Goal: Answer question/provide support: Share knowledge or assist other users

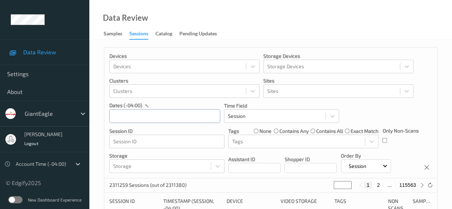
click at [153, 115] on input "text" at bounding box center [164, 116] width 111 height 14
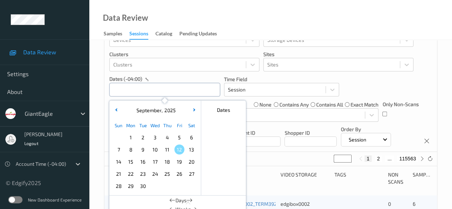
scroll to position [36, 0]
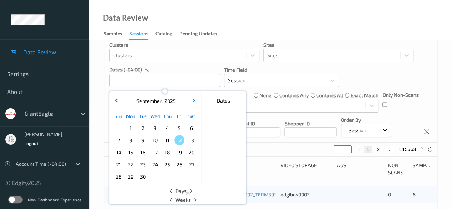
click at [144, 140] on span "9" at bounding box center [143, 140] width 10 height 10
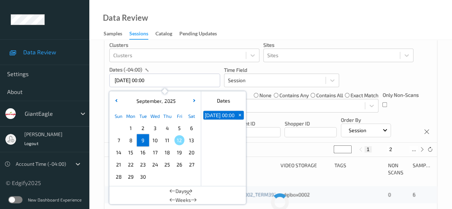
click at [144, 140] on span "9" at bounding box center [143, 140] width 10 height 10
type input "[DATE] 00:00 -> [DATE] 23:59"
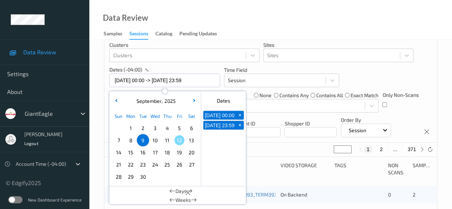
click at [378, 151] on button "2" at bounding box center [381, 149] width 7 height 6
type input "*"
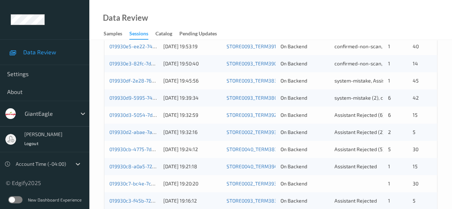
scroll to position [286, 0]
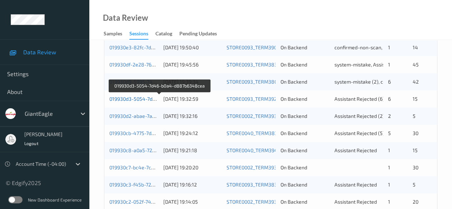
click at [139, 99] on link "019930d3-5054-7d46-b0a4-d887b6348cea" at bounding box center [159, 99] width 100 height 6
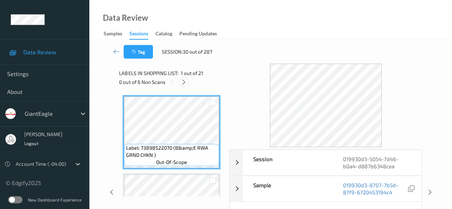
click at [183, 80] on icon at bounding box center [184, 82] width 6 height 6
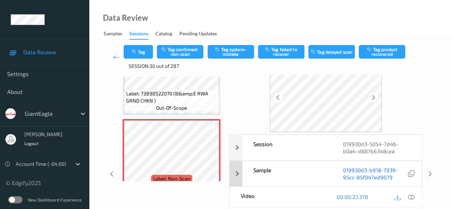
scroll to position [36, 0]
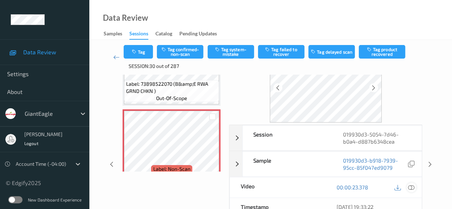
click at [414, 185] on icon at bounding box center [411, 187] width 6 height 6
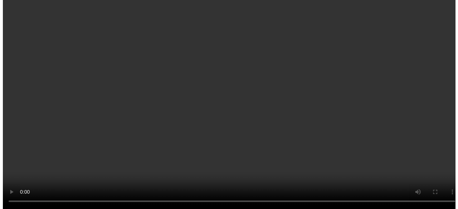
scroll to position [153, 0]
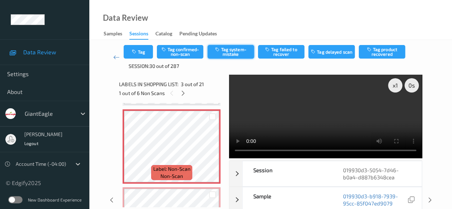
click at [232, 50] on button "Tag system-mistake" at bounding box center [231, 52] width 46 height 14
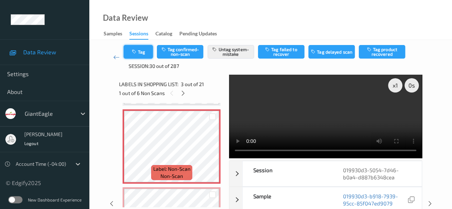
click at [144, 55] on button "Tag" at bounding box center [138, 52] width 29 height 14
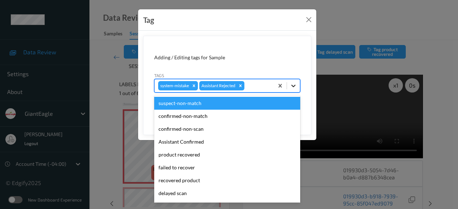
click at [293, 87] on icon at bounding box center [293, 85] width 7 height 7
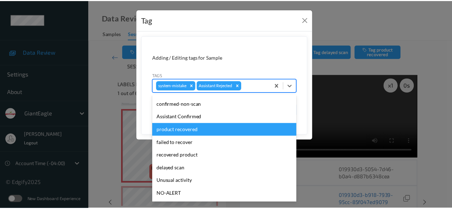
scroll to position [36, 0]
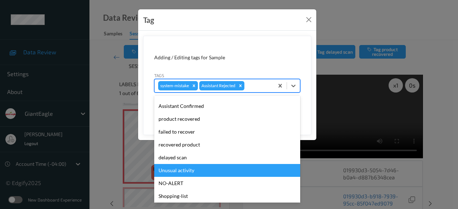
click at [191, 173] on div "Unusual activity" at bounding box center [227, 170] width 146 height 13
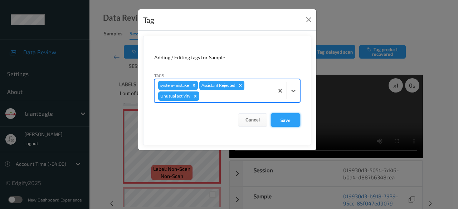
click at [288, 122] on button "Save" at bounding box center [285, 120] width 29 height 14
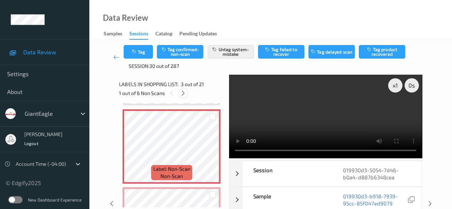
click at [184, 94] on icon at bounding box center [183, 93] width 6 height 6
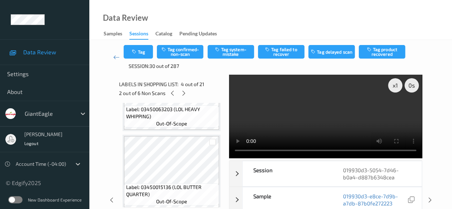
scroll to position [910, 0]
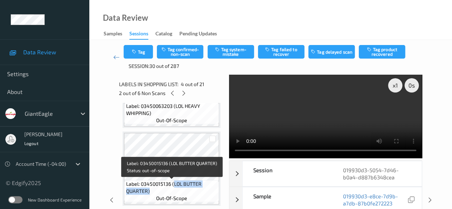
drag, startPoint x: 173, startPoint y: 184, endPoint x: 210, endPoint y: 194, distance: 38.4
click at [210, 194] on span "Label: 03450015136 (LOL BUTTER QUARTER)" at bounding box center [172, 188] width 92 height 14
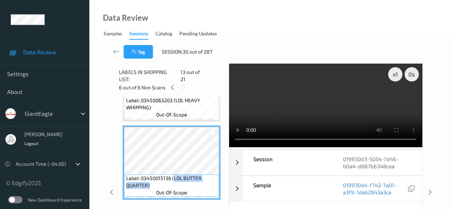
copy span "LOL BUTTER QUARTER)"
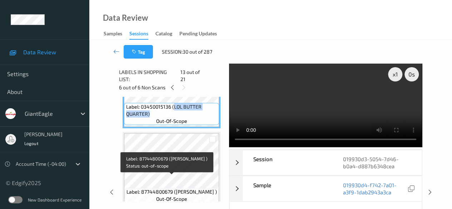
scroll to position [1017, 0]
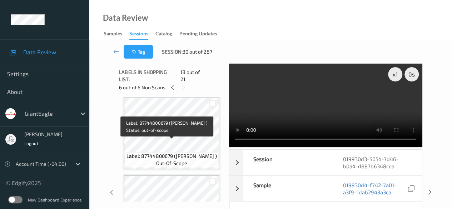
drag, startPoint x: 174, startPoint y: 143, endPoint x: 209, endPoint y: 150, distance: 36.0
click at [209, 153] on span "Label: 87744800679 ([PERSON_NAME] )" at bounding box center [172, 156] width 90 height 7
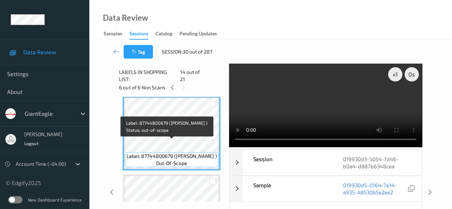
copy span "[PERSON_NAME] )"
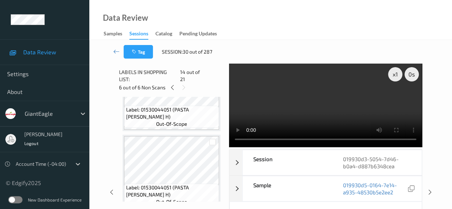
scroll to position [1482, 0]
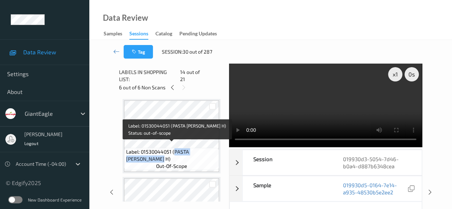
drag, startPoint x: 174, startPoint y: 147, endPoint x: 217, endPoint y: 150, distance: 43.8
click at [217, 150] on div "Label: 01530044051 (PASTA [PERSON_NAME] H) out-of-scope" at bounding box center [171, 159] width 95 height 22
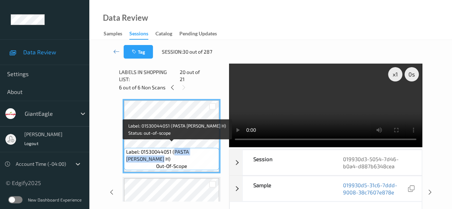
copy span "PASTA [PERSON_NAME] H)"
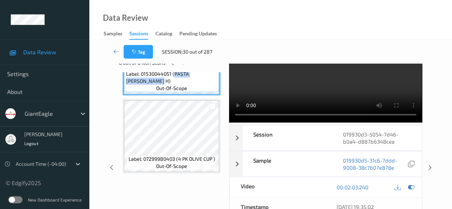
scroll to position [36, 0]
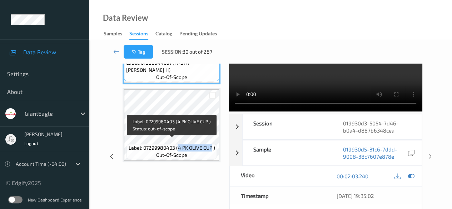
drag, startPoint x: 177, startPoint y: 143, endPoint x: 211, endPoint y: 143, distance: 34.0
click at [211, 144] on span "Label: 07299980403 (4 PK OLIVE CUP )" at bounding box center [171, 147] width 87 height 7
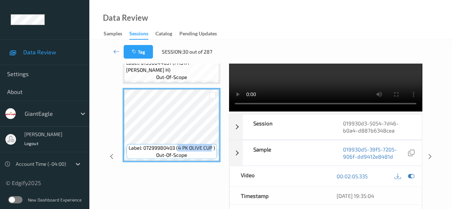
copy span "4 PK OLIVE CUP"
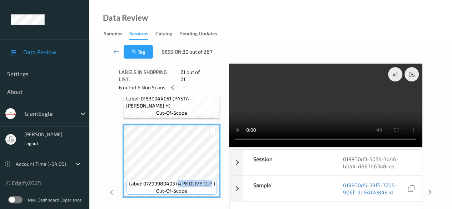
scroll to position [1492, 0]
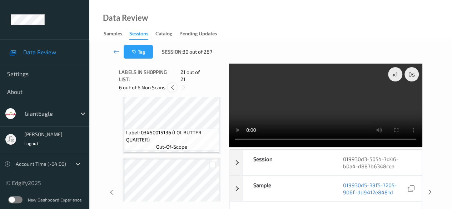
click at [171, 84] on icon at bounding box center [172, 87] width 6 height 6
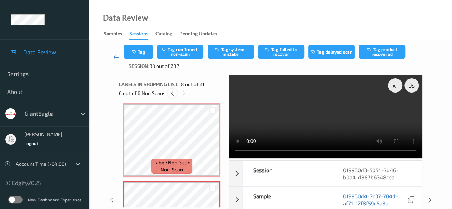
click at [172, 92] on icon at bounding box center [172, 93] width 6 height 6
click at [172, 92] on icon at bounding box center [173, 93] width 6 height 6
click at [172, 92] on icon at bounding box center [172, 93] width 6 height 6
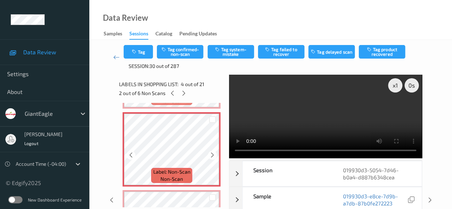
scroll to position [231, 0]
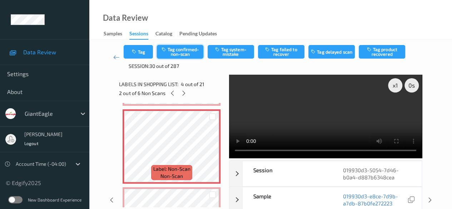
click at [186, 50] on button "Tag confirmed-non-scan" at bounding box center [180, 52] width 46 height 14
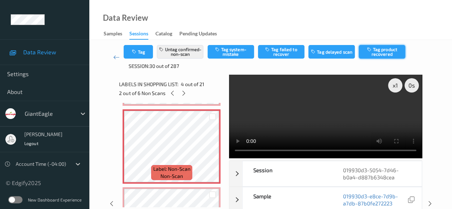
click at [382, 54] on button "Tag product recovered" at bounding box center [382, 52] width 46 height 14
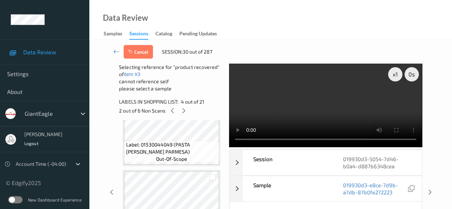
scroll to position [1392, 0]
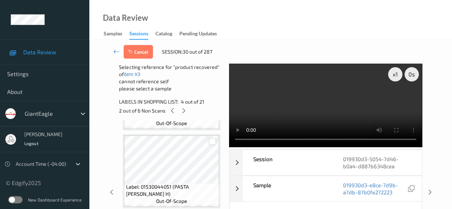
click at [213, 142] on div at bounding box center [212, 141] width 7 height 7
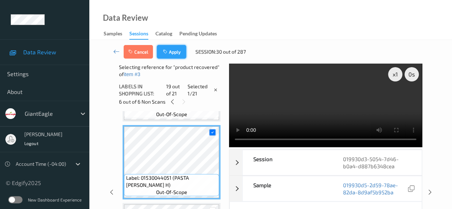
click at [171, 54] on button "Apply" at bounding box center [171, 52] width 29 height 14
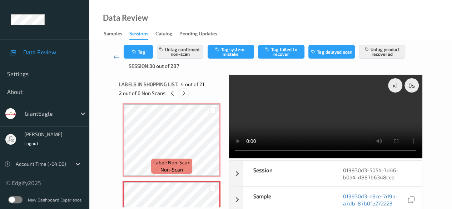
click at [185, 93] on icon at bounding box center [184, 93] width 6 height 6
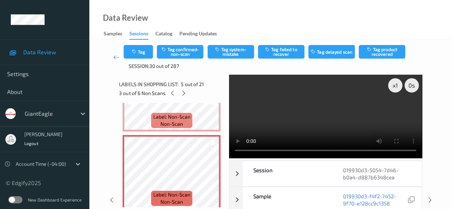
scroll to position [309, 0]
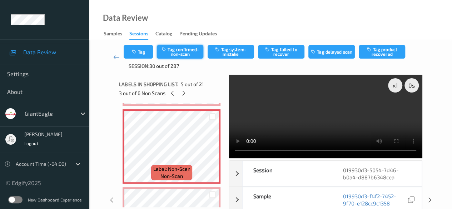
click at [188, 53] on button "Tag confirmed-non-scan" at bounding box center [180, 52] width 46 height 14
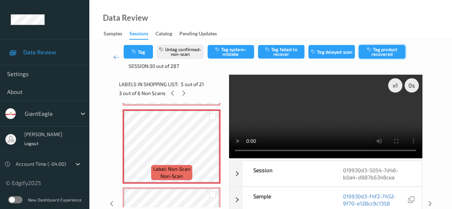
click at [382, 52] on button "Tag product recovered" at bounding box center [382, 52] width 46 height 14
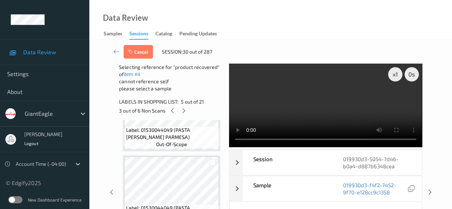
scroll to position [1310, 0]
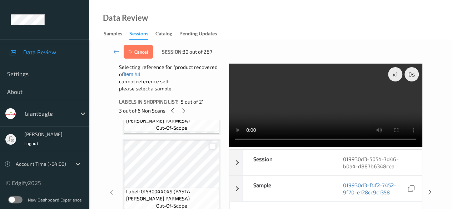
click at [212, 147] on div at bounding box center [212, 146] width 7 height 7
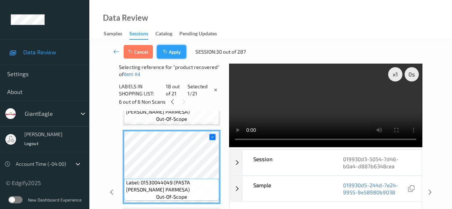
click at [173, 53] on button "Apply" at bounding box center [171, 52] width 29 height 14
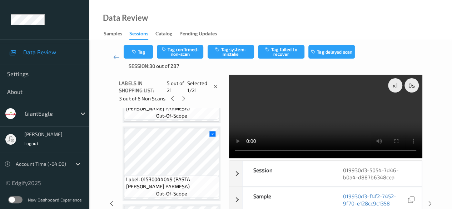
scroll to position [237, 0]
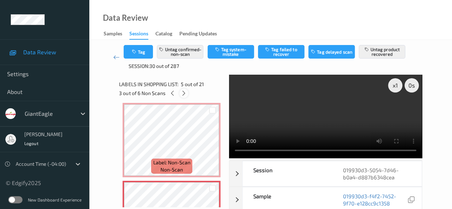
click at [186, 92] on icon at bounding box center [184, 93] width 6 height 6
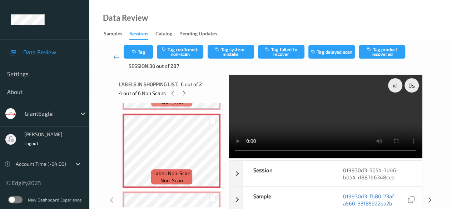
scroll to position [387, 0]
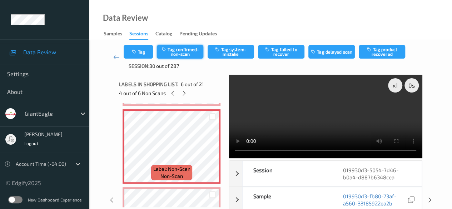
click at [182, 53] on button "Tag confirmed-non-scan" at bounding box center [180, 52] width 46 height 14
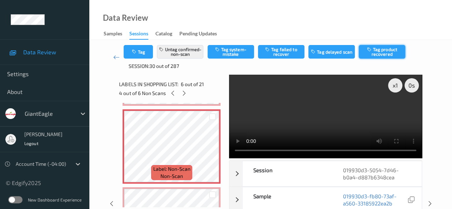
click at [387, 53] on button "Tag product recovered" at bounding box center [382, 52] width 46 height 14
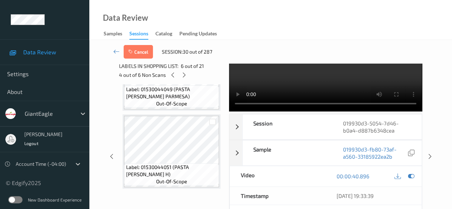
scroll to position [1388, 0]
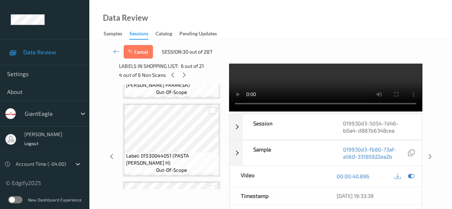
click at [213, 113] on div at bounding box center [212, 110] width 7 height 7
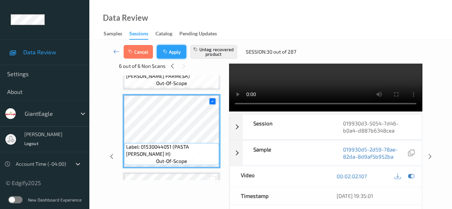
click at [172, 52] on button "Apply" at bounding box center [171, 52] width 29 height 14
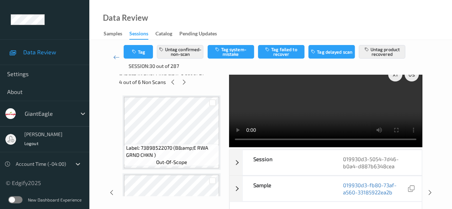
scroll to position [0, 0]
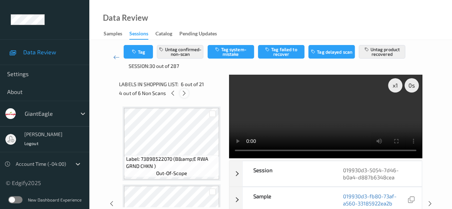
click at [184, 93] on icon at bounding box center [184, 93] width 6 height 6
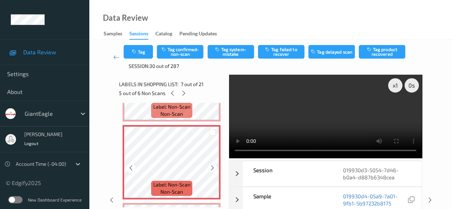
scroll to position [465, 0]
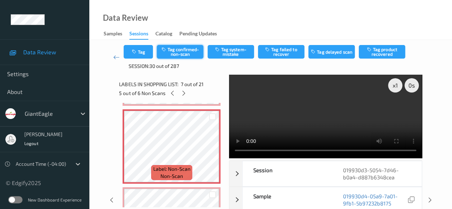
click at [185, 53] on button "Tag confirmed-non-scan" at bounding box center [180, 52] width 46 height 14
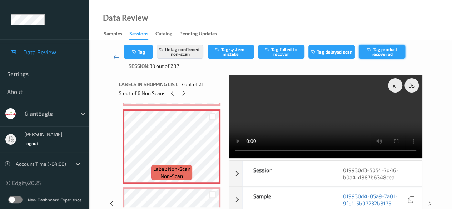
click at [387, 52] on button "Tag product recovered" at bounding box center [382, 52] width 46 height 14
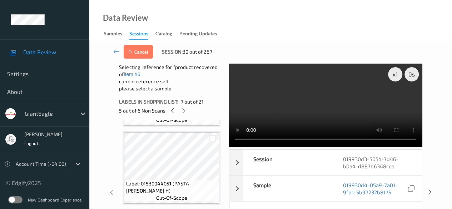
scroll to position [1464, 0]
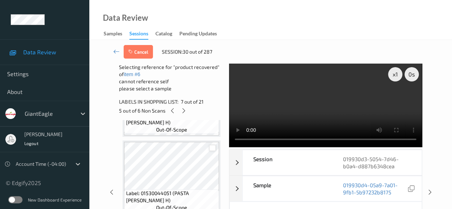
click at [212, 149] on div at bounding box center [212, 148] width 7 height 7
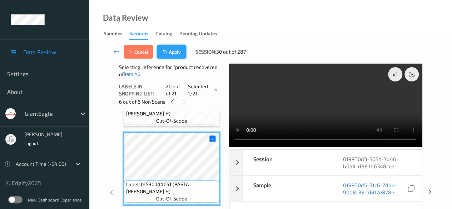
click at [173, 50] on button "Apply" at bounding box center [171, 52] width 29 height 14
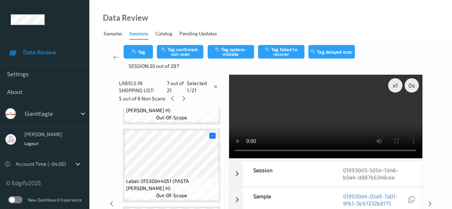
scroll to position [393, 0]
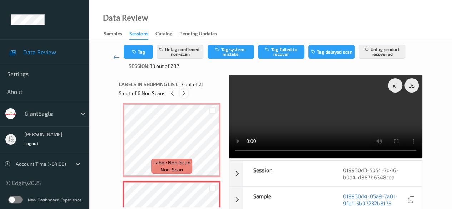
click at [186, 92] on icon at bounding box center [184, 93] width 6 height 6
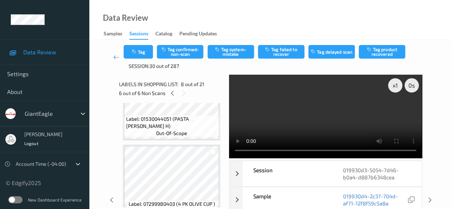
scroll to position [1535, 0]
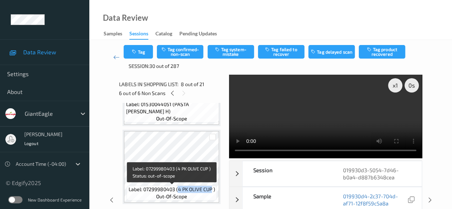
drag, startPoint x: 178, startPoint y: 189, endPoint x: 211, endPoint y: 189, distance: 33.2
click at [211, 189] on span "Label: 07299980403 (4 PK OLIVE CUP )" at bounding box center [171, 189] width 87 height 7
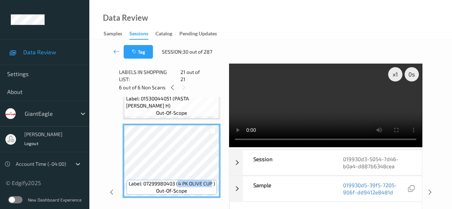
copy span "4 PK OLIVE CUP"
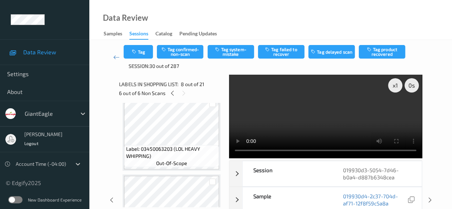
scroll to position [856, 0]
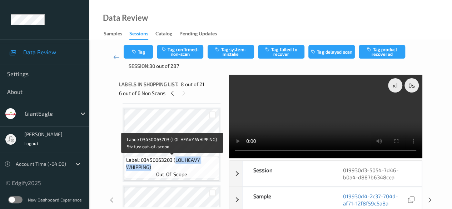
drag, startPoint x: 175, startPoint y: 158, endPoint x: 206, endPoint y: 167, distance: 31.5
click at [206, 167] on span "Label: 03450063203 (LOL HEAVY WHIPPING)" at bounding box center [172, 164] width 92 height 14
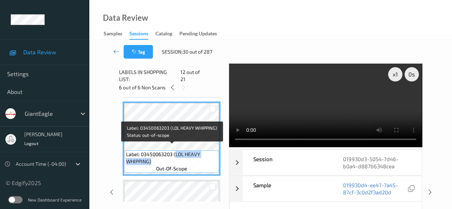
copy span "LOL HEAVY WHIPPING)"
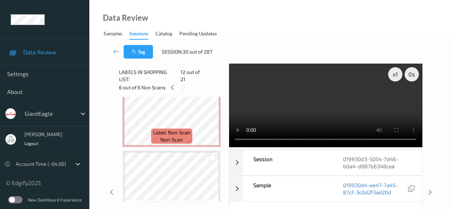
scroll to position [534, 0]
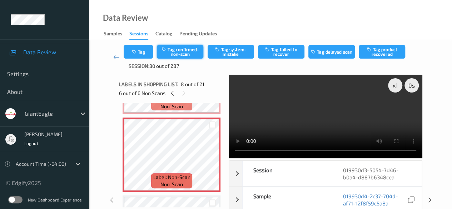
click at [185, 51] on button "Tag confirmed-non-scan" at bounding box center [180, 52] width 46 height 14
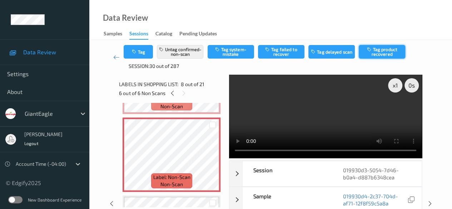
click at [376, 49] on button "Tag product recovered" at bounding box center [382, 52] width 46 height 14
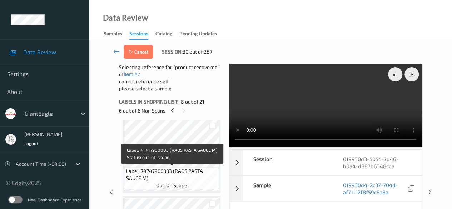
scroll to position [856, 0]
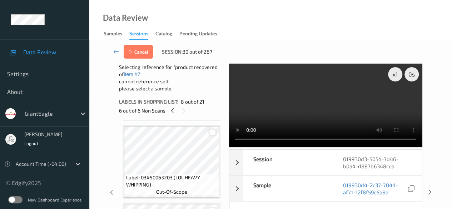
click at [212, 133] on div at bounding box center [212, 132] width 7 height 7
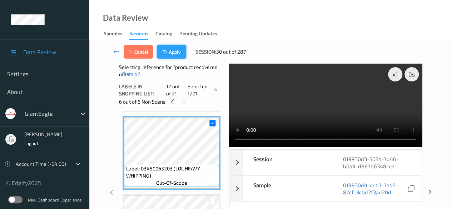
click at [169, 53] on button "Apply" at bounding box center [171, 52] width 29 height 14
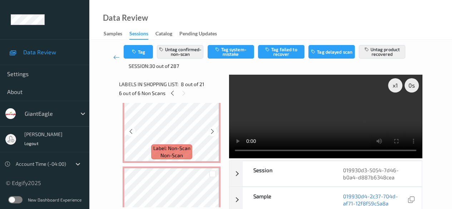
scroll to position [328, 0]
click at [116, 58] on icon at bounding box center [116, 57] width 6 height 7
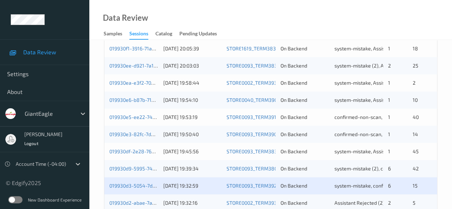
scroll to position [250, 0]
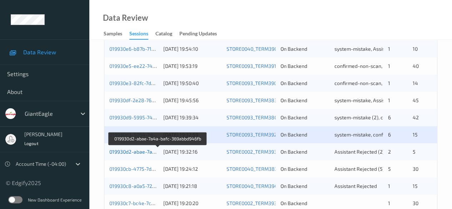
click at [134, 152] on link "019930d2-abae-7a4a-bafc-369abbd946fb" at bounding box center [157, 152] width 97 height 6
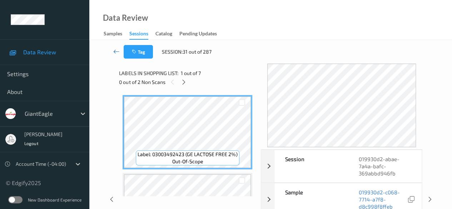
click at [116, 51] on icon at bounding box center [116, 51] width 6 height 7
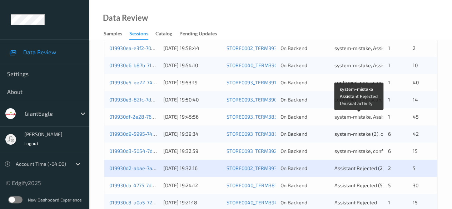
scroll to position [250, 0]
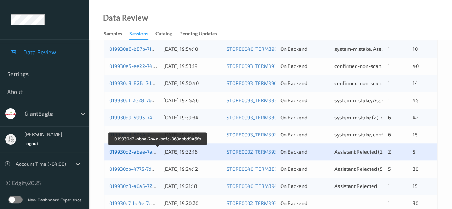
click at [133, 150] on link "019930d2-abae-7a4a-bafc-369abbd946fb" at bounding box center [157, 152] width 97 height 6
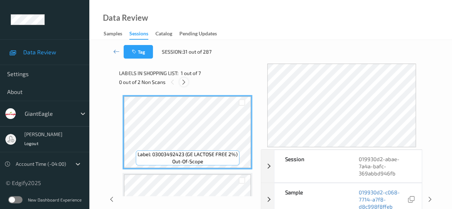
click at [186, 80] on icon at bounding box center [184, 82] width 6 height 6
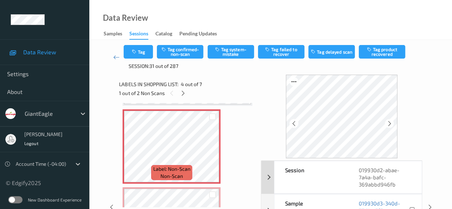
scroll to position [36, 0]
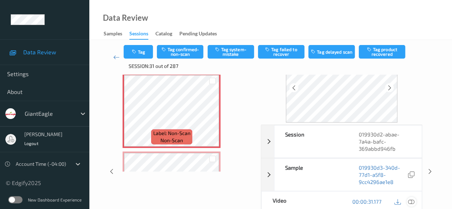
click at [411, 201] on icon at bounding box center [411, 201] width 6 height 6
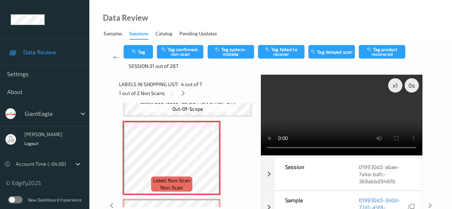
scroll to position [231, 0]
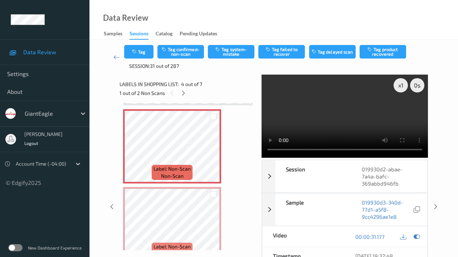
click at [261, 158] on video at bounding box center [344, 116] width 166 height 83
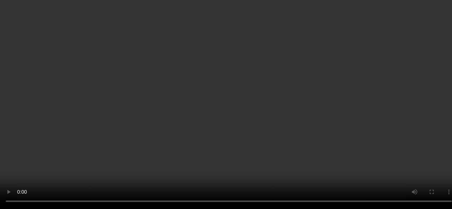
scroll to position [195, 0]
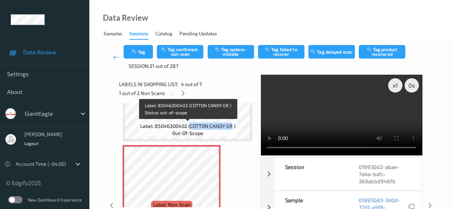
drag, startPoint x: 190, startPoint y: 126, endPoint x: 231, endPoint y: 126, distance: 40.7
click at [231, 126] on span "Label: 85046300402 (COTTON CANDY GR )" at bounding box center [187, 126] width 95 height 7
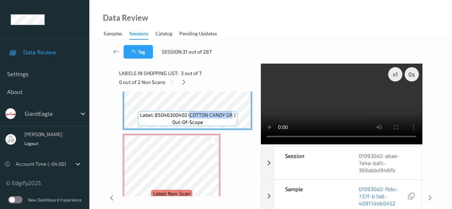
copy span "COTTON CANDY GR"
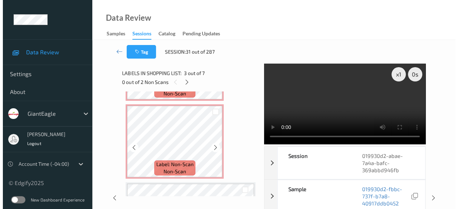
scroll to position [231, 0]
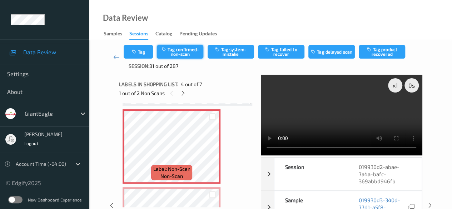
click at [177, 50] on button "Tag confirmed-non-scan" at bounding box center [180, 52] width 46 height 14
click at [181, 52] on button "Untag confirmed-non-scan" at bounding box center [180, 52] width 46 height 14
click at [236, 55] on button "Tag system-mistake" at bounding box center [231, 52] width 46 height 14
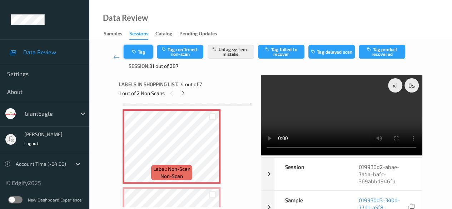
click at [140, 50] on button "Tag" at bounding box center [138, 52] width 29 height 14
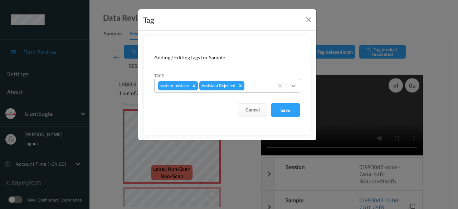
click at [291, 85] on icon at bounding box center [293, 85] width 7 height 7
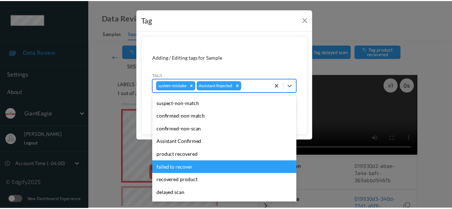
scroll to position [63, 0]
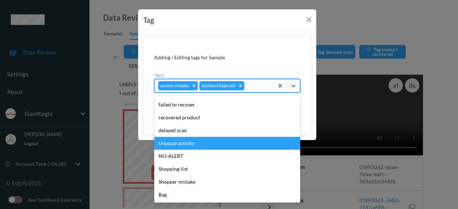
click at [187, 140] on div "Unusual activity" at bounding box center [227, 143] width 146 height 13
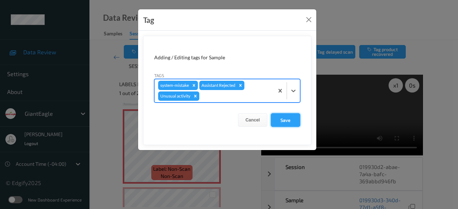
click at [292, 116] on button "Save" at bounding box center [285, 120] width 29 height 14
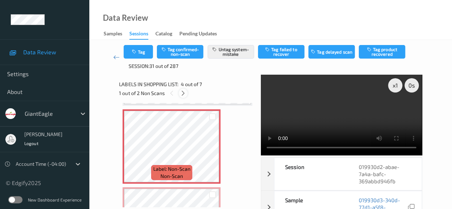
click at [184, 94] on icon at bounding box center [183, 93] width 6 height 6
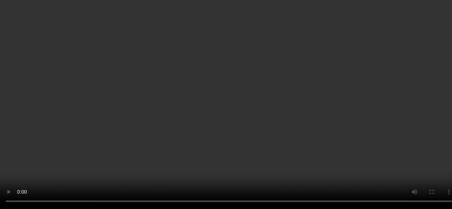
scroll to position [294, 0]
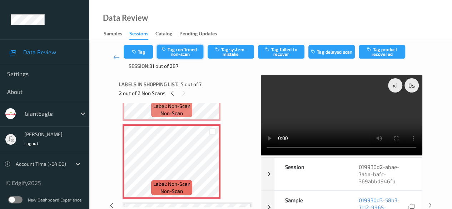
click at [181, 49] on button "Tag confirmed-non-scan" at bounding box center [180, 52] width 46 height 14
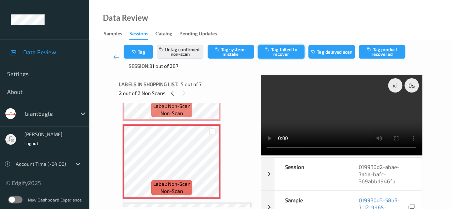
click at [282, 51] on button "Tag failed to recover" at bounding box center [281, 52] width 46 height 14
click at [118, 56] on icon at bounding box center [116, 57] width 6 height 7
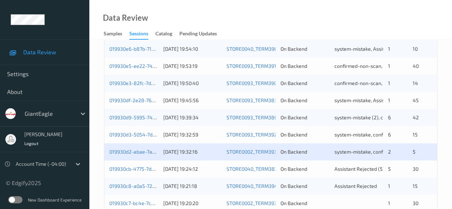
scroll to position [322, 0]
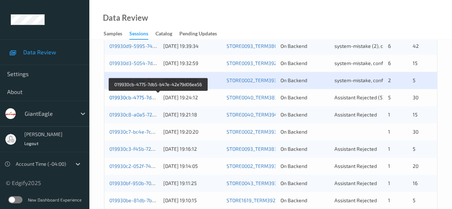
click at [143, 98] on link "019930cb-4775-7db5-b47e-42e79d06ea56" at bounding box center [158, 97] width 98 height 6
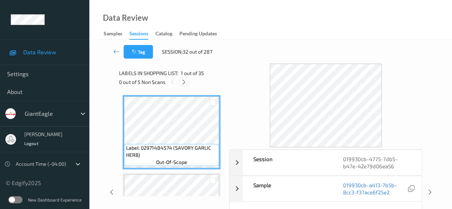
click at [184, 82] on icon at bounding box center [184, 82] width 6 height 6
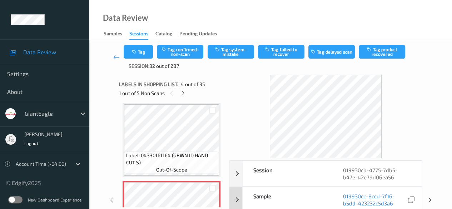
scroll to position [36, 0]
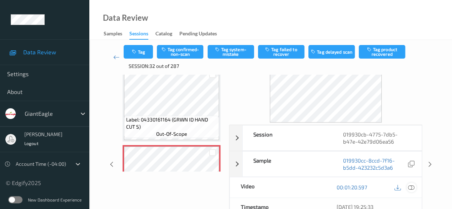
click at [412, 187] on icon at bounding box center [411, 187] width 6 height 6
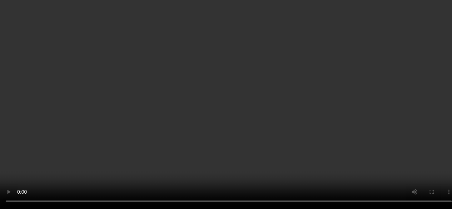
scroll to position [231, 0]
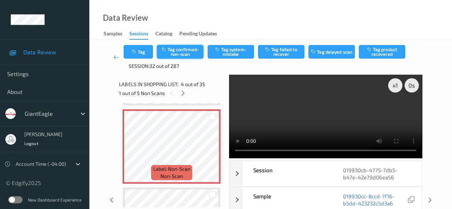
click at [182, 51] on button "Tag confirmed-non-scan" at bounding box center [180, 52] width 46 height 14
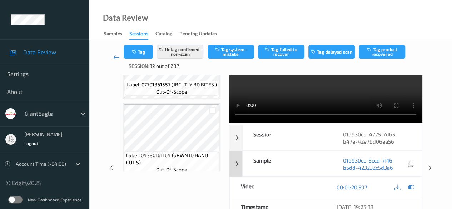
scroll to position [0, 0]
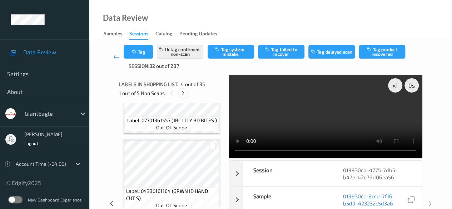
click at [182, 93] on icon at bounding box center [183, 93] width 6 height 6
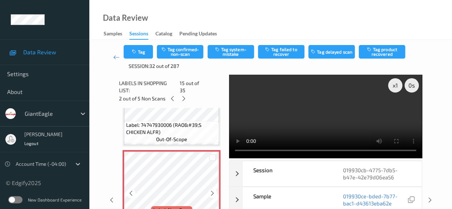
scroll to position [1088, 0]
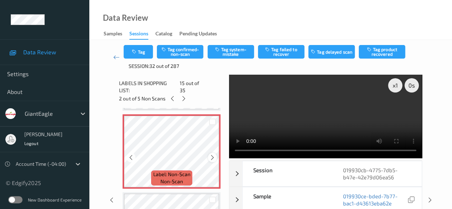
click at [214, 154] on icon at bounding box center [212, 157] width 6 height 6
click at [129, 155] on icon at bounding box center [131, 157] width 6 height 6
click at [130, 154] on icon at bounding box center [131, 157] width 6 height 6
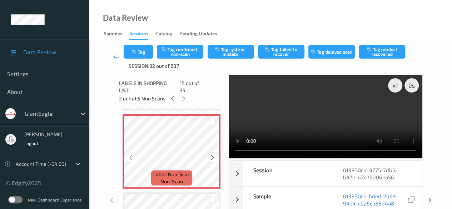
click at [130, 154] on icon at bounding box center [131, 157] width 6 height 6
click at [213, 154] on icon at bounding box center [212, 157] width 6 height 6
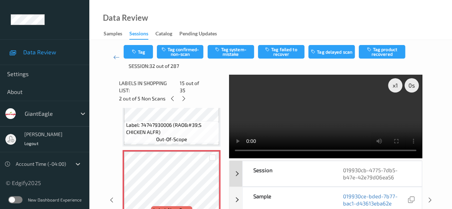
scroll to position [36, 0]
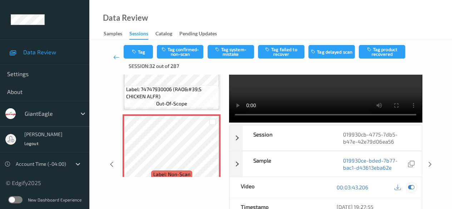
click at [410, 186] on icon at bounding box center [411, 187] width 6 height 6
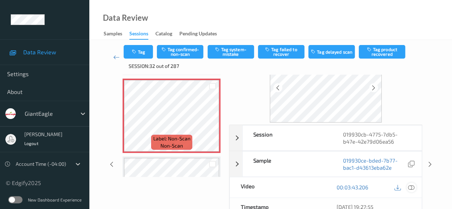
click at [410, 188] on icon at bounding box center [411, 187] width 6 height 6
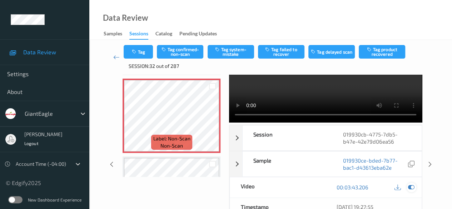
click at [410, 188] on icon at bounding box center [411, 187] width 6 height 6
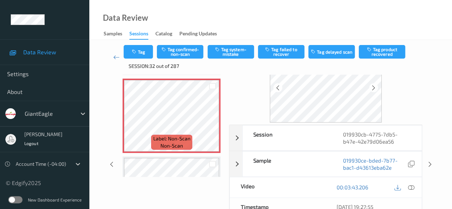
scroll to position [0, 0]
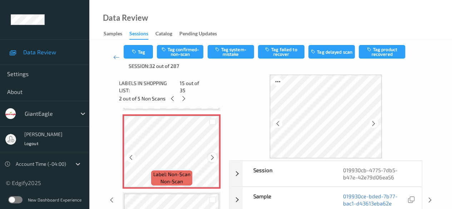
click at [211, 154] on icon at bounding box center [212, 157] width 6 height 6
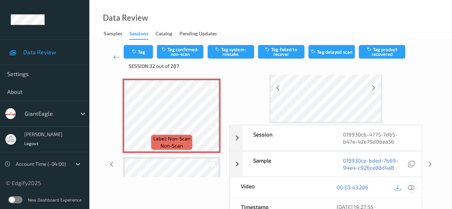
click at [411, 188] on icon at bounding box center [411, 187] width 6 height 6
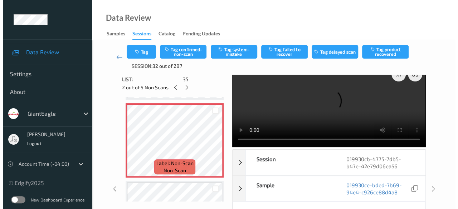
scroll to position [0, 0]
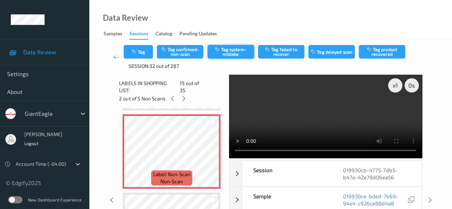
click at [238, 50] on button "Tag system-mistake" at bounding box center [231, 52] width 46 height 14
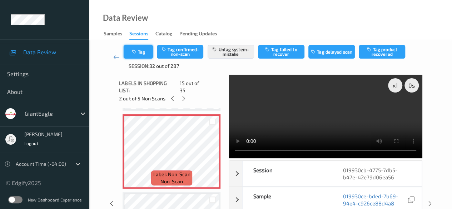
click at [149, 52] on button "Tag" at bounding box center [138, 52] width 29 height 14
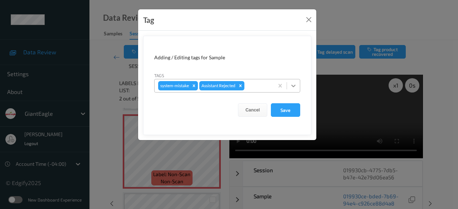
click at [292, 85] on icon at bounding box center [293, 86] width 4 height 3
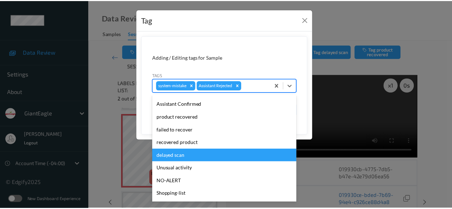
scroll to position [63, 0]
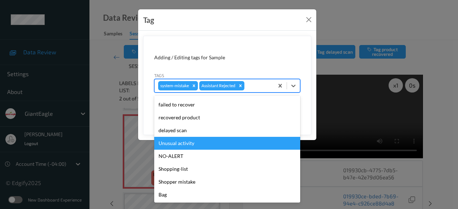
click at [196, 146] on div "Unusual activity" at bounding box center [227, 143] width 146 height 13
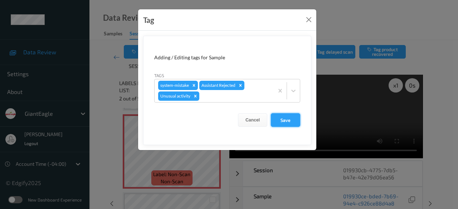
click at [287, 120] on button "Save" at bounding box center [285, 120] width 29 height 14
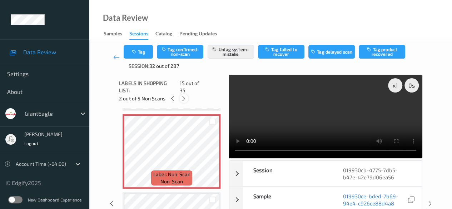
click at [185, 95] on icon at bounding box center [184, 98] width 6 height 6
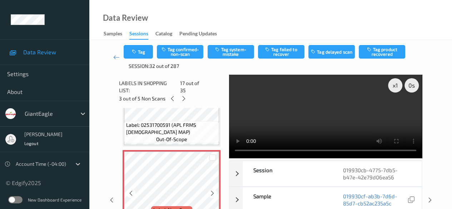
scroll to position [1244, 0]
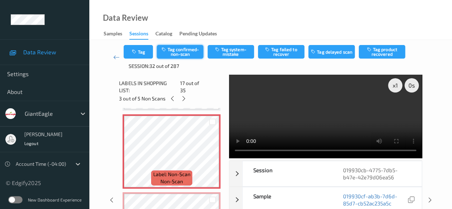
click at [182, 52] on button "Tag confirmed-non-scan" at bounding box center [180, 52] width 46 height 14
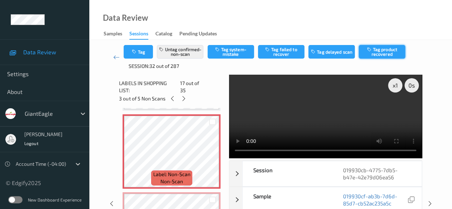
click at [379, 54] on button "Tag product recovered" at bounding box center [382, 52] width 46 height 14
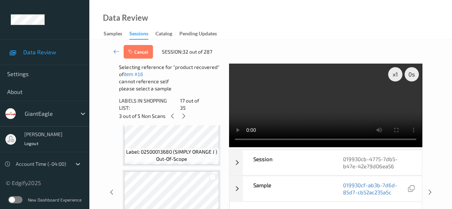
scroll to position [2495, 0]
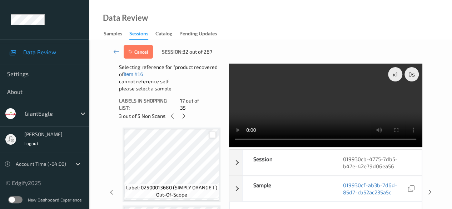
click at [213, 132] on div at bounding box center [212, 135] width 7 height 7
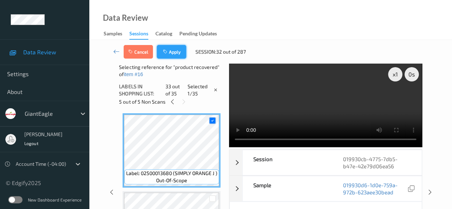
click at [171, 53] on button "Apply" at bounding box center [171, 52] width 29 height 14
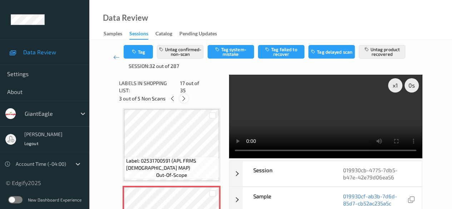
click at [183, 95] on icon at bounding box center [184, 98] width 6 height 6
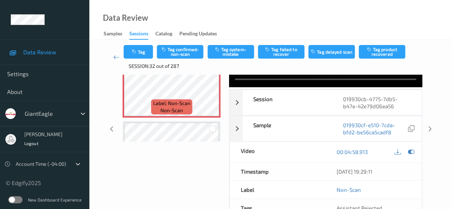
scroll to position [71, 0]
click at [412, 152] on icon at bounding box center [411, 151] width 6 height 6
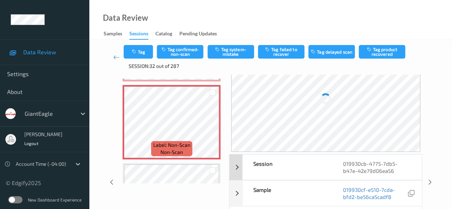
scroll to position [0, 0]
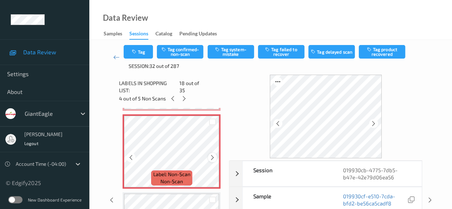
click at [214, 154] on icon at bounding box center [212, 157] width 6 height 6
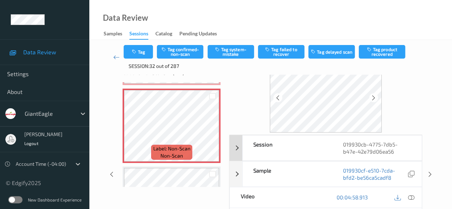
scroll to position [36, 0]
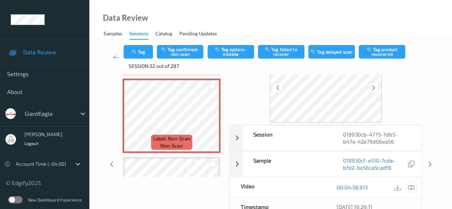
click at [410, 188] on icon at bounding box center [411, 187] width 6 height 6
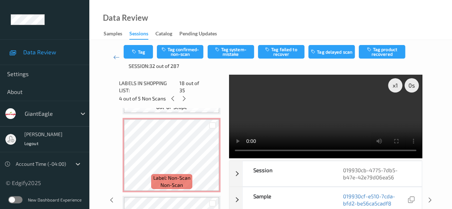
scroll to position [1697, 0]
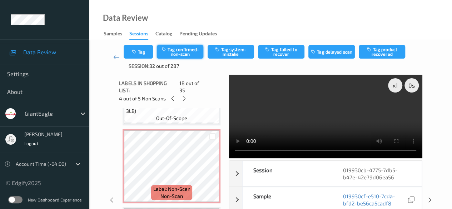
click at [187, 49] on button "Tag confirmed-non-scan" at bounding box center [180, 52] width 46 height 14
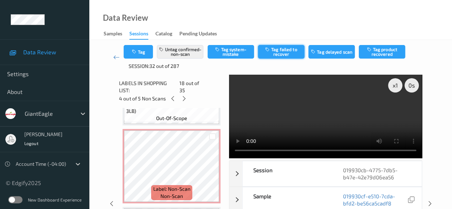
click at [286, 53] on button "Tag failed to recover" at bounding box center [281, 52] width 46 height 14
click at [185, 95] on icon at bounding box center [184, 98] width 6 height 6
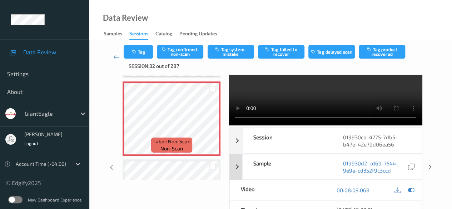
scroll to position [71, 0]
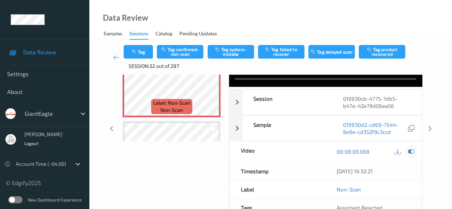
click at [411, 150] on icon at bounding box center [411, 151] width 6 height 6
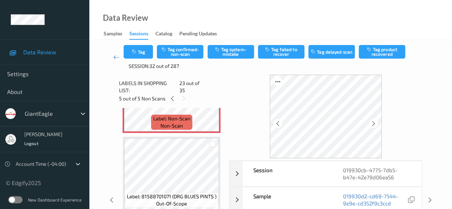
scroll to position [1783, 0]
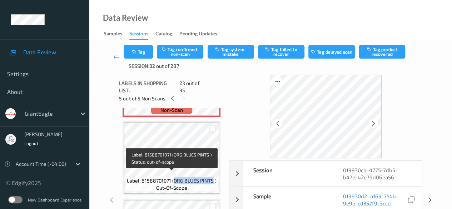
drag, startPoint x: 173, startPoint y: 175, endPoint x: 213, endPoint y: 177, distance: 39.7
click at [213, 177] on span "Label: 81588701071 (ORG BLUES PINTS )" at bounding box center [172, 180] width 90 height 7
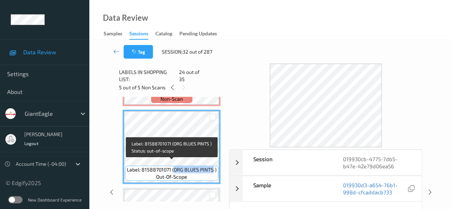
copy span "ORG BLUES PINTS"
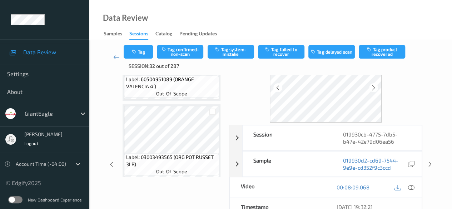
scroll to position [1590, 0]
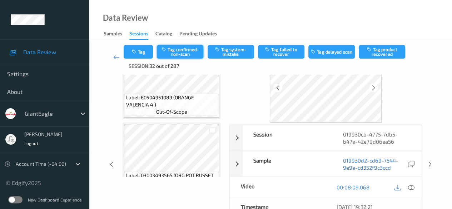
click at [185, 52] on button "Tag confirmed-non-scan" at bounding box center [180, 52] width 46 height 14
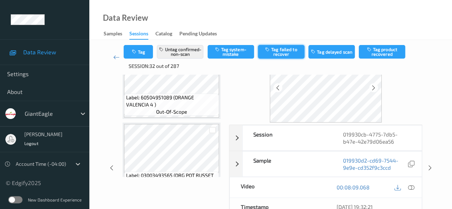
click at [283, 52] on button "Tag failed to recover" at bounding box center [281, 52] width 46 height 14
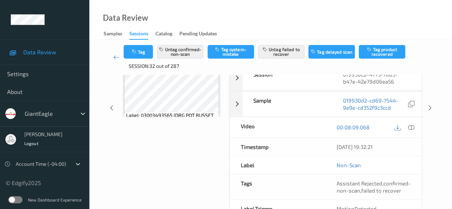
scroll to position [107, 0]
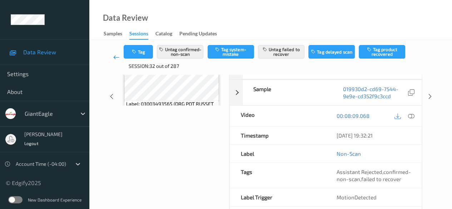
click at [116, 56] on icon at bounding box center [116, 57] width 6 height 7
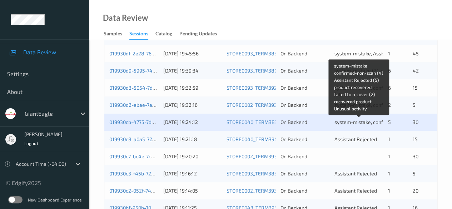
scroll to position [286, 0]
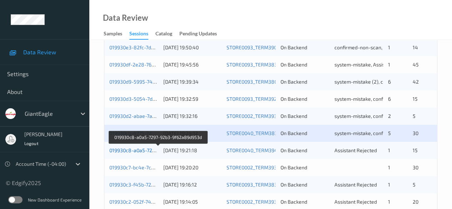
click at [122, 149] on link "019930c8-a0a5-7297-92b3-9f62a89d953d" at bounding box center [158, 150] width 98 height 6
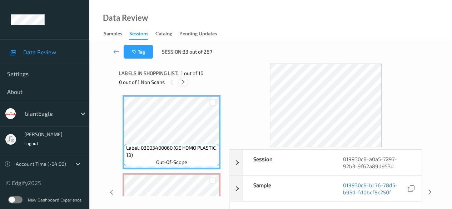
click at [181, 83] on icon at bounding box center [183, 82] width 6 height 6
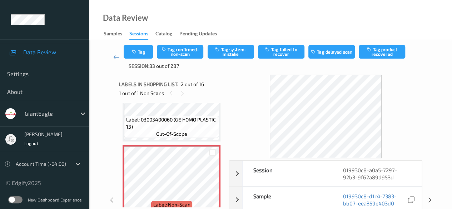
scroll to position [36, 0]
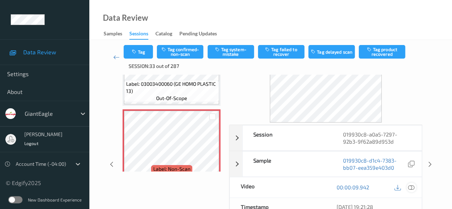
click at [414, 187] on icon at bounding box center [411, 187] width 6 height 6
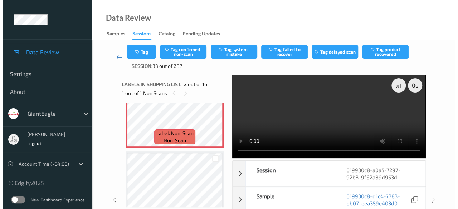
scroll to position [75, 0]
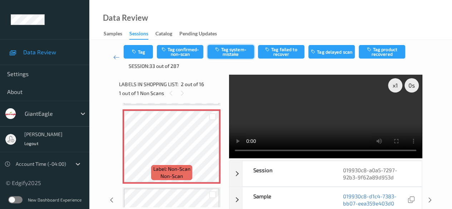
click at [226, 51] on button "Tag system-mistake" at bounding box center [231, 52] width 46 height 14
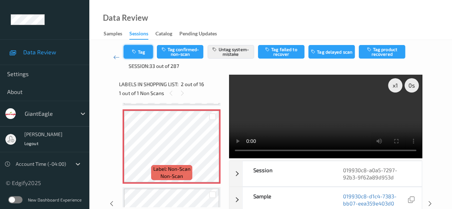
click at [144, 51] on button "Tag" at bounding box center [138, 52] width 29 height 14
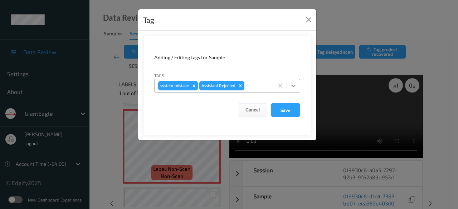
click at [293, 85] on icon at bounding box center [293, 86] width 4 height 3
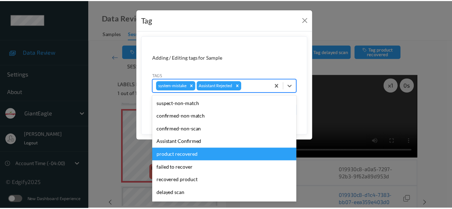
scroll to position [63, 0]
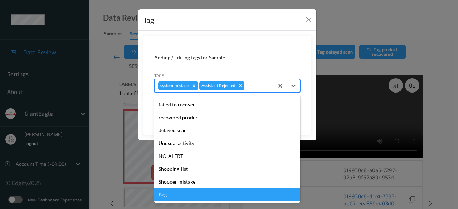
click at [205, 199] on div "Bag" at bounding box center [227, 194] width 146 height 13
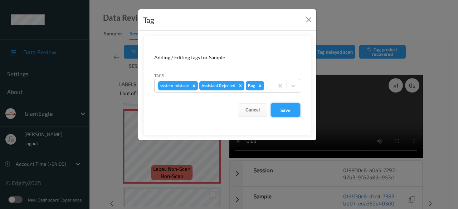
click at [286, 109] on button "Save" at bounding box center [285, 110] width 29 height 14
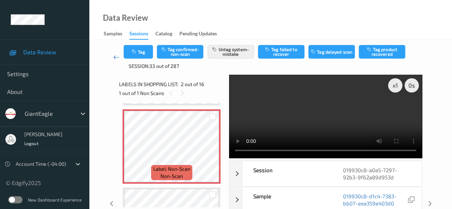
click at [117, 58] on icon at bounding box center [116, 57] width 6 height 7
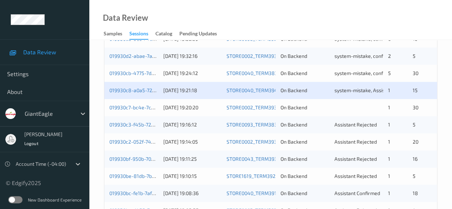
scroll to position [357, 0]
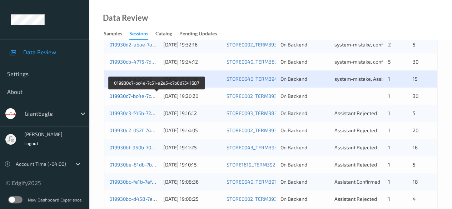
click at [144, 95] on link "019930c7-bc4e-7c51-a2e5-c7b0d7541687" at bounding box center [156, 96] width 95 height 6
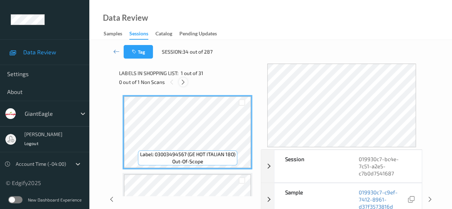
click at [186, 83] on icon at bounding box center [183, 82] width 6 height 6
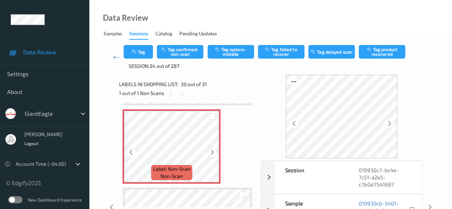
click at [213, 152] on icon at bounding box center [212, 152] width 6 height 6
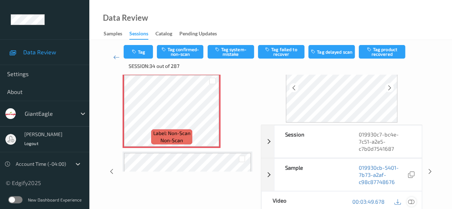
click at [412, 199] on icon at bounding box center [411, 201] width 6 height 6
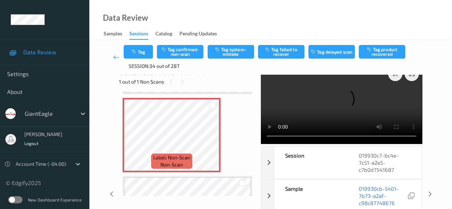
scroll to position [0, 0]
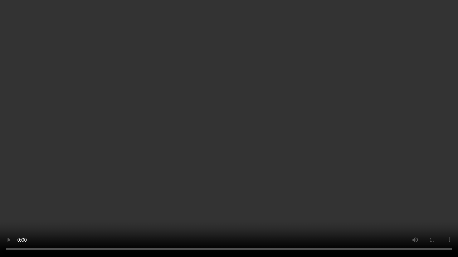
click at [393, 209] on video at bounding box center [229, 128] width 458 height 257
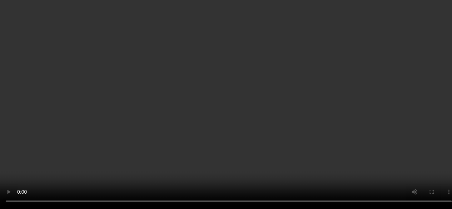
scroll to position [71, 0]
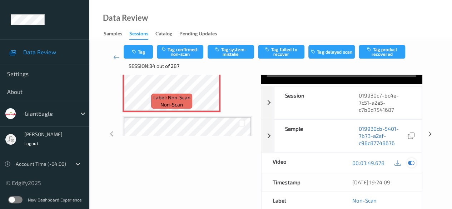
click at [412, 164] on icon at bounding box center [411, 163] width 6 height 6
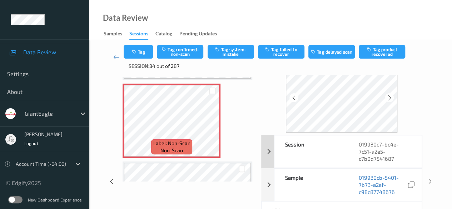
scroll to position [0, 0]
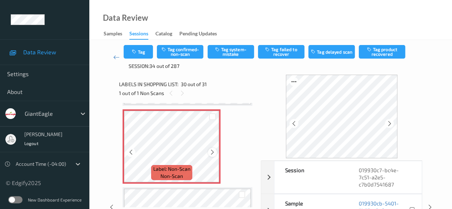
click at [214, 152] on icon at bounding box center [212, 152] width 6 height 6
click at [213, 152] on icon at bounding box center [212, 152] width 6 height 6
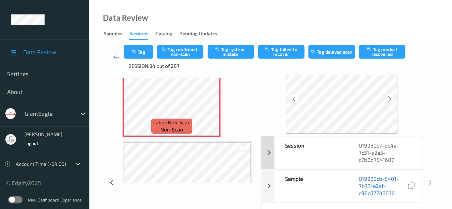
scroll to position [36, 0]
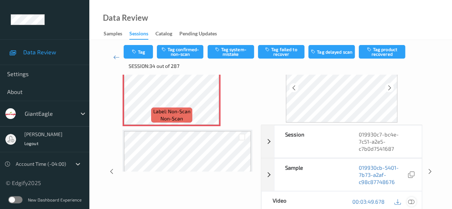
click at [409, 203] on icon at bounding box center [411, 201] width 6 height 6
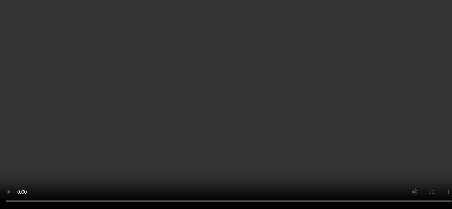
scroll to position [2200, 0]
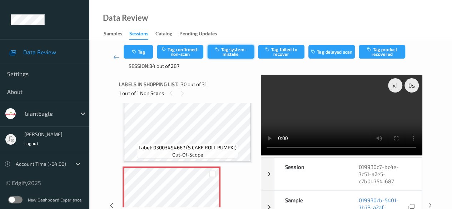
click at [223, 54] on button "Tag system-mistake" at bounding box center [231, 52] width 46 height 14
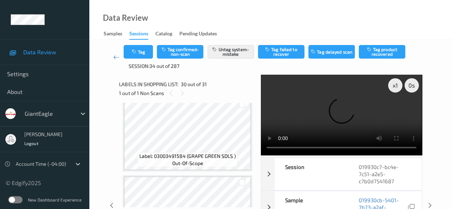
scroll to position [1556, 0]
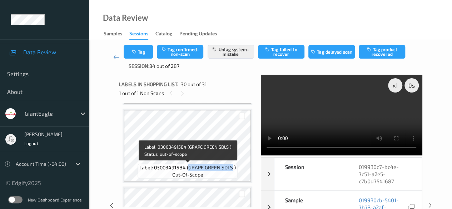
drag, startPoint x: 188, startPoint y: 166, endPoint x: 233, endPoint y: 167, distance: 44.7
click at [233, 167] on span "Label: 03003491584 (GRAPE GREEN SDLS )" at bounding box center [187, 167] width 97 height 7
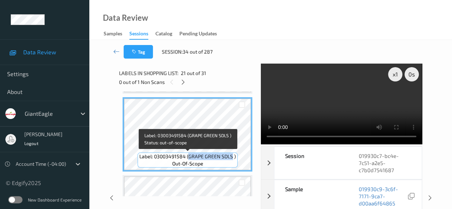
copy span "GRAPE GREEN SDLS"
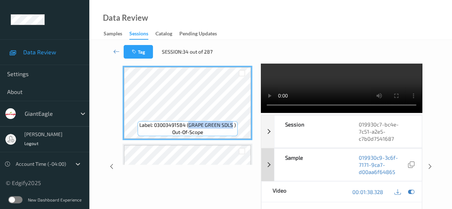
scroll to position [71, 0]
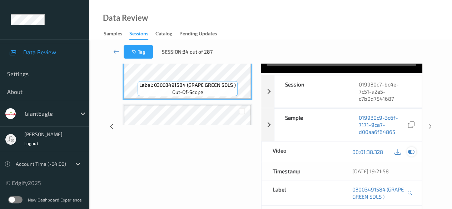
click at [411, 157] on div at bounding box center [412, 152] width 10 height 10
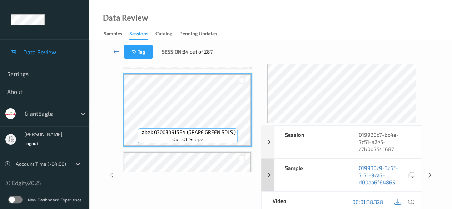
scroll to position [36, 0]
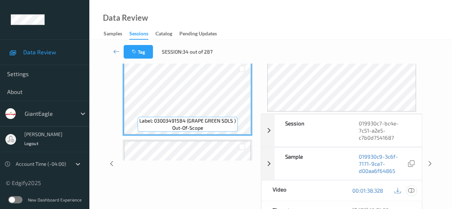
click at [411, 189] on icon at bounding box center [411, 190] width 6 height 6
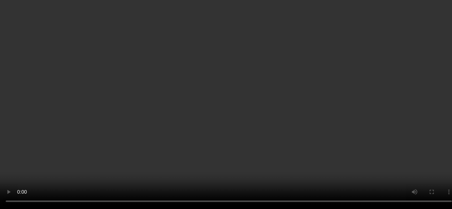
scroll to position [2315, 0]
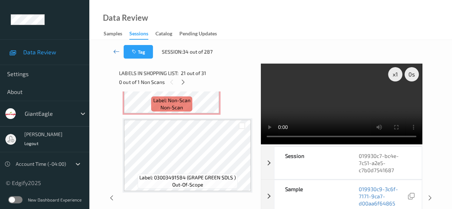
click at [115, 54] on icon at bounding box center [116, 51] width 6 height 7
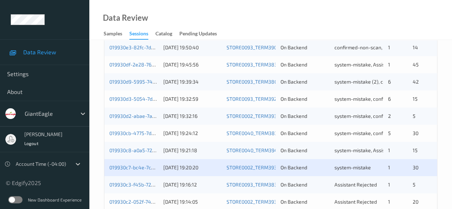
scroll to position [357, 0]
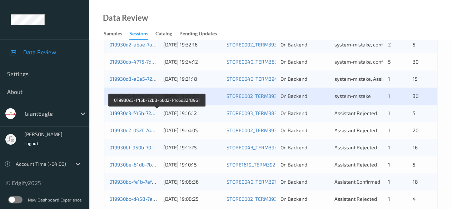
click at [144, 113] on link "019930c3-f45b-72b8-b6d2-14c6d32f8961" at bounding box center [157, 113] width 96 height 6
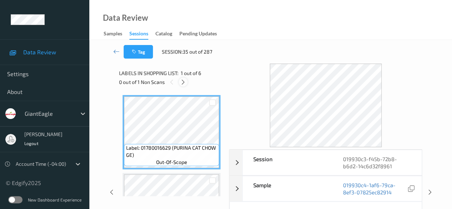
click at [184, 82] on icon at bounding box center [183, 82] width 6 height 6
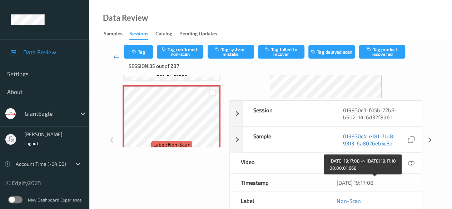
scroll to position [71, 0]
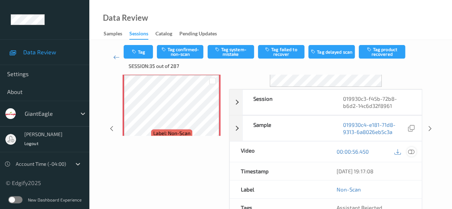
click at [412, 152] on icon at bounding box center [411, 151] width 6 height 6
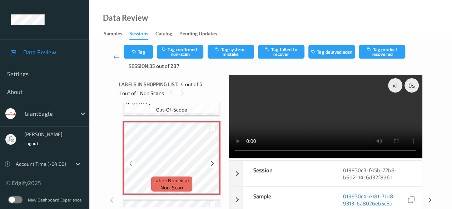
scroll to position [231, 0]
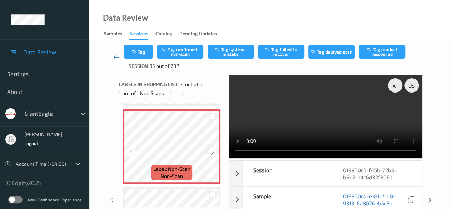
click at [211, 153] on icon at bounding box center [212, 152] width 6 height 6
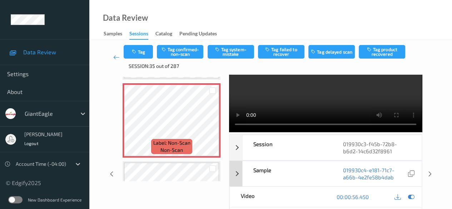
scroll to position [36, 0]
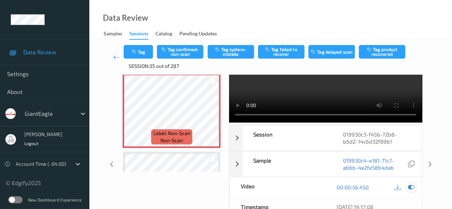
click at [410, 188] on icon at bounding box center [411, 187] width 6 height 6
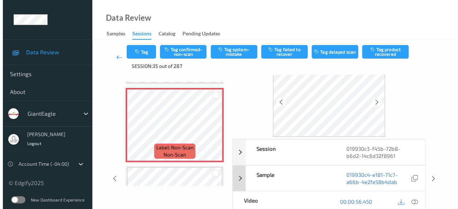
scroll to position [0, 0]
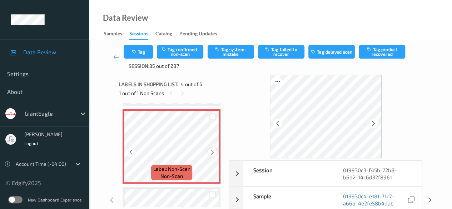
click at [216, 152] on div at bounding box center [212, 152] width 9 height 9
click at [232, 54] on button "Tag system-mistake" at bounding box center [231, 52] width 46 height 14
click at [141, 55] on button "Tag" at bounding box center [138, 52] width 29 height 14
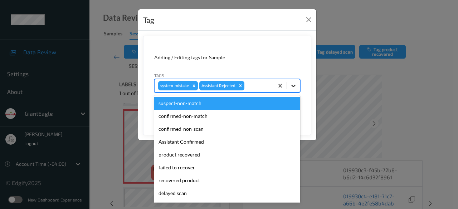
click at [292, 88] on icon at bounding box center [293, 85] width 7 height 7
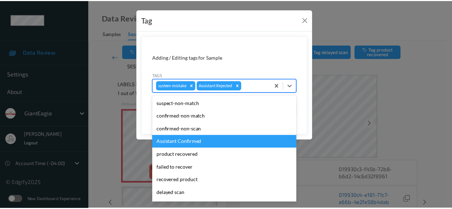
scroll to position [63, 0]
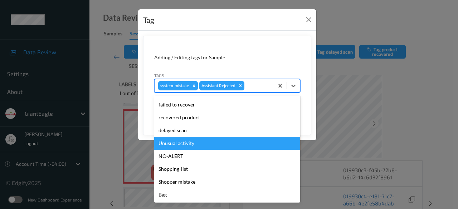
click at [189, 145] on div "Unusual activity" at bounding box center [227, 143] width 146 height 13
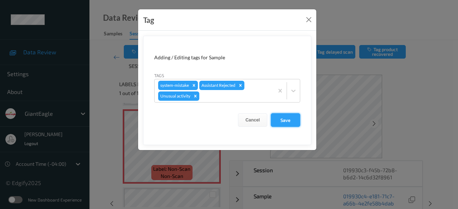
click at [287, 120] on button "Save" at bounding box center [285, 120] width 29 height 14
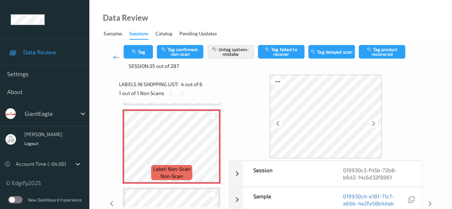
click at [114, 58] on icon at bounding box center [116, 57] width 6 height 7
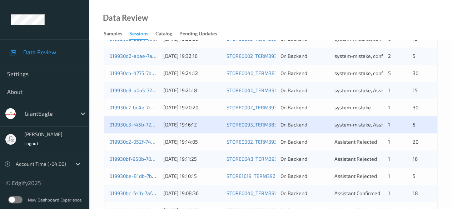
scroll to position [357, 0]
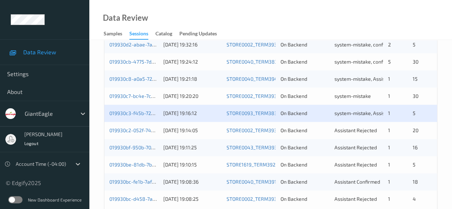
click at [137, 133] on div "019930c2-052f-7401-94de-1dca1f3b695e [DATE] 19:14:05 STORE0002_TERM393 On Backe…" at bounding box center [270, 130] width 333 height 17
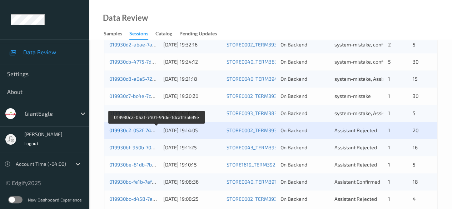
click at [126, 128] on link "019930c2-052f-7401-94de-1dca1f3b695e" at bounding box center [156, 130] width 94 height 6
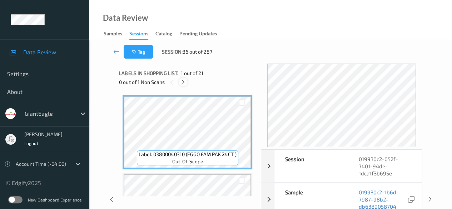
click at [183, 82] on icon at bounding box center [183, 82] width 6 height 6
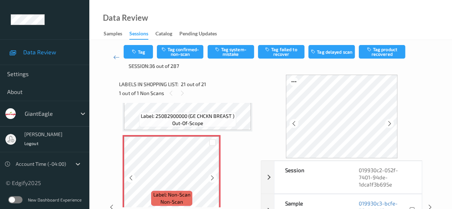
scroll to position [1535, 0]
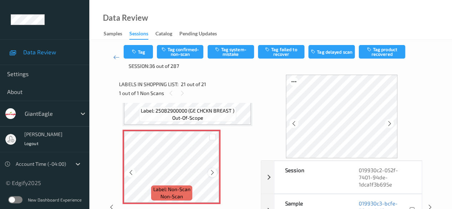
click at [212, 171] on icon at bounding box center [212, 172] width 6 height 6
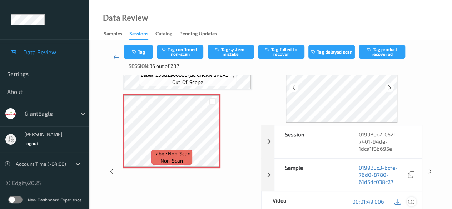
click at [412, 199] on icon at bounding box center [411, 201] width 6 height 6
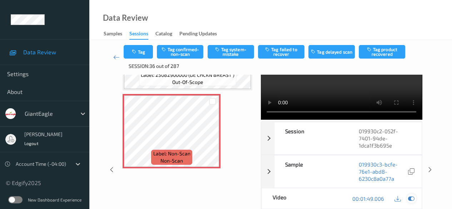
click at [412, 202] on icon at bounding box center [411, 199] width 6 height 6
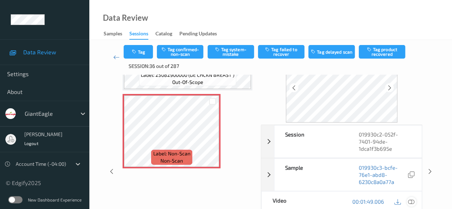
click at [411, 201] on icon at bounding box center [411, 201] width 6 height 6
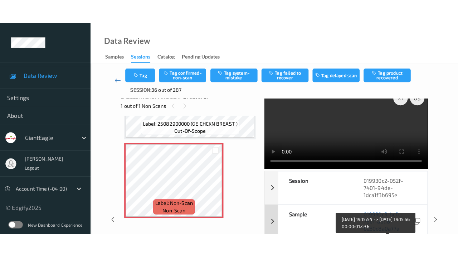
scroll to position [0, 0]
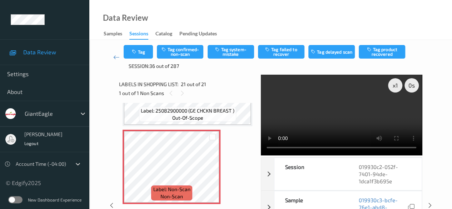
click at [273, 112] on video at bounding box center [341, 115] width 161 height 81
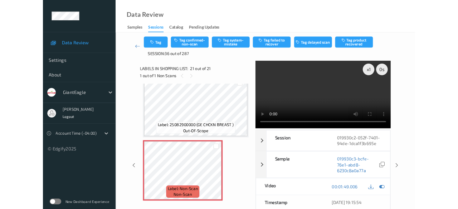
scroll to position [1492, 0]
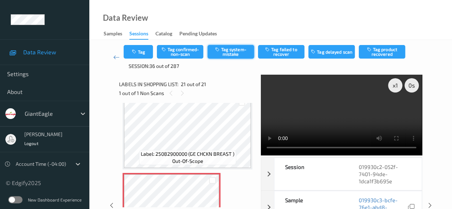
click at [234, 54] on button "Tag system-mistake" at bounding box center [231, 52] width 46 height 14
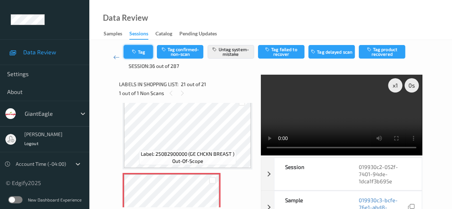
click at [137, 52] on icon "button" at bounding box center [135, 51] width 6 height 5
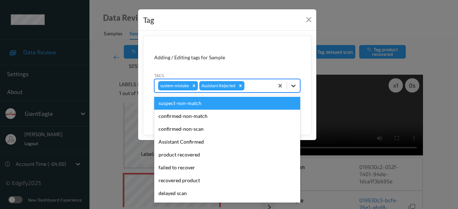
click at [293, 85] on icon at bounding box center [293, 85] width 7 height 7
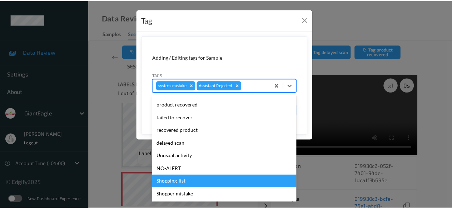
scroll to position [63, 0]
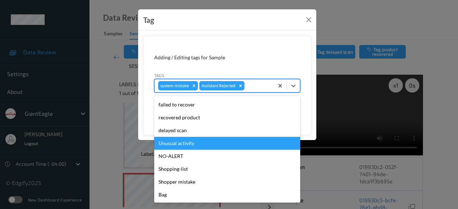
click at [198, 146] on div "Unusual activity" at bounding box center [227, 143] width 146 height 13
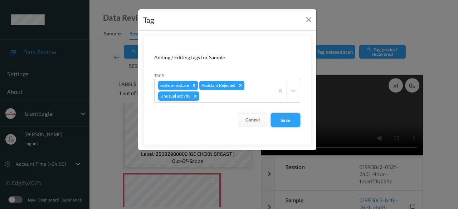
click at [288, 120] on button "Save" at bounding box center [285, 120] width 29 height 14
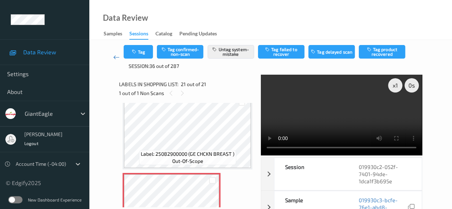
click at [114, 56] on icon at bounding box center [116, 57] width 6 height 7
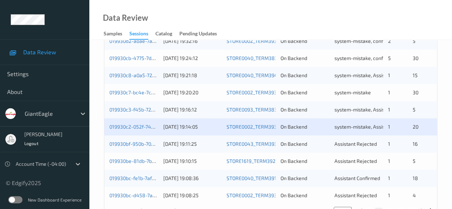
scroll to position [385, 0]
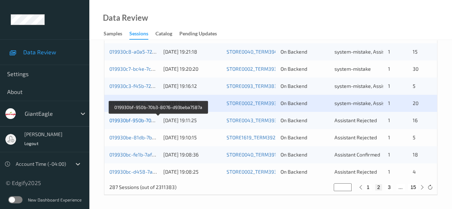
click at [141, 121] on link "019930bf-950b-70b3-8076-d93beba7587a" at bounding box center [157, 120] width 97 height 6
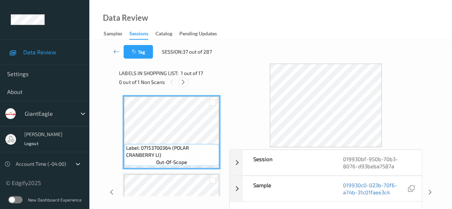
click at [181, 83] on icon at bounding box center [183, 82] width 6 height 6
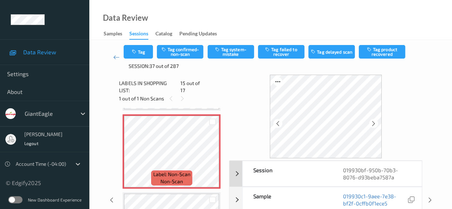
scroll to position [36, 0]
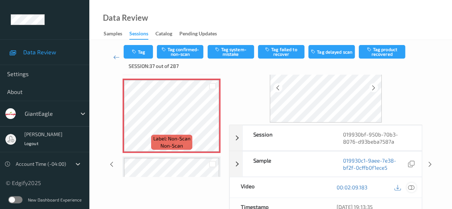
click at [408, 188] on icon at bounding box center [411, 187] width 6 height 6
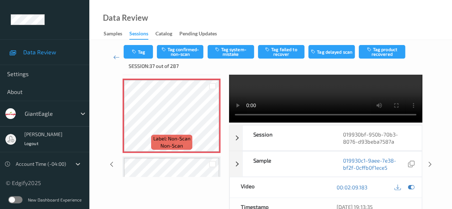
scroll to position [0, 0]
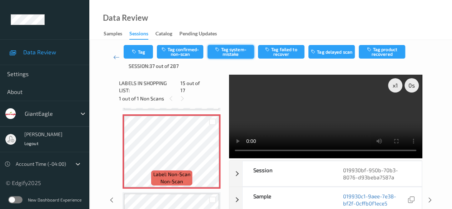
click at [232, 52] on button "Tag system-mistake" at bounding box center [231, 52] width 46 height 14
click at [115, 58] on icon at bounding box center [116, 57] width 6 height 7
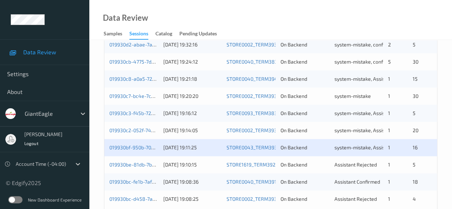
scroll to position [385, 0]
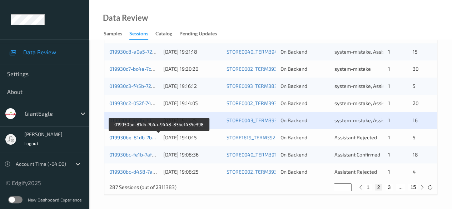
click at [138, 137] on link "019930be-81db-7b4a-9448-83bef435e398" at bounding box center [159, 137] width 100 height 6
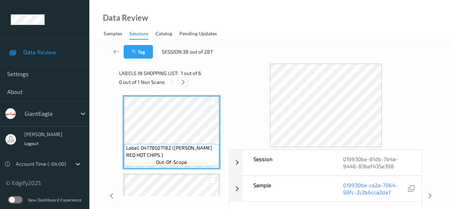
click at [184, 81] on icon at bounding box center [183, 82] width 6 height 6
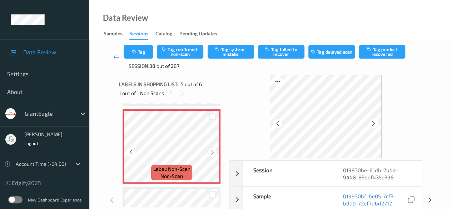
click at [213, 154] on icon at bounding box center [212, 152] width 6 height 6
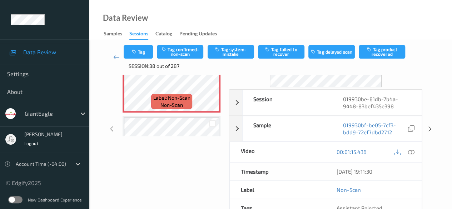
scroll to position [71, 0]
click at [414, 152] on icon at bounding box center [411, 151] width 6 height 6
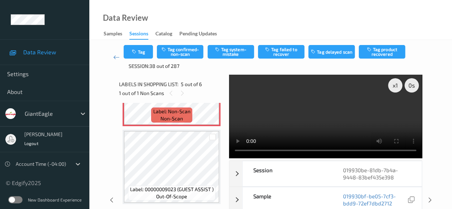
scroll to position [259, 0]
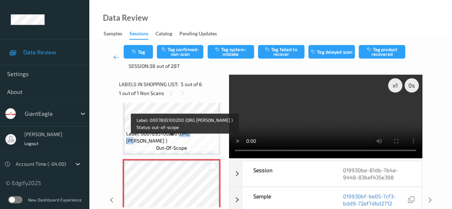
drag, startPoint x: 186, startPoint y: 141, endPoint x: 207, endPoint y: 142, distance: 21.1
click at [207, 142] on span "Label: 0007895100200 (ORG [PERSON_NAME] )" at bounding box center [172, 137] width 92 height 14
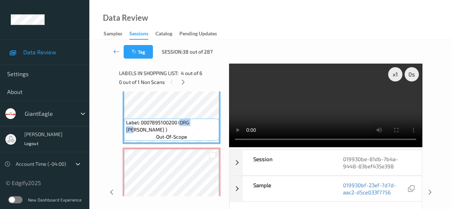
copy span "ORG [PERSON_NAME]"
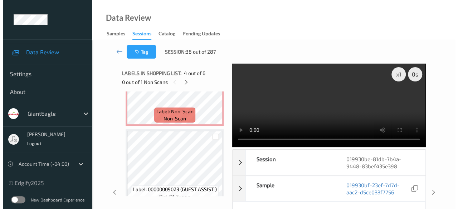
scroll to position [366, 0]
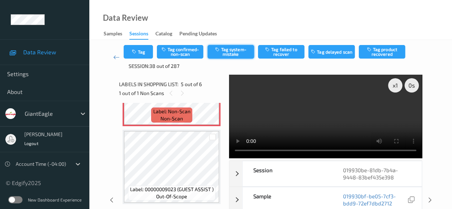
click at [228, 49] on button "Tag system-mistake" at bounding box center [231, 52] width 46 height 14
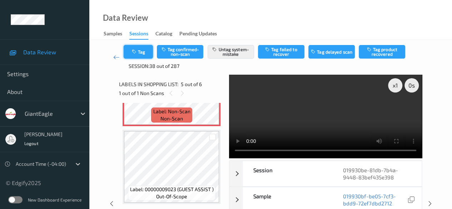
click at [141, 52] on button "Tag" at bounding box center [138, 52] width 29 height 14
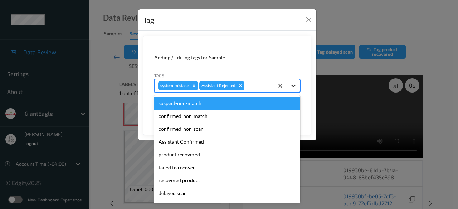
click at [292, 86] on icon at bounding box center [293, 85] width 7 height 7
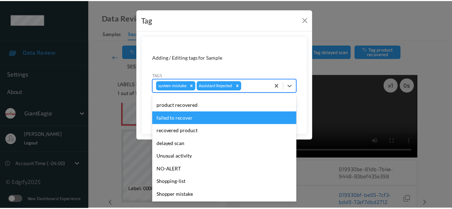
scroll to position [63, 0]
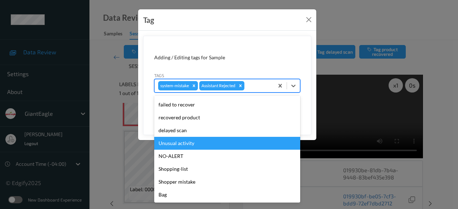
click at [192, 145] on div "Unusual activity" at bounding box center [227, 143] width 146 height 13
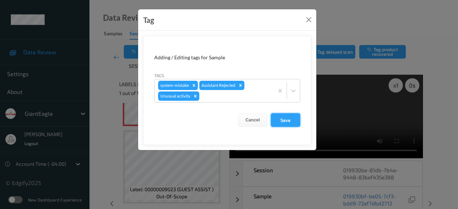
click at [287, 119] on button "Save" at bounding box center [285, 120] width 29 height 14
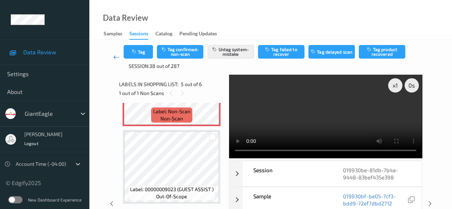
click at [116, 58] on icon at bounding box center [116, 57] width 6 height 7
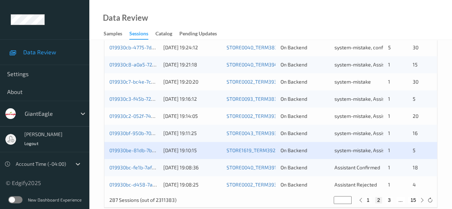
scroll to position [385, 0]
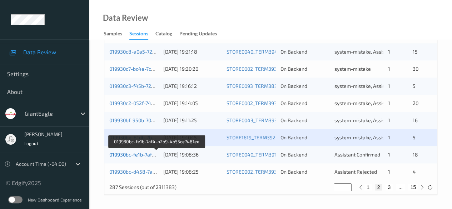
click at [141, 155] on link "019930bc-fe1b-7af4-a2b9-4b55ce7481ee" at bounding box center [156, 155] width 95 height 6
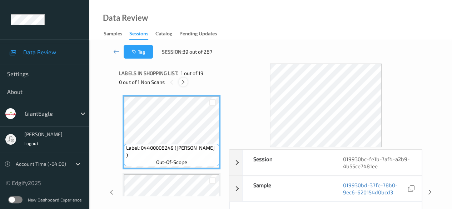
click at [184, 84] on icon at bounding box center [183, 82] width 6 height 6
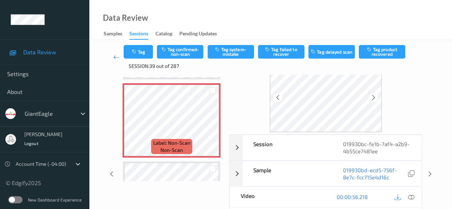
scroll to position [36, 0]
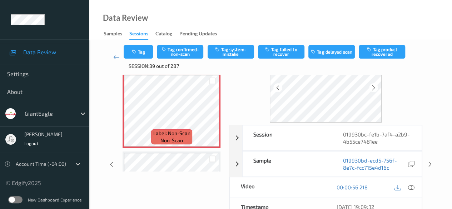
click at [412, 189] on icon at bounding box center [411, 187] width 6 height 6
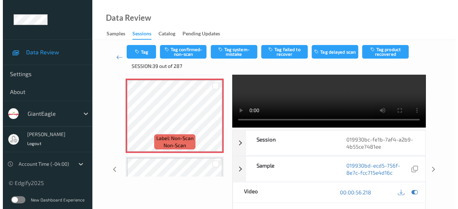
scroll to position [0, 0]
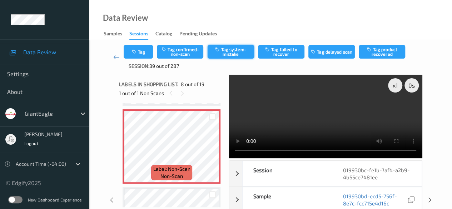
click at [228, 53] on button "Tag system-mistake" at bounding box center [231, 52] width 46 height 14
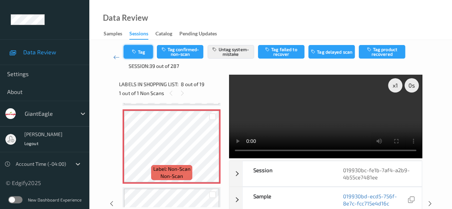
click at [141, 53] on button "Tag" at bounding box center [138, 52] width 29 height 14
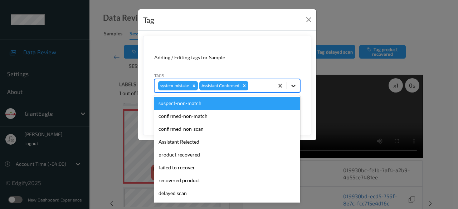
click at [295, 85] on icon at bounding box center [293, 86] width 4 height 3
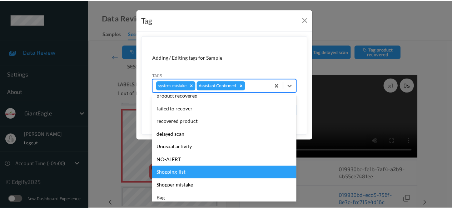
scroll to position [63, 0]
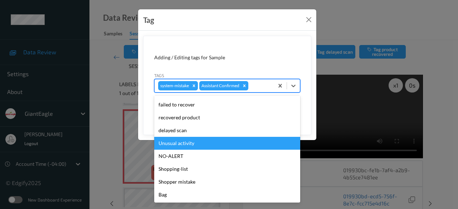
click at [192, 144] on div "Unusual activity" at bounding box center [227, 143] width 146 height 13
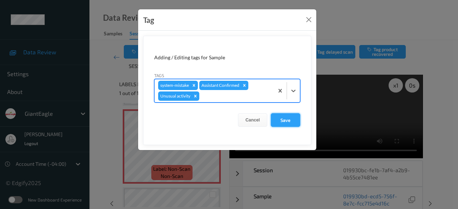
click at [291, 118] on button "Save" at bounding box center [285, 120] width 29 height 14
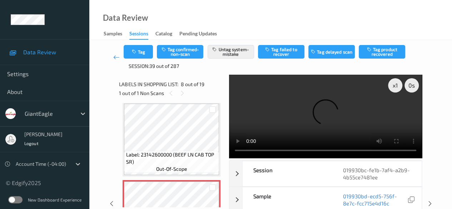
scroll to position [471, 0]
click at [117, 56] on icon at bounding box center [116, 57] width 6 height 7
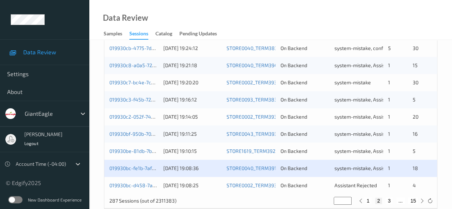
scroll to position [385, 0]
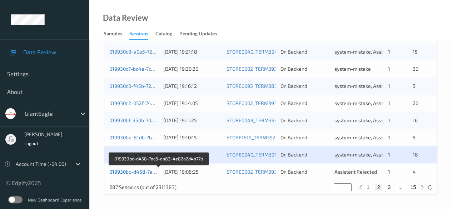
click at [142, 171] on link "019930bc-d458-7ac6-aa83-4e82a2d4a77b" at bounding box center [158, 172] width 99 height 6
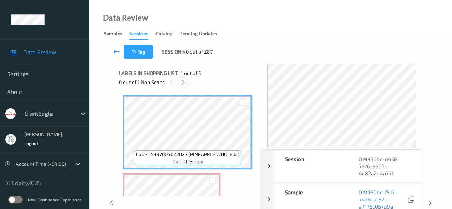
click at [184, 83] on icon at bounding box center [183, 82] width 6 height 6
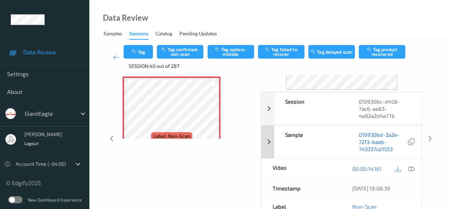
scroll to position [71, 0]
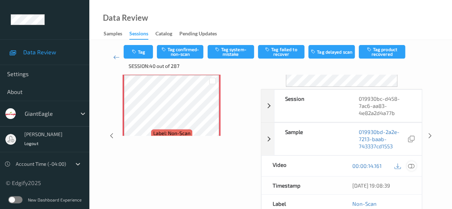
click at [411, 165] on icon at bounding box center [411, 166] width 6 height 6
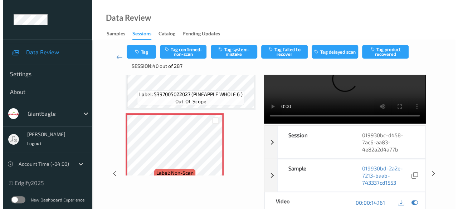
scroll to position [0, 0]
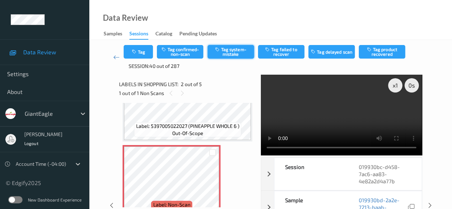
click at [234, 52] on button "Tag system-mistake" at bounding box center [231, 52] width 46 height 14
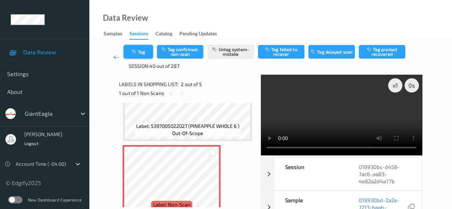
click at [141, 51] on button "Tag" at bounding box center [138, 52] width 29 height 14
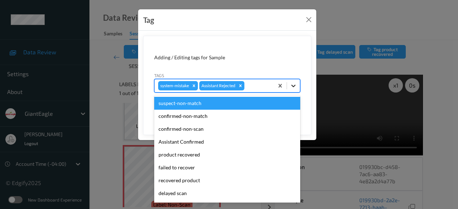
click at [295, 86] on icon at bounding box center [293, 85] width 7 height 7
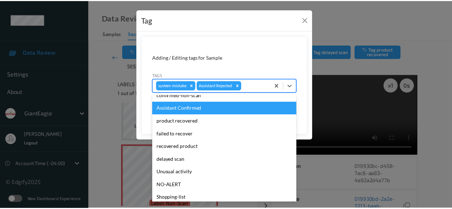
scroll to position [63, 0]
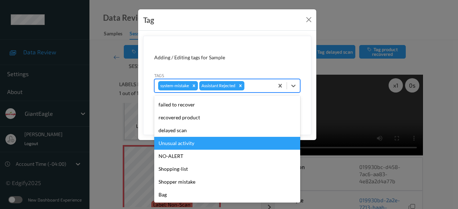
click at [192, 144] on div "Unusual activity" at bounding box center [227, 143] width 146 height 13
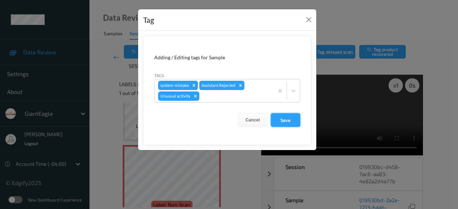
click at [280, 116] on button "Save" at bounding box center [285, 120] width 29 height 14
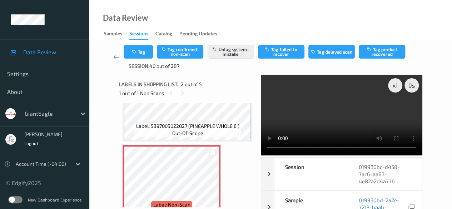
click at [113, 58] on icon at bounding box center [116, 57] width 6 height 7
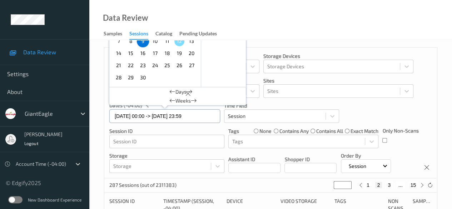
click at [209, 115] on input "[DATE] 00:00 -> [DATE] 23:59" at bounding box center [164, 116] width 111 height 14
click at [153, 42] on span "10" at bounding box center [155, 41] width 10 height 10
type input "[DATE] 00:00"
type input "*"
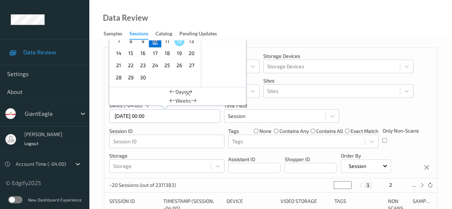
click at [153, 42] on span "10" at bounding box center [155, 41] width 10 height 10
type input "[DATE] 00:00 -> [DATE] 23:59"
click at [380, 186] on button "2" at bounding box center [382, 185] width 7 height 6
type input "*"
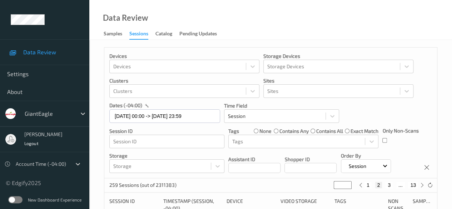
click at [387, 185] on button "3" at bounding box center [389, 185] width 7 height 6
type input "*"
click at [389, 186] on div "1 2 3 4 ... 13" at bounding box center [392, 185] width 54 height 6
click at [393, 186] on button "4" at bounding box center [393, 185] width 7 height 6
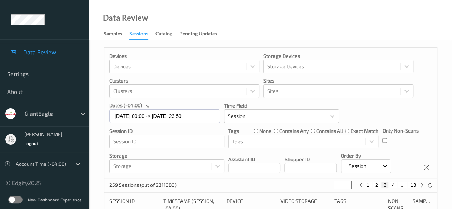
type input "*"
click at [395, 183] on button "5" at bounding box center [396, 185] width 7 height 6
type input "*"
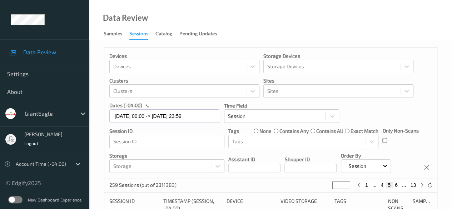
click at [395, 186] on button "6" at bounding box center [396, 185] width 7 height 6
type input "*"
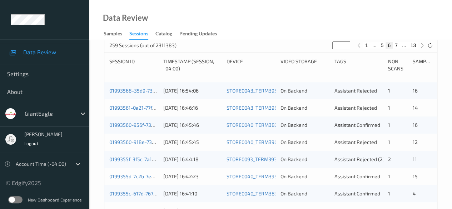
scroll to position [143, 0]
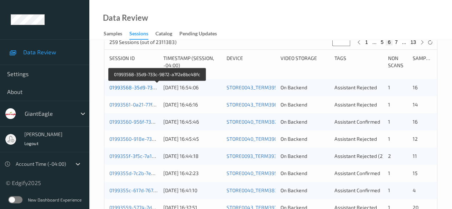
click at [136, 88] on link "01993568-35d9-733c-9872-a7f2e8bc48fc" at bounding box center [157, 87] width 97 height 6
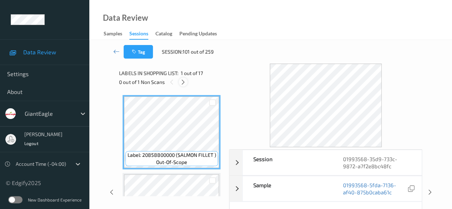
click at [186, 83] on icon at bounding box center [183, 82] width 6 height 6
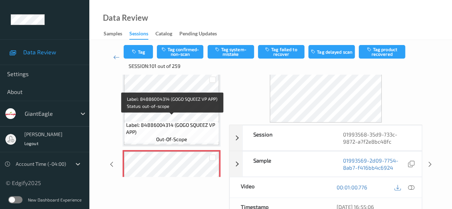
scroll to position [663, 0]
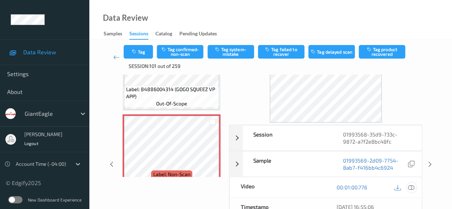
click at [410, 187] on icon at bounding box center [411, 187] width 6 height 6
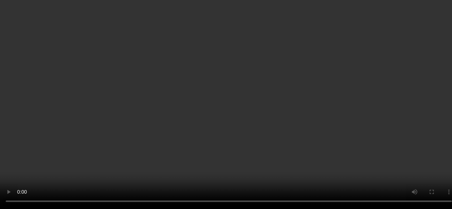
scroll to position [627, 0]
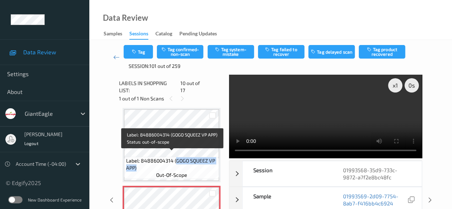
drag, startPoint x: 174, startPoint y: 156, endPoint x: 216, endPoint y: 165, distance: 42.8
click at [216, 165] on span "Label: 84886004314 (GOGO SQUEEZ VP APP)" at bounding box center [172, 164] width 92 height 14
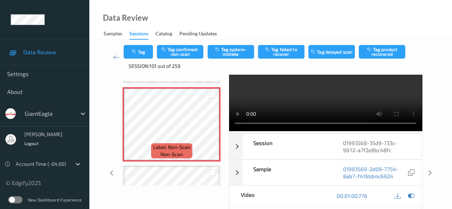
scroll to position [71, 0]
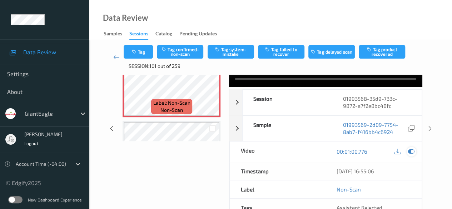
click at [410, 151] on icon at bounding box center [411, 151] width 6 height 6
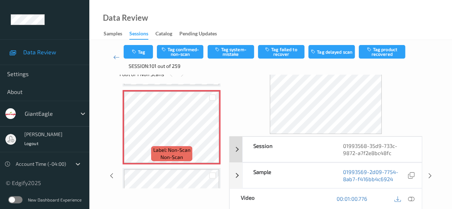
scroll to position [36, 0]
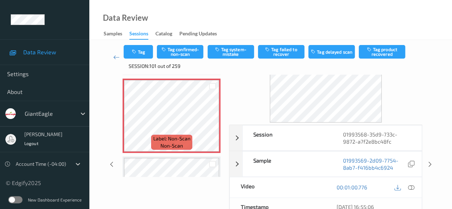
click at [411, 186] on icon at bounding box center [411, 187] width 6 height 6
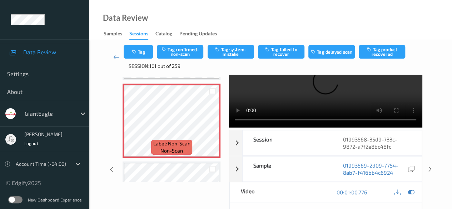
scroll to position [0, 0]
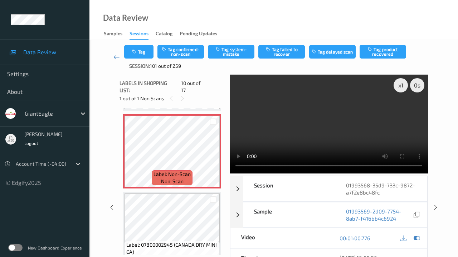
click at [269, 174] on video at bounding box center [328, 124] width 198 height 99
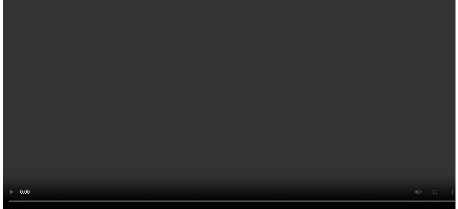
scroll to position [627, 0]
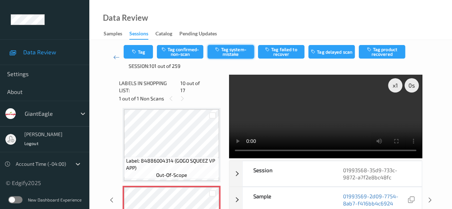
click at [233, 50] on button "Tag system-mistake" at bounding box center [231, 52] width 46 height 14
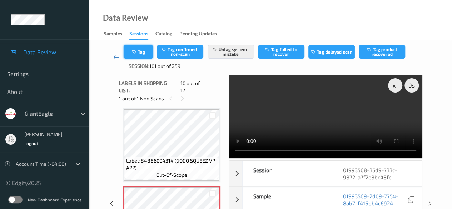
click at [147, 55] on button "Tag" at bounding box center [138, 52] width 29 height 14
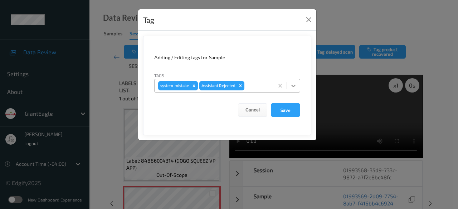
click at [294, 86] on icon at bounding box center [293, 86] width 4 height 3
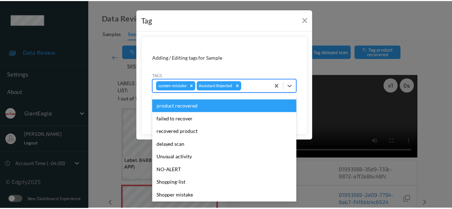
scroll to position [63, 0]
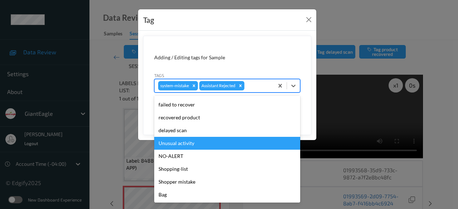
click at [173, 144] on div "Unusual activity" at bounding box center [227, 143] width 146 height 13
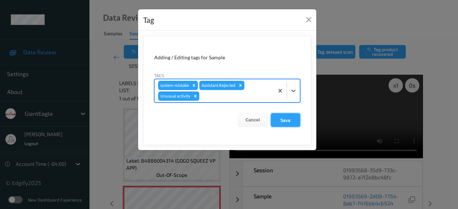
click at [288, 121] on button "Save" at bounding box center [285, 120] width 29 height 14
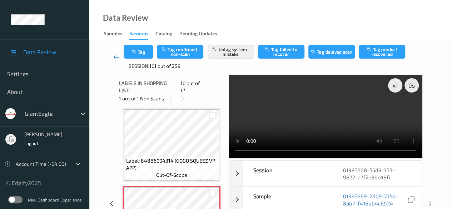
click at [116, 58] on icon at bounding box center [116, 57] width 6 height 7
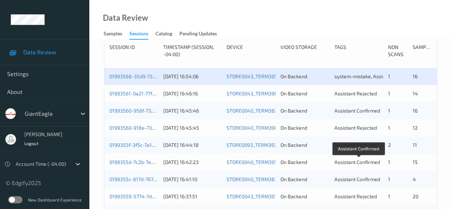
scroll to position [143, 0]
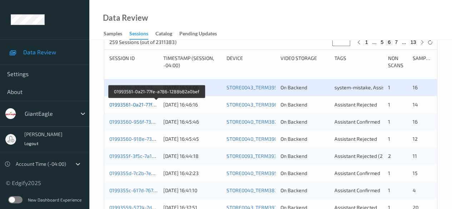
click at [143, 105] on link "01993561-0a21-77fe-a786-1288b82a0bef" at bounding box center [156, 105] width 95 height 6
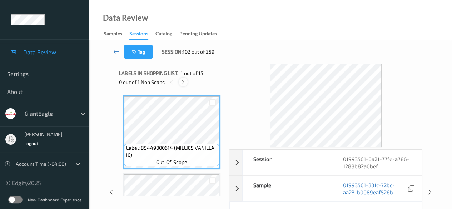
click at [183, 84] on icon at bounding box center [183, 82] width 6 height 6
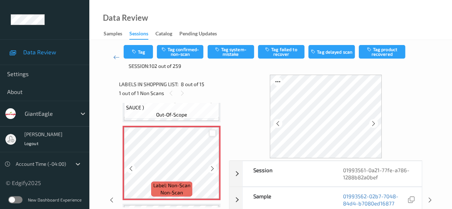
scroll to position [543, 0]
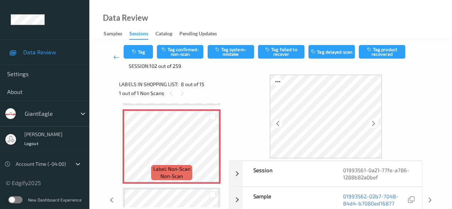
click at [247, 112] on div at bounding box center [325, 117] width 193 height 84
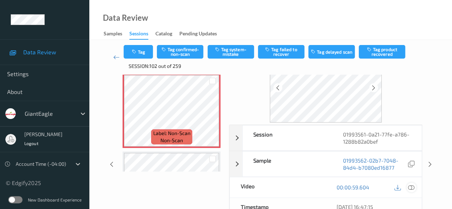
click at [414, 186] on icon at bounding box center [411, 187] width 6 height 6
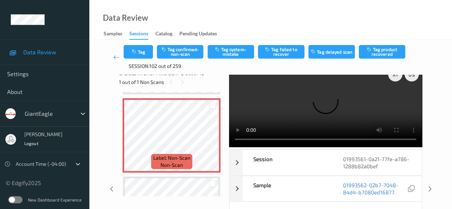
scroll to position [0, 0]
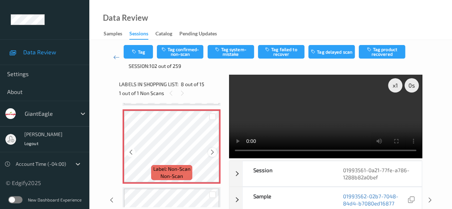
click at [211, 155] on icon at bounding box center [212, 152] width 6 height 6
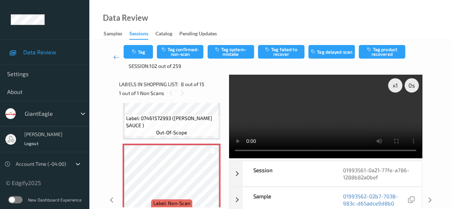
scroll to position [507, 0]
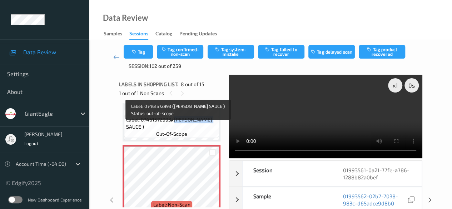
drag, startPoint x: 174, startPoint y: 126, endPoint x: 213, endPoint y: 125, distance: 39.0
click at [213, 125] on span "Label: 07461572993 ([PERSON_NAME] SAUCE )" at bounding box center [172, 123] width 92 height 14
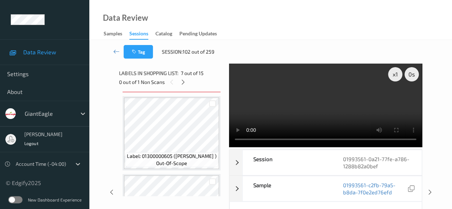
scroll to position [639, 0]
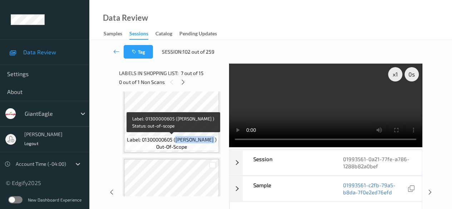
drag, startPoint x: 176, startPoint y: 138, endPoint x: 214, endPoint y: 139, distance: 37.9
click at [214, 139] on span "Label: 01300000605 ([PERSON_NAME] )" at bounding box center [171, 139] width 89 height 7
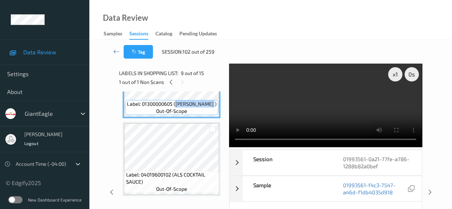
scroll to position [710, 0]
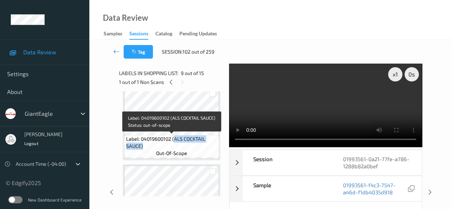
drag, startPoint x: 174, startPoint y: 140, endPoint x: 208, endPoint y: 144, distance: 34.3
click at [208, 144] on span "Label: 04019600102 (ALS COCKTAIL SAUCE)" at bounding box center [172, 142] width 92 height 14
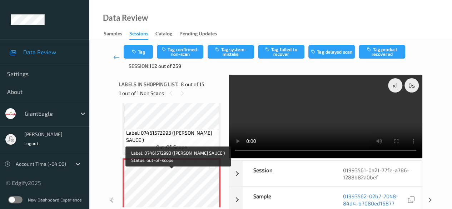
scroll to position [532, 0]
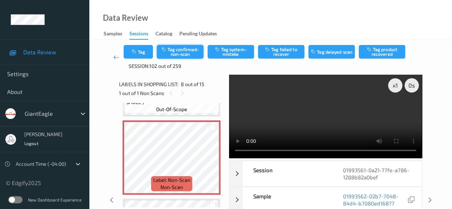
click at [187, 52] on button "Tag confirmed-non-scan" at bounding box center [180, 52] width 46 height 14
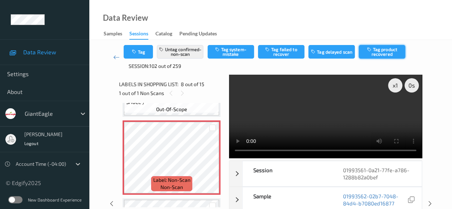
click at [380, 52] on button "Tag product recovered" at bounding box center [382, 52] width 46 height 14
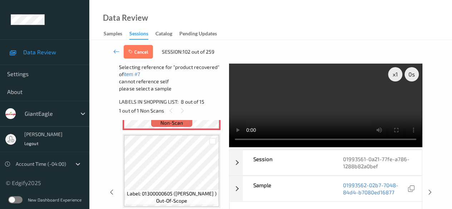
scroll to position [603, 0]
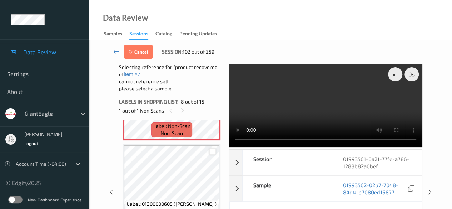
click at [210, 151] on div at bounding box center [212, 151] width 7 height 7
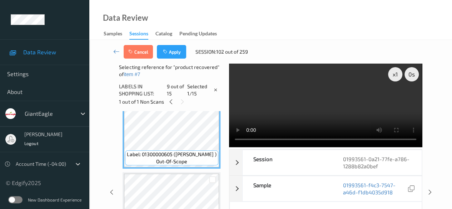
scroll to position [675, 0]
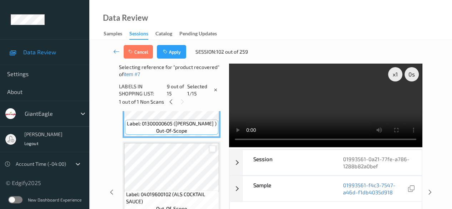
click at [214, 150] on div at bounding box center [212, 148] width 7 height 7
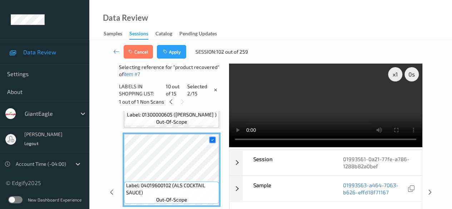
scroll to position [710, 0]
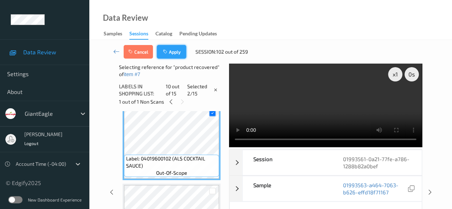
click at [177, 54] on button "Apply" at bounding box center [171, 52] width 29 height 14
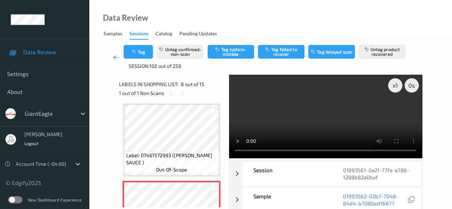
click at [117, 58] on icon at bounding box center [116, 57] width 6 height 7
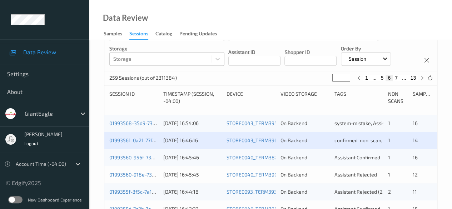
scroll to position [143, 0]
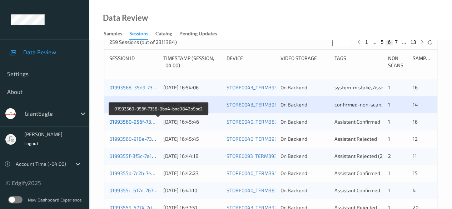
click at [131, 119] on link "01993560-956f-7358-9ba4-bac0842b9bc2" at bounding box center [158, 122] width 98 height 6
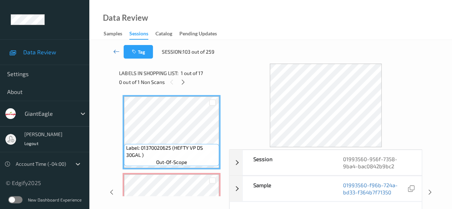
click at [117, 50] on icon at bounding box center [116, 51] width 6 height 7
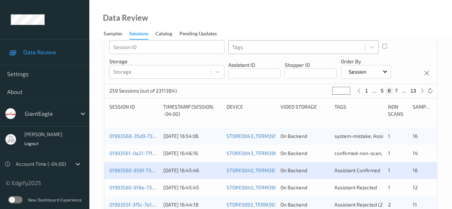
scroll to position [107, 0]
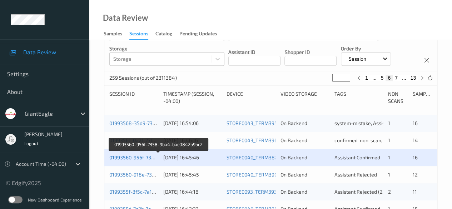
click at [138, 158] on link "01993560-956f-7358-9ba4-bac0842b9bc2" at bounding box center [158, 157] width 98 height 6
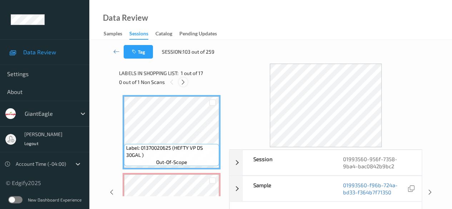
click at [184, 84] on icon at bounding box center [183, 82] width 6 height 6
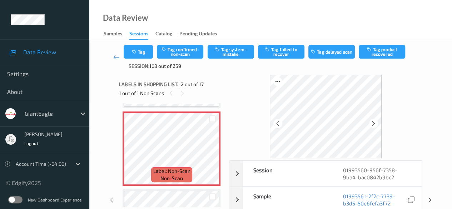
scroll to position [75, 0]
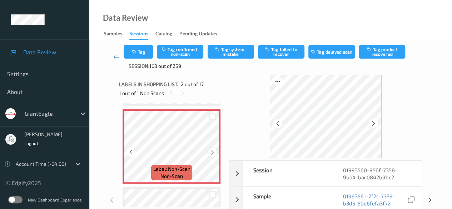
click at [214, 152] on icon at bounding box center [212, 152] width 6 height 6
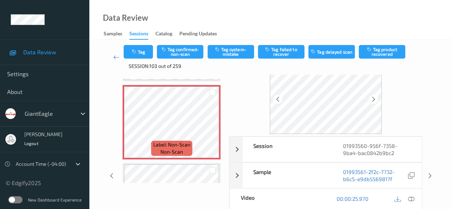
scroll to position [36, 0]
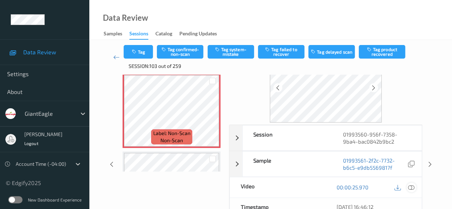
click at [411, 185] on icon at bounding box center [411, 187] width 6 height 6
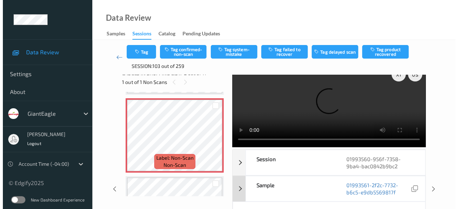
scroll to position [0, 0]
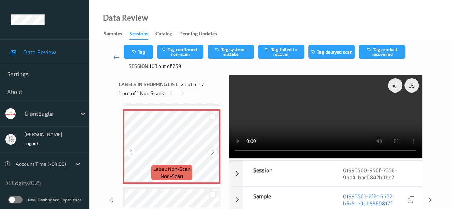
click at [212, 153] on icon at bounding box center [212, 152] width 6 height 6
click at [236, 52] on button "Tag system-mistake" at bounding box center [231, 52] width 46 height 14
click at [149, 55] on button "Tag" at bounding box center [138, 52] width 29 height 14
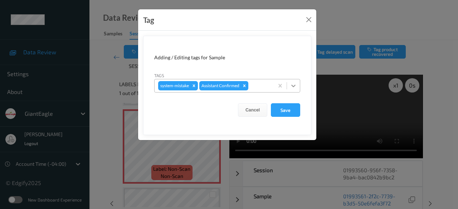
click at [295, 86] on icon at bounding box center [293, 85] width 7 height 7
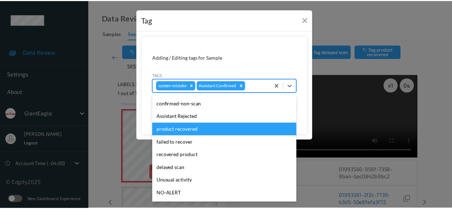
scroll to position [63, 0]
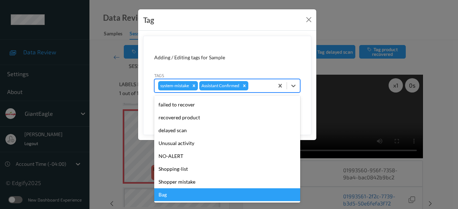
click at [207, 195] on div "Bag" at bounding box center [227, 194] width 146 height 13
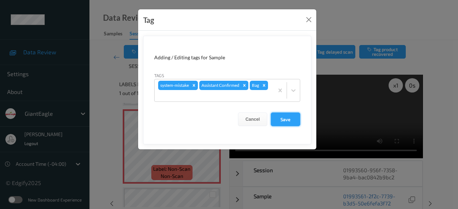
click at [289, 119] on button "Save" at bounding box center [285, 120] width 29 height 14
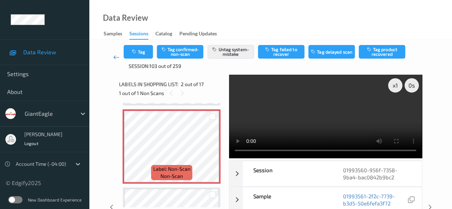
click at [114, 55] on icon at bounding box center [116, 57] width 6 height 7
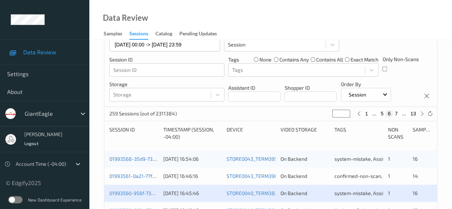
scroll to position [143, 0]
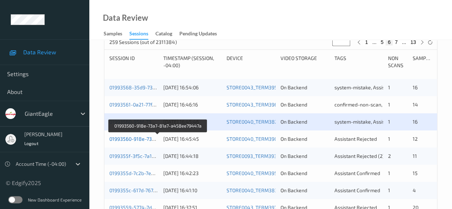
click at [136, 139] on link "01993560-918e-73a7-81a7-a458ee79447a" at bounding box center [158, 139] width 98 height 6
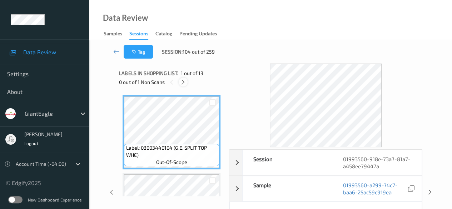
click at [183, 82] on icon at bounding box center [183, 82] width 6 height 6
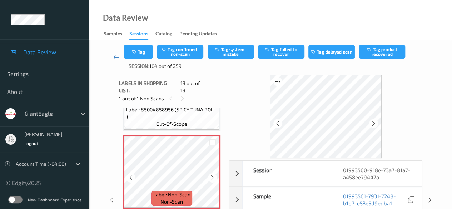
scroll to position [36, 0]
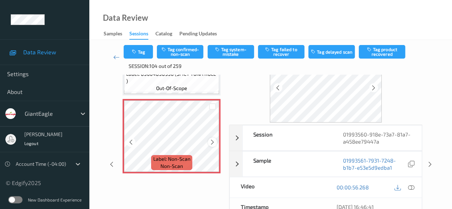
click at [211, 139] on icon at bounding box center [212, 142] width 6 height 6
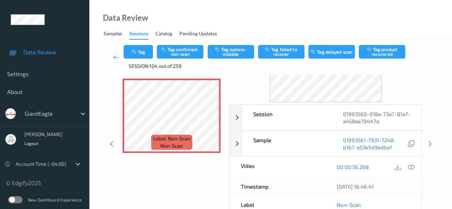
scroll to position [71, 0]
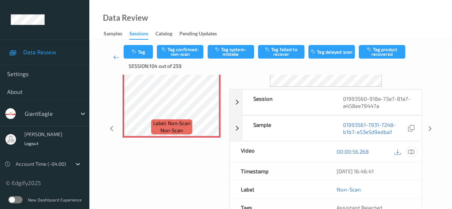
click at [413, 153] on icon at bounding box center [411, 151] width 6 height 6
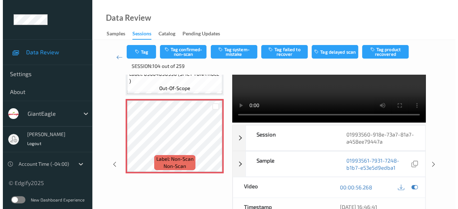
scroll to position [0, 0]
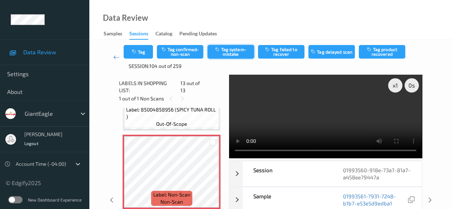
click at [220, 51] on icon "button" at bounding box center [218, 49] width 6 height 5
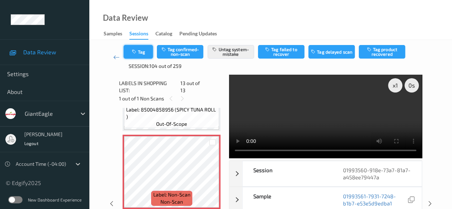
click at [144, 55] on button "Tag" at bounding box center [138, 52] width 29 height 14
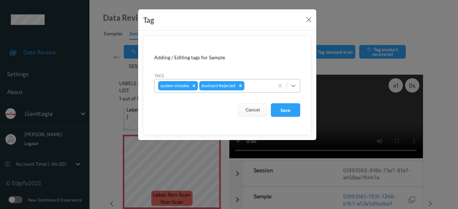
click at [295, 85] on icon at bounding box center [293, 85] width 7 height 7
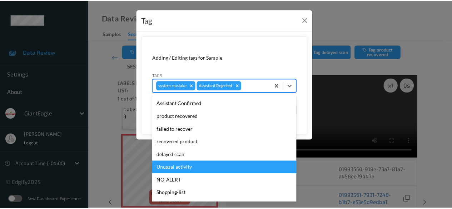
scroll to position [63, 0]
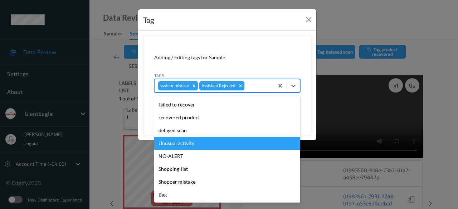
click at [200, 147] on div "Unusual activity" at bounding box center [227, 143] width 146 height 13
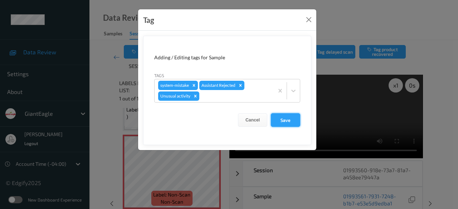
click at [289, 120] on button "Save" at bounding box center [285, 120] width 29 height 14
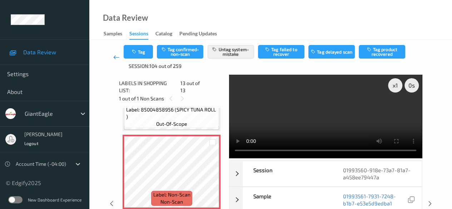
click at [115, 58] on icon at bounding box center [116, 57] width 6 height 7
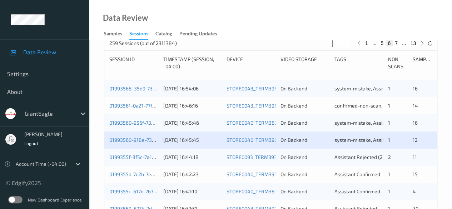
scroll to position [214, 0]
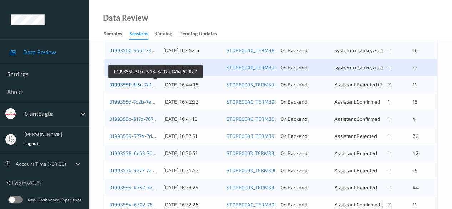
click at [129, 84] on link "0199355f-3f5c-7a18-8a97-c141ec62dfa2" at bounding box center [155, 84] width 93 height 6
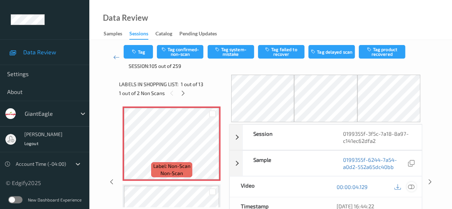
click at [410, 186] on icon at bounding box center [411, 187] width 6 height 6
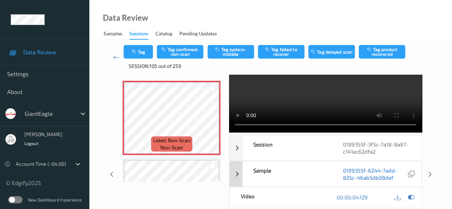
scroll to position [36, 0]
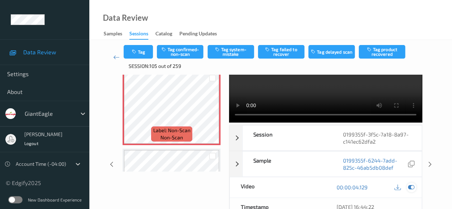
click at [413, 186] on icon at bounding box center [411, 187] width 6 height 6
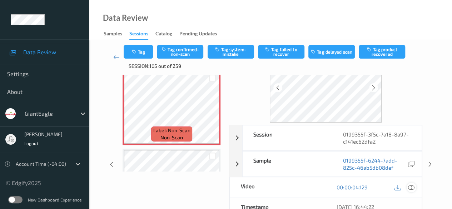
click at [411, 187] on icon at bounding box center [411, 187] width 6 height 6
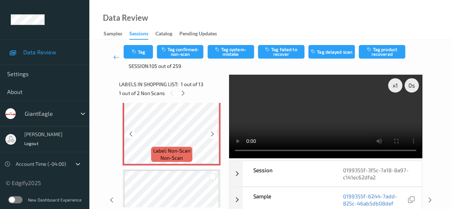
scroll to position [0, 0]
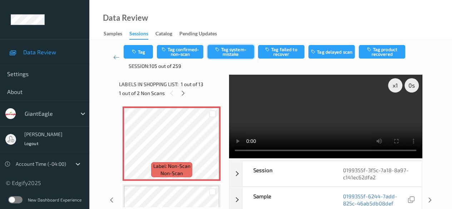
click at [229, 51] on button "Tag system-mistake" at bounding box center [231, 52] width 46 height 14
click at [184, 93] on icon at bounding box center [183, 93] width 6 height 6
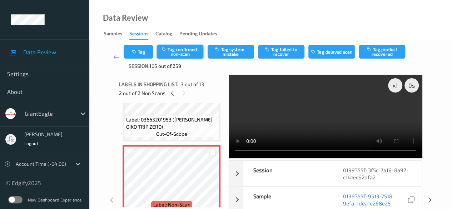
click at [180, 53] on button "Tag confirmed-non-scan" at bounding box center [180, 52] width 46 height 14
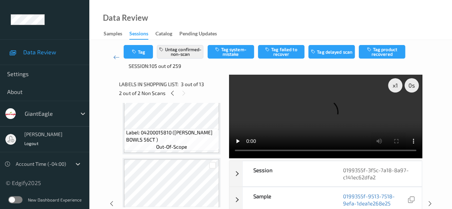
scroll to position [224, 0]
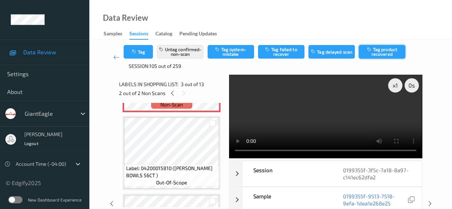
click at [379, 51] on button "Tag product recovered" at bounding box center [382, 52] width 46 height 14
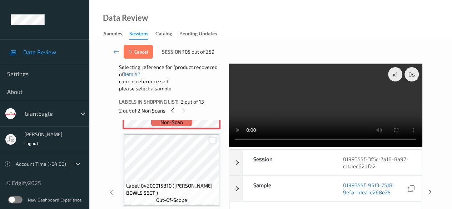
click at [212, 143] on div at bounding box center [212, 140] width 7 height 7
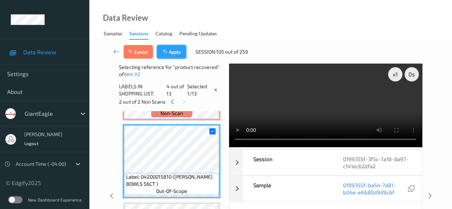
click at [174, 54] on button "Apply" at bounding box center [171, 52] width 29 height 14
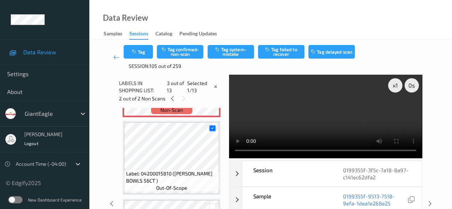
scroll to position [81, 0]
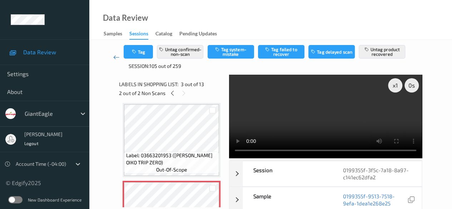
click at [118, 58] on icon at bounding box center [116, 57] width 6 height 7
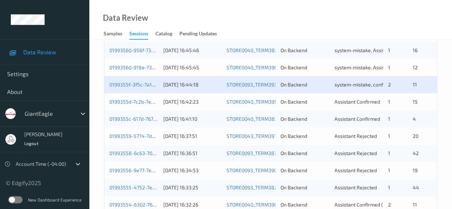
scroll to position [250, 0]
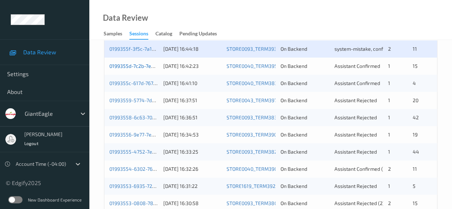
click at [147, 67] on link "0199355d-7c2b-7e5a-94d2-565d6e37627f" at bounding box center [157, 66] width 96 height 6
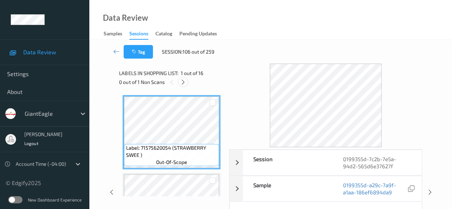
click at [184, 81] on icon at bounding box center [183, 82] width 6 height 6
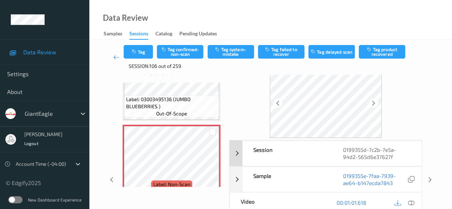
scroll to position [36, 0]
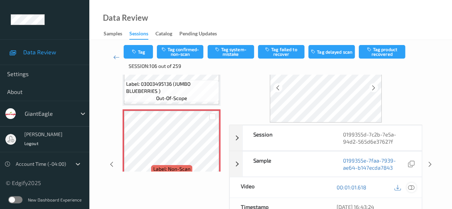
click at [411, 186] on icon at bounding box center [411, 187] width 6 height 6
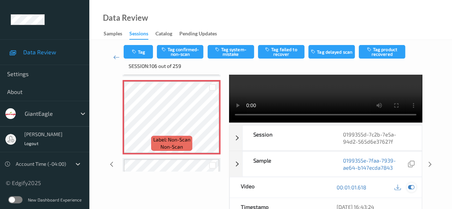
click at [412, 187] on icon at bounding box center [411, 187] width 6 height 6
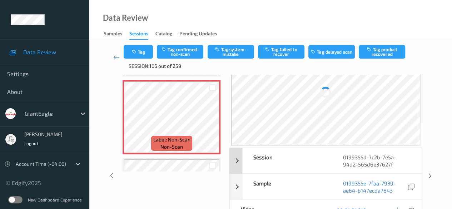
scroll to position [0, 0]
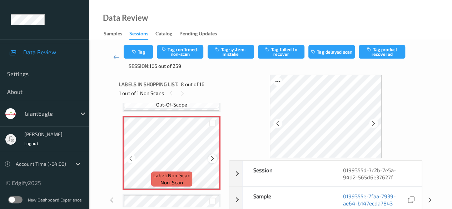
click at [214, 161] on icon at bounding box center [212, 158] width 6 height 6
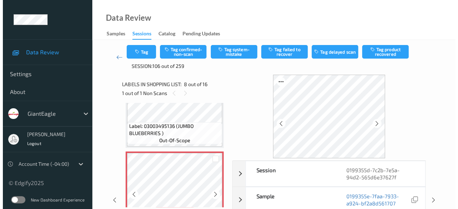
scroll to position [536, 0]
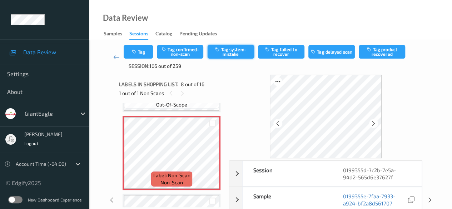
click at [229, 56] on button "Tag system-mistake" at bounding box center [231, 52] width 46 height 14
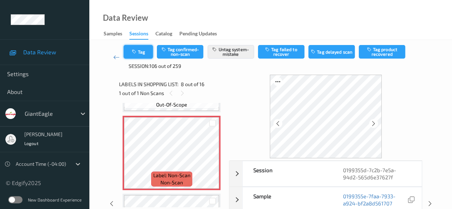
click at [143, 52] on button "Tag" at bounding box center [138, 52] width 29 height 14
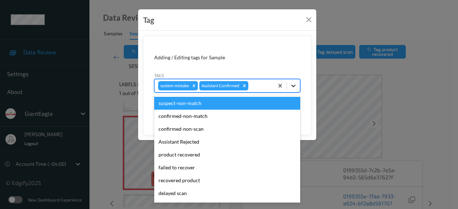
click at [292, 87] on icon at bounding box center [293, 85] width 7 height 7
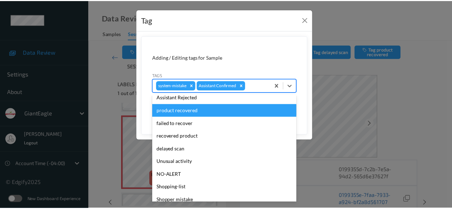
scroll to position [63, 0]
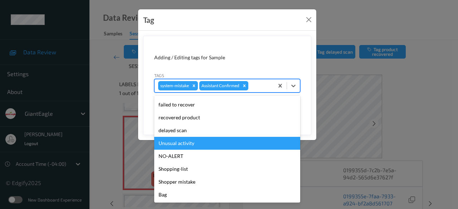
click at [207, 147] on div "Unusual activity" at bounding box center [227, 143] width 146 height 13
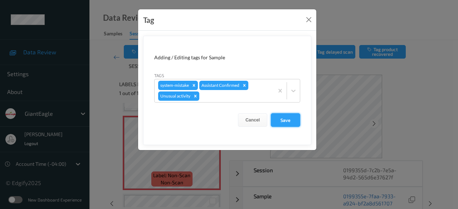
click at [292, 120] on button "Save" at bounding box center [285, 120] width 29 height 14
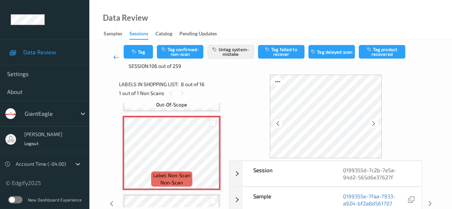
click at [119, 58] on icon at bounding box center [116, 57] width 6 height 7
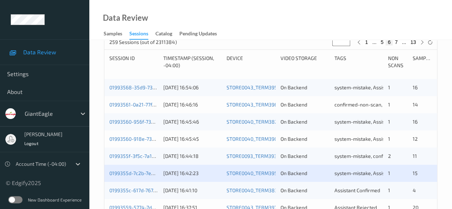
scroll to position [179, 0]
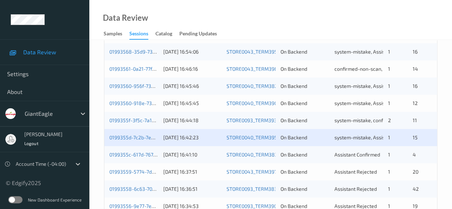
click at [134, 157] on div "0199355c-617d-7672-97ee-0116002682b1" at bounding box center [133, 154] width 49 height 7
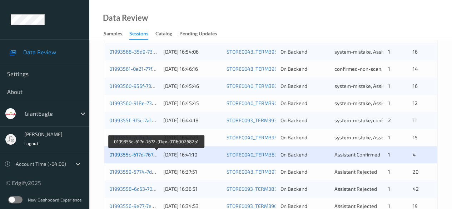
click at [135, 154] on link "0199355c-617d-7672-97ee-0116002682b1" at bounding box center [156, 155] width 95 height 6
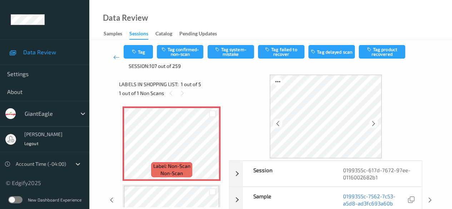
scroll to position [71, 0]
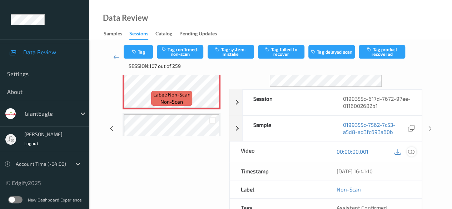
click at [409, 150] on icon at bounding box center [411, 151] width 6 height 6
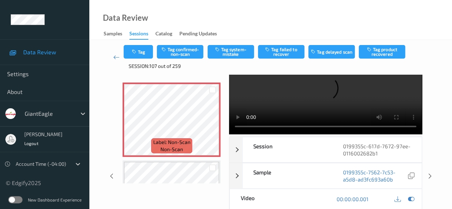
scroll to position [0, 0]
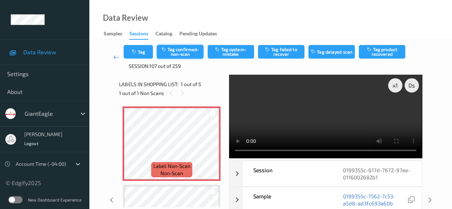
click at [190, 53] on button "Tag confirmed-non-scan" at bounding box center [180, 52] width 46 height 14
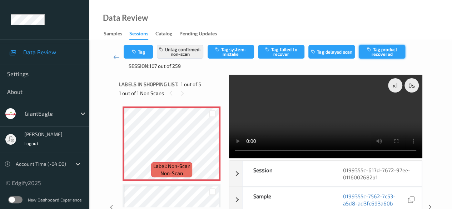
click at [390, 51] on button "Tag product recovered" at bounding box center [382, 52] width 46 height 14
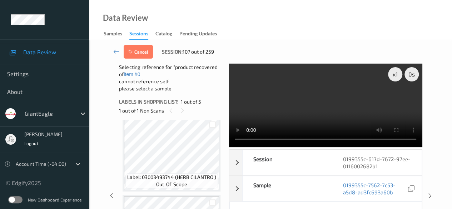
scroll to position [250, 0]
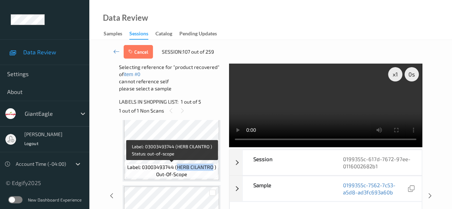
drag, startPoint x: 176, startPoint y: 168, endPoint x: 213, endPoint y: 167, distance: 37.2
click at [213, 167] on span "Label: 03003493744 (HERB CILANTRO )" at bounding box center [171, 167] width 89 height 7
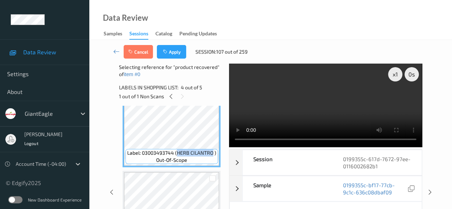
scroll to position [214, 0]
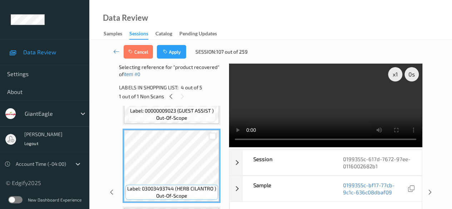
click at [212, 137] on div at bounding box center [212, 136] width 7 height 7
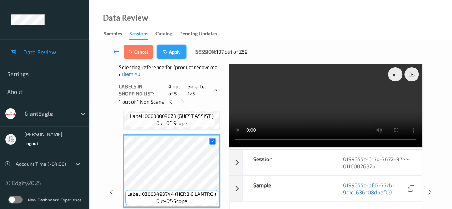
click at [177, 54] on button "Apply" at bounding box center [171, 52] width 29 height 14
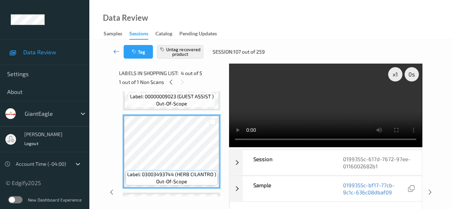
click at [116, 51] on icon at bounding box center [116, 51] width 6 height 7
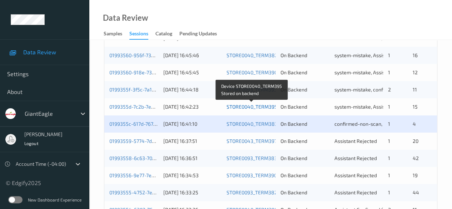
scroll to position [250, 0]
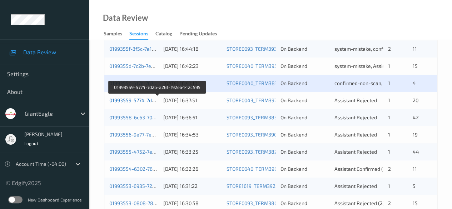
click at [141, 97] on link "01993559-5774-7d2b-a261-f92ea442c595" at bounding box center [157, 100] width 97 height 6
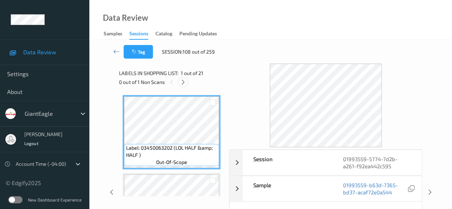
click at [184, 85] on icon at bounding box center [183, 82] width 6 height 6
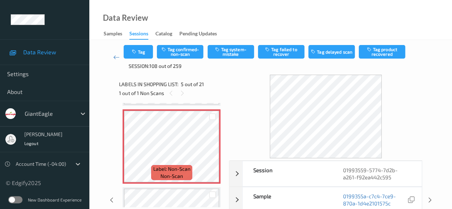
scroll to position [36, 0]
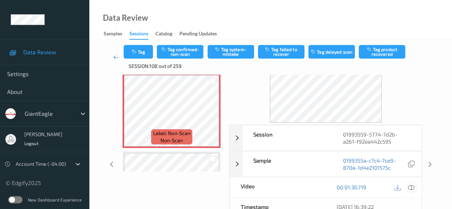
click at [412, 186] on icon at bounding box center [411, 187] width 6 height 6
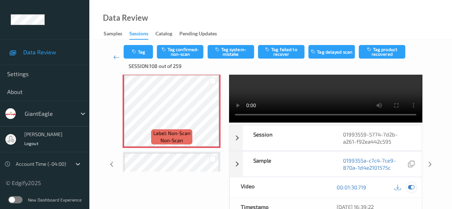
click at [412, 188] on icon at bounding box center [411, 187] width 6 height 6
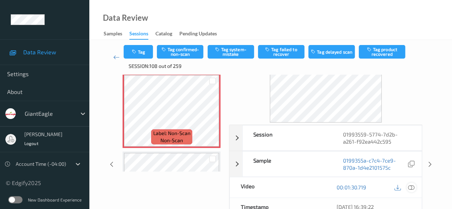
click at [409, 187] on icon at bounding box center [411, 187] width 6 height 6
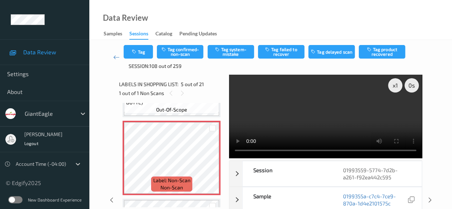
scroll to position [309, 0]
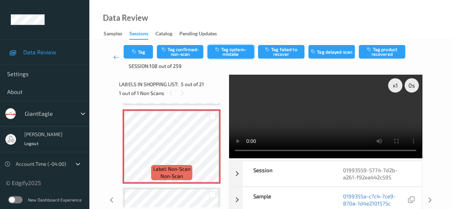
click at [228, 54] on button "Tag system-mistake" at bounding box center [231, 52] width 46 height 14
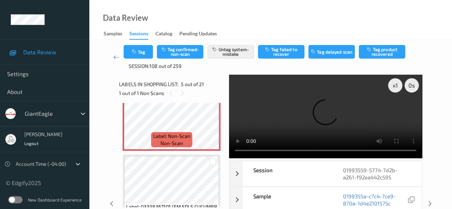
scroll to position [345, 0]
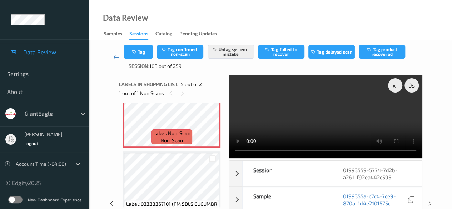
click at [208, 45] on button "Untag system-mistake" at bounding box center [231, 52] width 46 height 14
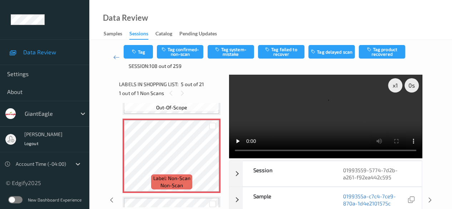
scroll to position [309, 0]
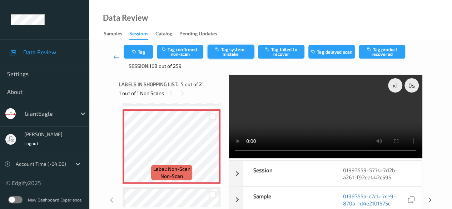
click at [228, 53] on button "Tag system-mistake" at bounding box center [231, 52] width 46 height 14
click at [118, 57] on icon at bounding box center [116, 57] width 6 height 7
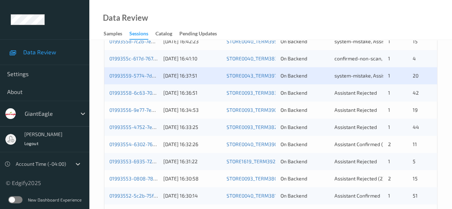
scroll to position [286, 0]
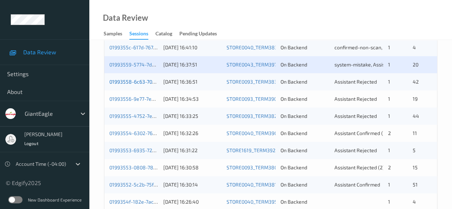
click at [131, 80] on link "01993558-6c63-7013-9318-96f51d155c99" at bounding box center [156, 82] width 95 height 6
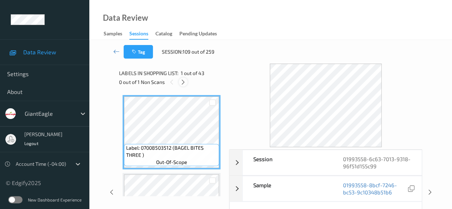
click at [184, 80] on icon at bounding box center [183, 82] width 6 height 6
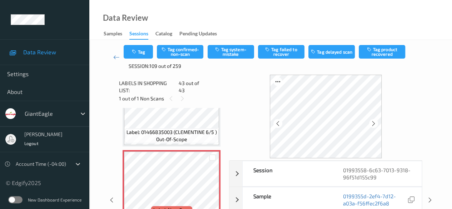
scroll to position [36, 0]
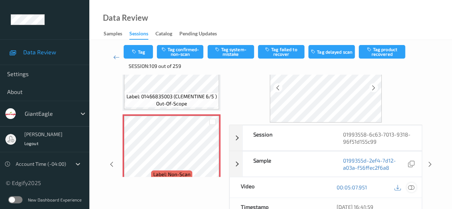
click at [412, 187] on icon at bounding box center [411, 187] width 6 height 6
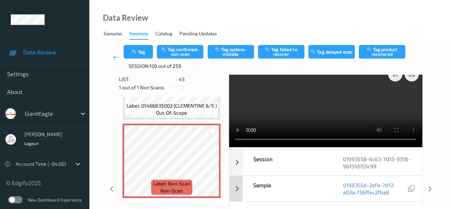
scroll to position [0, 0]
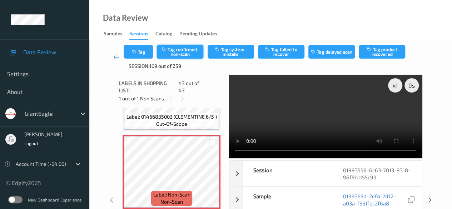
click at [189, 53] on button "Tag confirmed-non-scan" at bounding box center [180, 52] width 46 height 14
click at [113, 57] on icon at bounding box center [116, 57] width 6 height 7
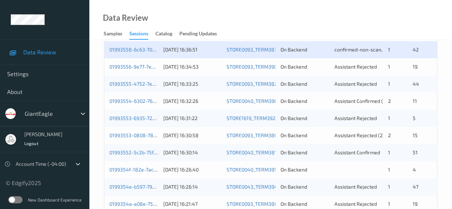
scroll to position [322, 0]
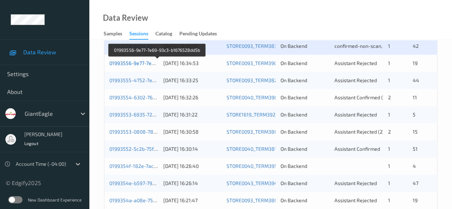
click at [141, 63] on link "01993556-9e77-7e69-93c3-b1676528dd5b" at bounding box center [157, 63] width 97 height 6
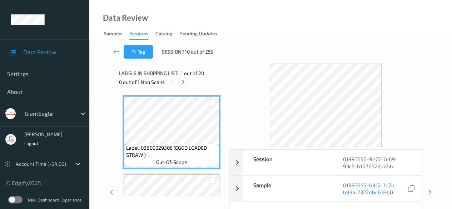
click at [184, 83] on icon at bounding box center [183, 82] width 6 height 6
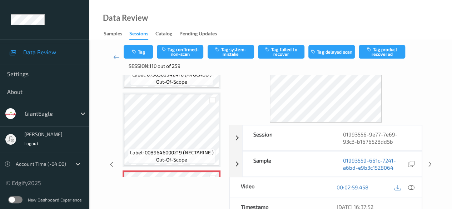
scroll to position [1457, 0]
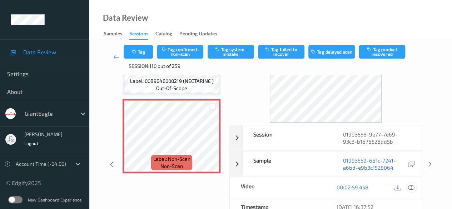
click at [411, 187] on icon at bounding box center [411, 187] width 6 height 6
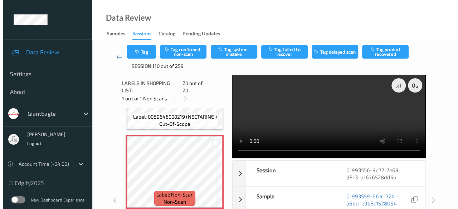
scroll to position [1414, 0]
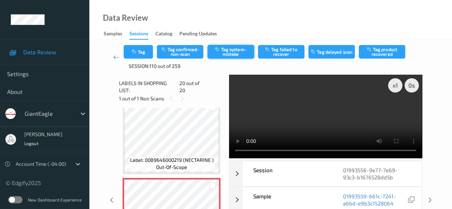
click at [227, 51] on button "Tag system-mistake" at bounding box center [231, 52] width 46 height 14
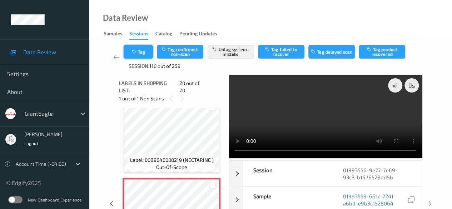
click at [143, 54] on button "Tag" at bounding box center [138, 52] width 29 height 14
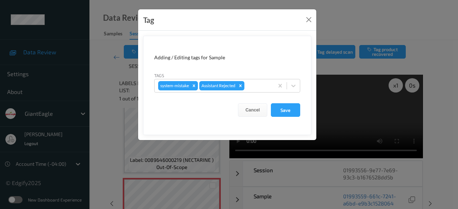
drag, startPoint x: 292, startPoint y: 87, endPoint x: 284, endPoint y: 93, distance: 9.7
click at [292, 87] on icon at bounding box center [293, 85] width 7 height 7
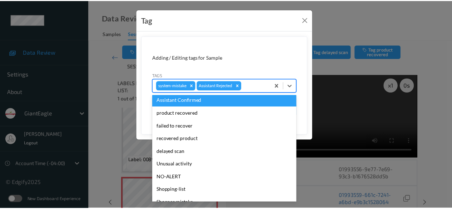
scroll to position [63, 0]
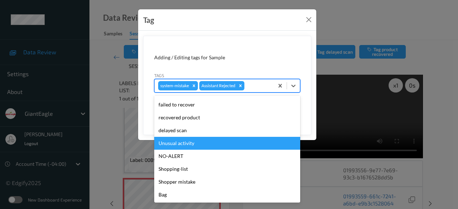
click at [193, 145] on div "Unusual activity" at bounding box center [227, 143] width 146 height 13
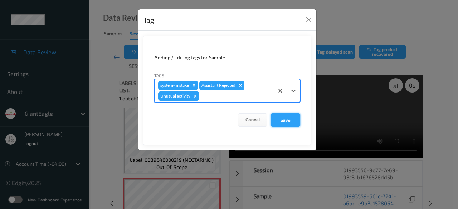
click at [279, 119] on button "Save" at bounding box center [285, 120] width 29 height 14
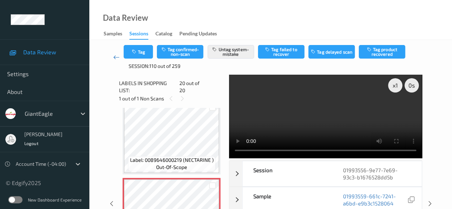
click at [112, 58] on link at bounding box center [116, 57] width 15 height 25
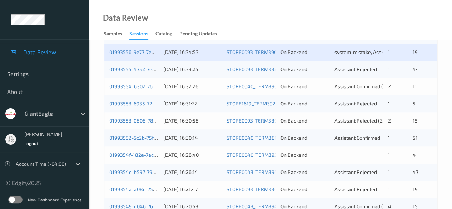
scroll to position [322, 0]
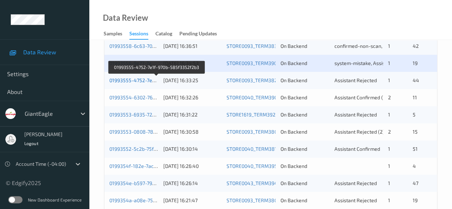
click at [135, 78] on link "01993555-4752-7e1f-970b-585f3352f2b3" at bounding box center [156, 80] width 95 height 6
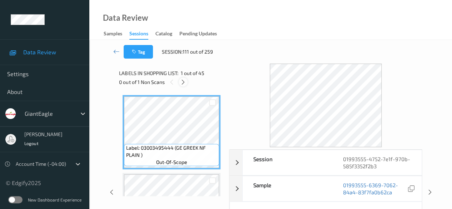
click at [185, 82] on icon at bounding box center [183, 82] width 6 height 6
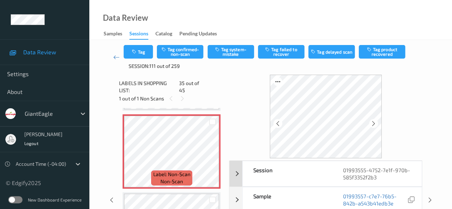
scroll to position [36, 0]
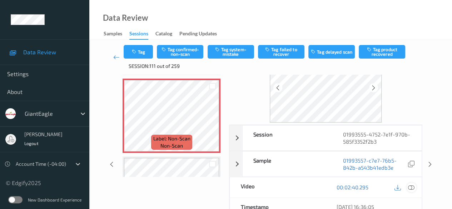
click at [412, 186] on icon at bounding box center [411, 187] width 6 height 6
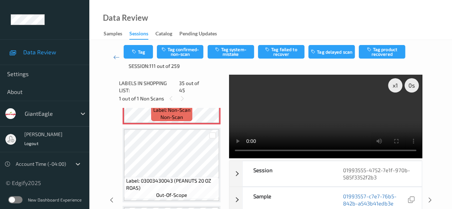
scroll to position [2682, 0]
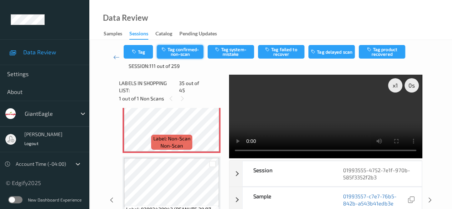
click at [178, 52] on button "Tag confirmed-non-scan" at bounding box center [180, 52] width 46 height 14
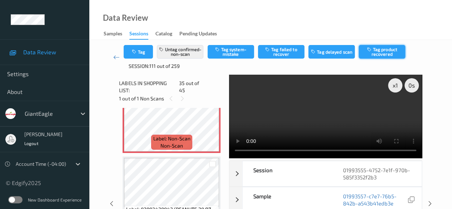
click at [381, 49] on button "Tag product recovered" at bounding box center [382, 52] width 46 height 14
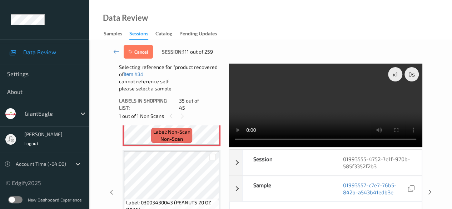
scroll to position [2718, 0]
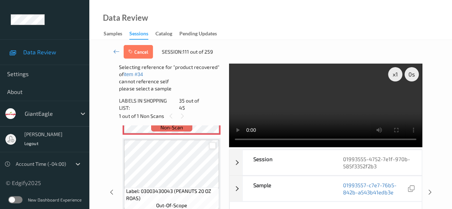
click at [216, 142] on div at bounding box center [212, 145] width 7 height 7
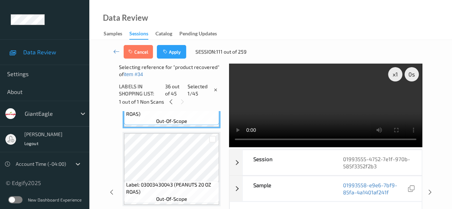
scroll to position [2790, 0]
click at [213, 136] on div at bounding box center [212, 137] width 7 height 7
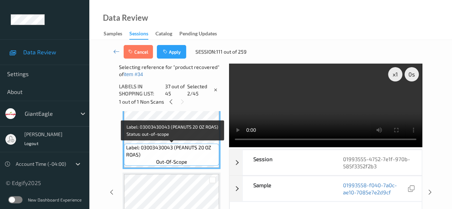
scroll to position [2861, 0]
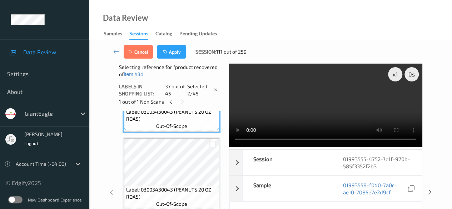
click at [213, 148] on div at bounding box center [213, 144] width 14 height 12
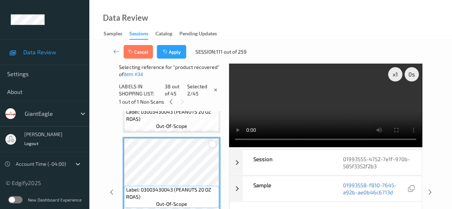
click at [210, 144] on div at bounding box center [212, 144] width 7 height 7
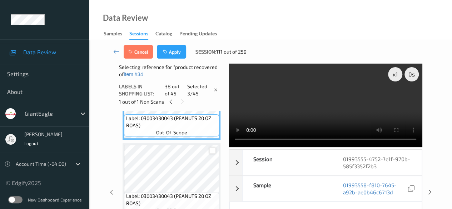
click at [212, 151] on div at bounding box center [212, 150] width 7 height 7
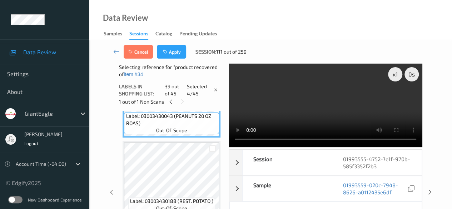
scroll to position [2968, 0]
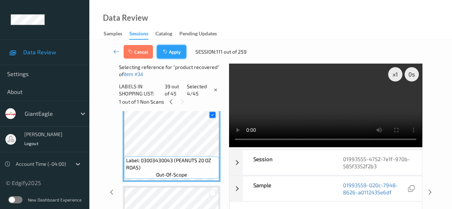
click at [177, 53] on button "Apply" at bounding box center [171, 52] width 29 height 14
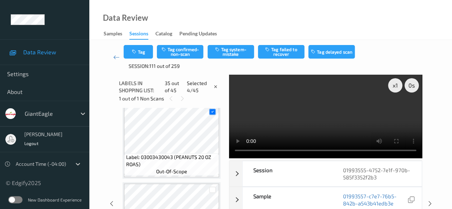
scroll to position [2575, 0]
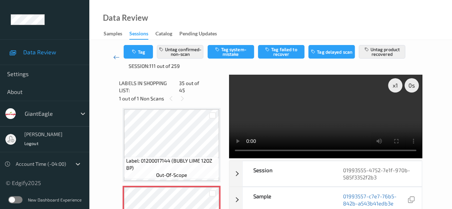
click at [117, 58] on icon at bounding box center [116, 57] width 6 height 7
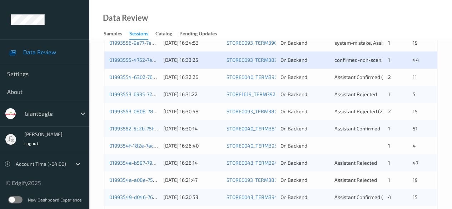
scroll to position [357, 0]
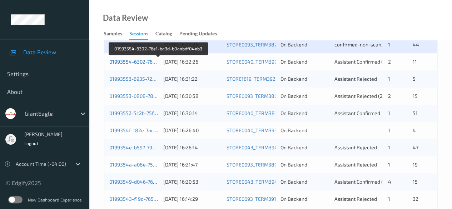
click at [142, 62] on link "01993554-6302-76e1-ba3d-b0aabdf04eb3" at bounding box center [158, 62] width 98 height 6
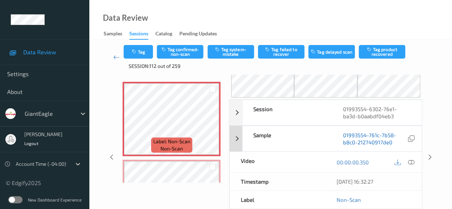
scroll to position [36, 0]
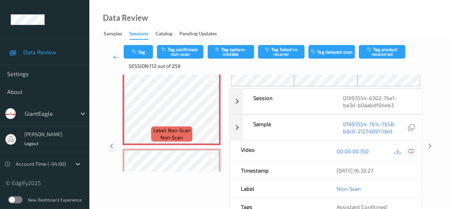
click at [411, 148] on icon at bounding box center [411, 151] width 6 height 6
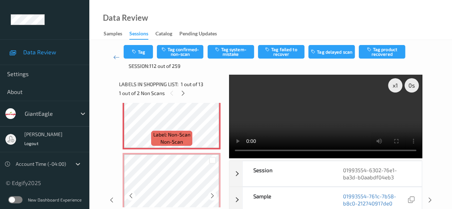
scroll to position [0, 0]
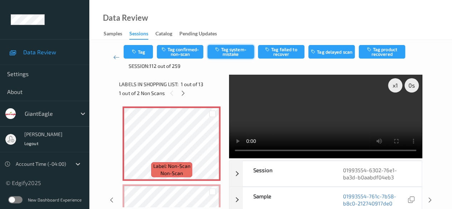
click at [232, 53] on button "Tag system-mistake" at bounding box center [231, 52] width 46 height 14
click at [183, 95] on icon at bounding box center [183, 93] width 6 height 6
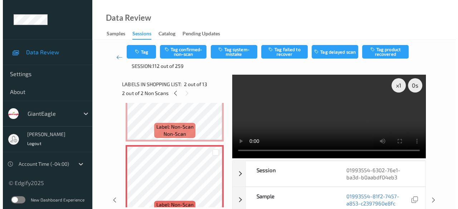
scroll to position [75, 0]
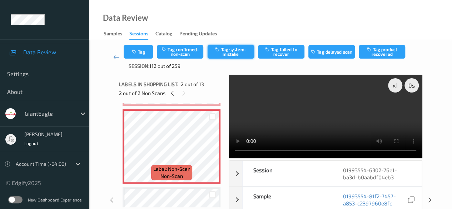
click at [229, 50] on button "Tag system-mistake" at bounding box center [231, 52] width 46 height 14
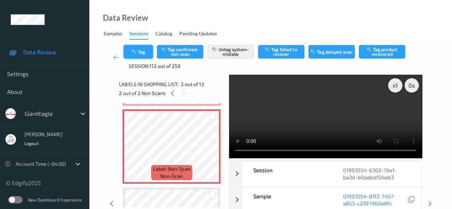
click at [145, 52] on button "Tag" at bounding box center [138, 52] width 29 height 14
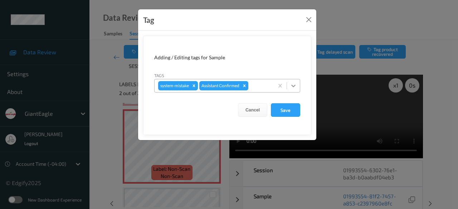
click at [292, 87] on icon at bounding box center [293, 85] width 7 height 7
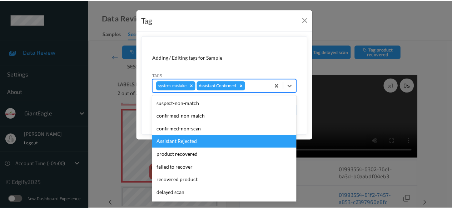
scroll to position [63, 0]
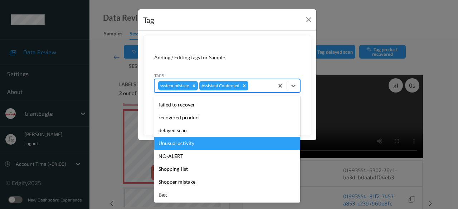
click at [193, 144] on div "Unusual activity" at bounding box center [227, 143] width 146 height 13
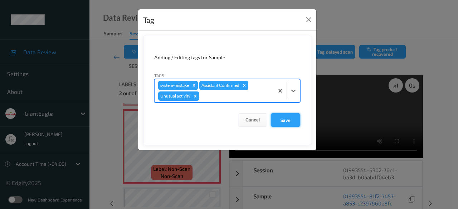
click at [290, 122] on button "Save" at bounding box center [285, 120] width 29 height 14
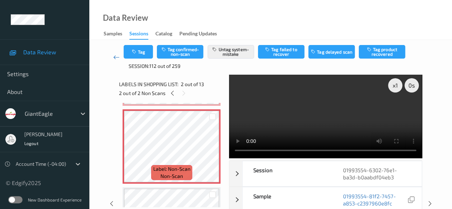
click at [112, 58] on link at bounding box center [116, 57] width 15 height 25
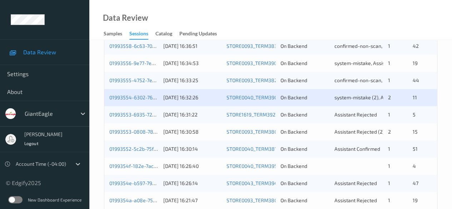
scroll to position [357, 0]
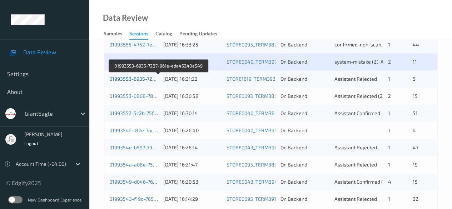
click at [132, 79] on link "01993553-6935-7287-961e-ede45240e549" at bounding box center [158, 79] width 99 height 6
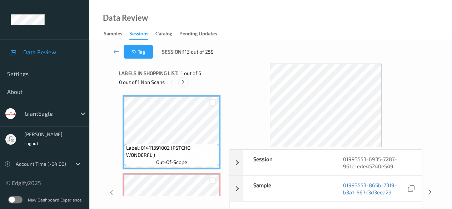
click at [184, 82] on icon at bounding box center [183, 82] width 6 height 6
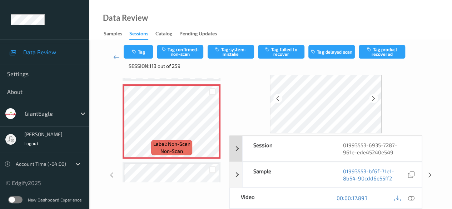
scroll to position [36, 0]
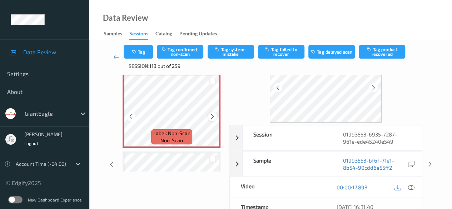
click at [211, 117] on icon at bounding box center [212, 116] width 6 height 6
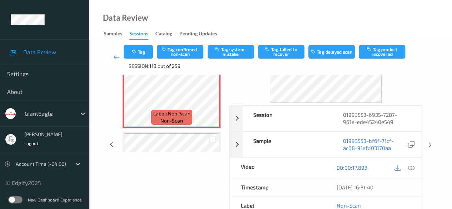
scroll to position [71, 0]
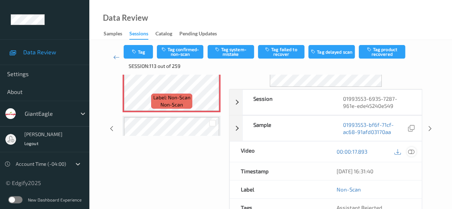
click at [412, 152] on icon at bounding box center [411, 151] width 6 height 6
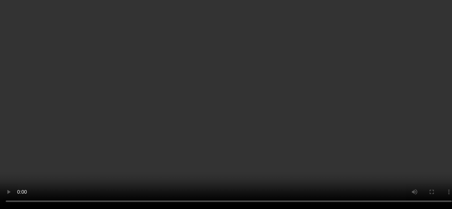
scroll to position [0, 0]
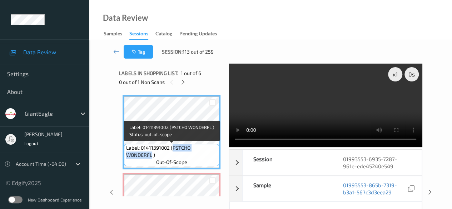
drag, startPoint x: 172, startPoint y: 148, endPoint x: 217, endPoint y: 149, distance: 44.7
click at [217, 149] on span "Label: 01411391002 (PSTCHO WONDERFL )" at bounding box center [172, 151] width 92 height 14
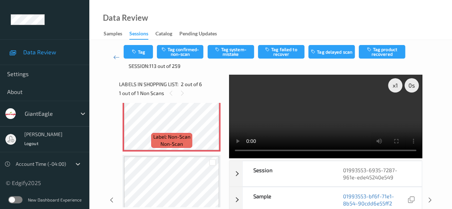
scroll to position [71, 0]
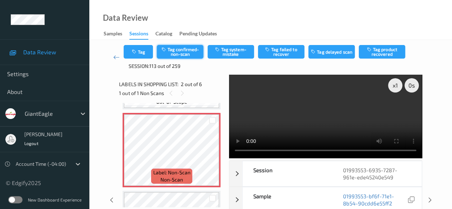
click at [191, 51] on button "Tag confirmed-non-scan" at bounding box center [180, 52] width 46 height 14
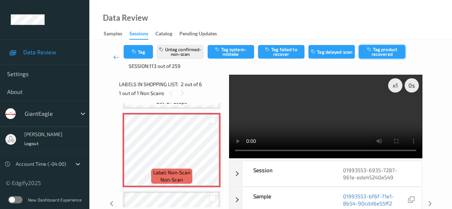
click at [380, 51] on button "Tag product recovered" at bounding box center [382, 52] width 46 height 14
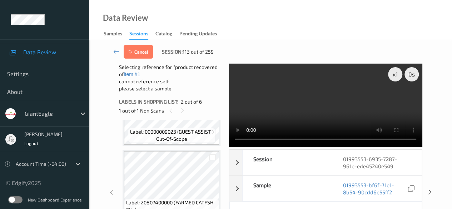
scroll to position [214, 0]
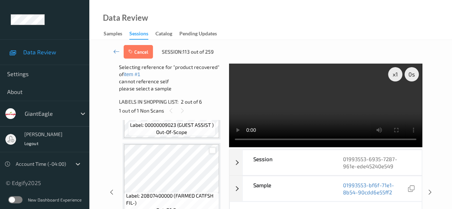
click at [213, 151] on div at bounding box center [212, 150] width 7 height 7
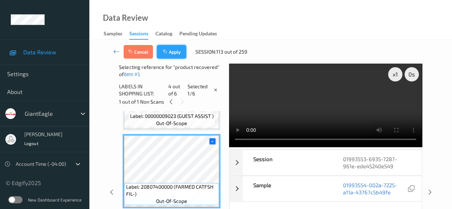
click at [169, 52] on icon "button" at bounding box center [166, 51] width 6 height 5
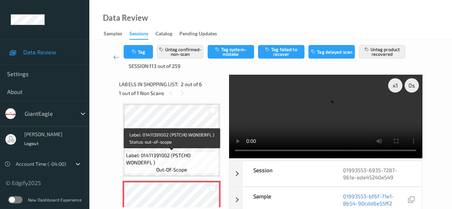
scroll to position [0, 0]
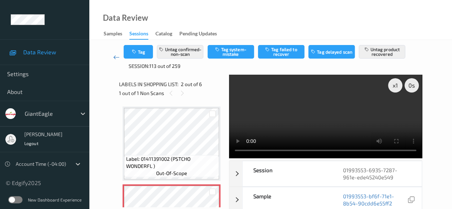
click at [115, 58] on icon at bounding box center [116, 57] width 6 height 7
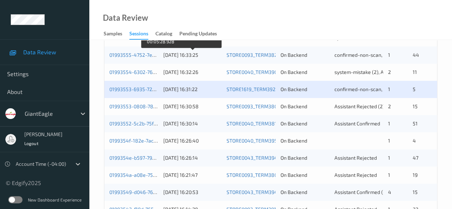
scroll to position [357, 0]
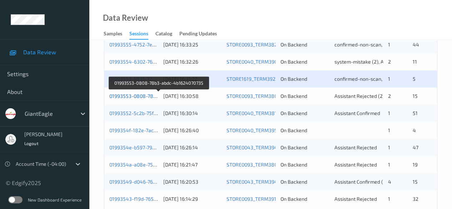
click at [137, 94] on link "01993553-0808-78b3-abdc-4b1624070735" at bounding box center [158, 96] width 99 height 6
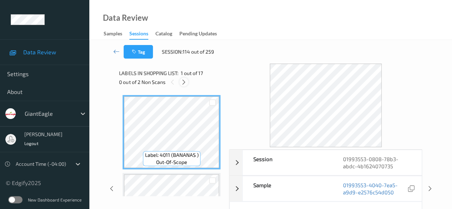
click at [186, 83] on icon at bounding box center [184, 82] width 6 height 6
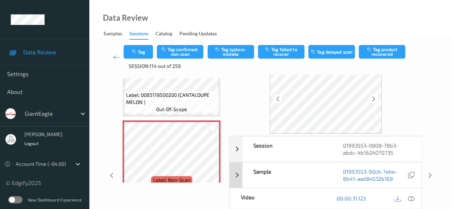
scroll to position [36, 0]
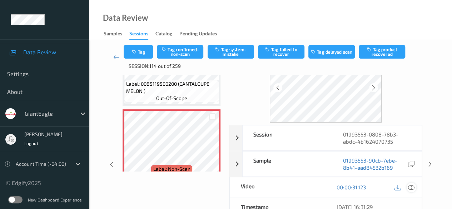
click at [410, 187] on icon at bounding box center [411, 187] width 6 height 6
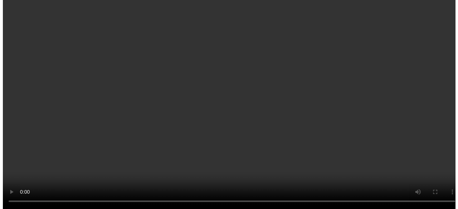
scroll to position [153, 0]
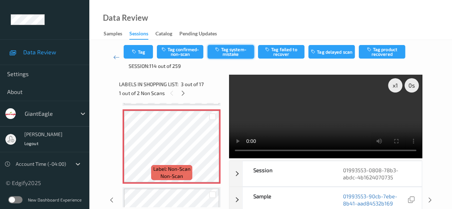
click at [227, 53] on button "Tag system-mistake" at bounding box center [231, 52] width 46 height 14
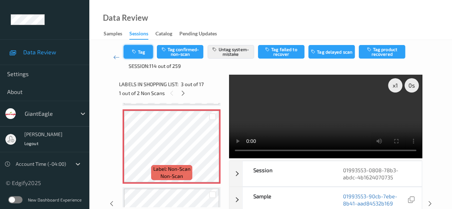
click at [146, 49] on button "Tag" at bounding box center [138, 52] width 29 height 14
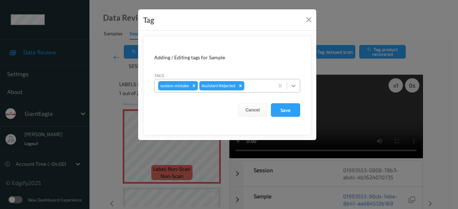
click at [293, 86] on icon at bounding box center [293, 86] width 4 height 3
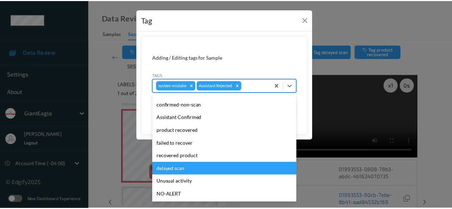
scroll to position [63, 0]
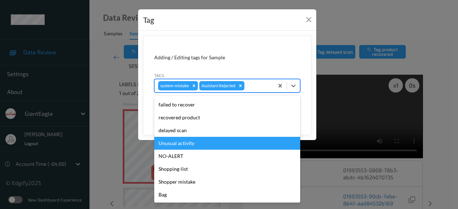
click at [194, 143] on div "Unusual activity" at bounding box center [227, 143] width 146 height 13
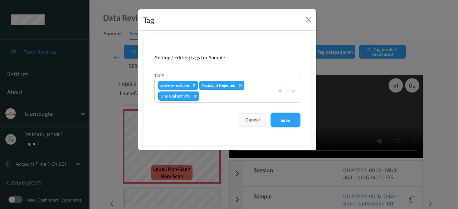
click at [282, 123] on button "Save" at bounding box center [285, 120] width 29 height 14
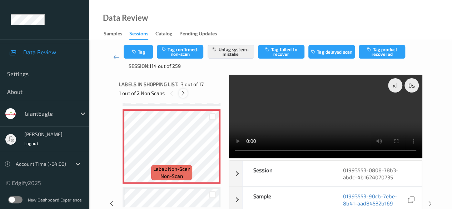
click at [183, 95] on icon at bounding box center [183, 93] width 6 height 6
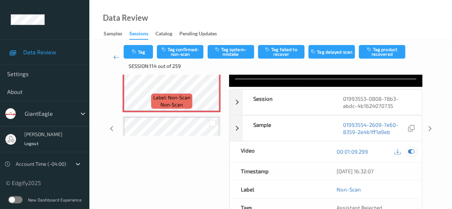
click at [412, 150] on icon at bounding box center [411, 151] width 6 height 6
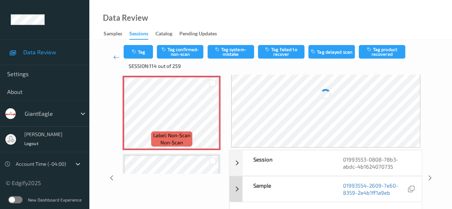
scroll to position [0, 0]
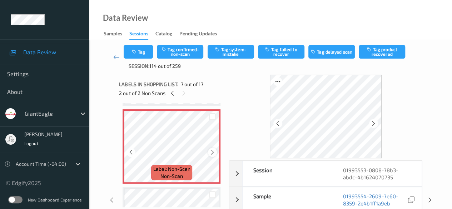
click at [213, 150] on icon at bounding box center [212, 152] width 6 height 6
click at [214, 150] on icon at bounding box center [212, 152] width 6 height 6
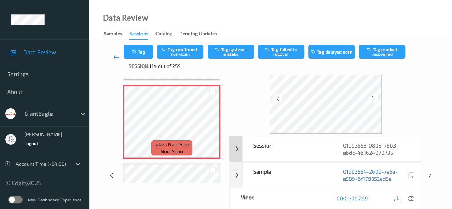
scroll to position [36, 0]
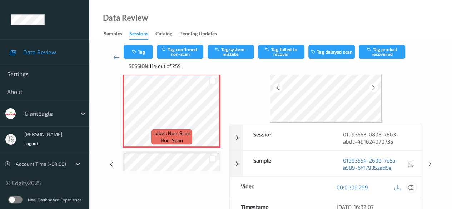
click at [411, 187] on icon at bounding box center [411, 187] width 6 height 6
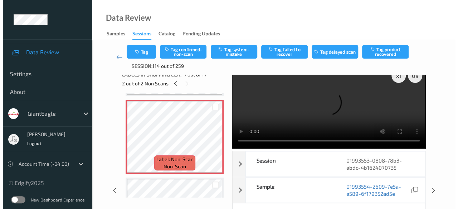
scroll to position [0, 0]
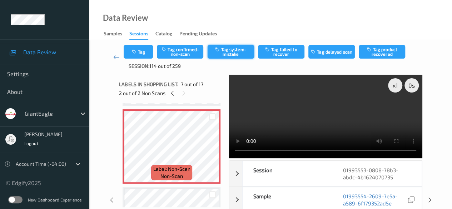
click at [228, 55] on button "Tag system-mistake" at bounding box center [231, 52] width 46 height 14
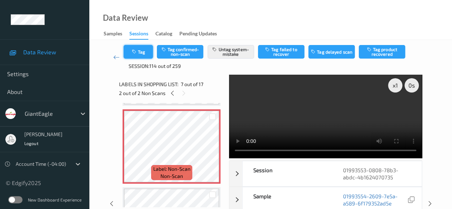
click at [140, 53] on button "Tag" at bounding box center [138, 52] width 29 height 14
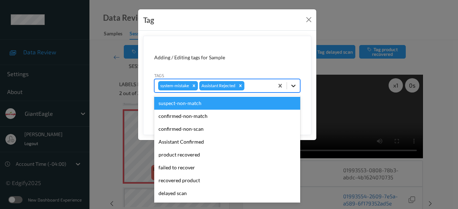
click at [293, 86] on icon at bounding box center [293, 86] width 4 height 3
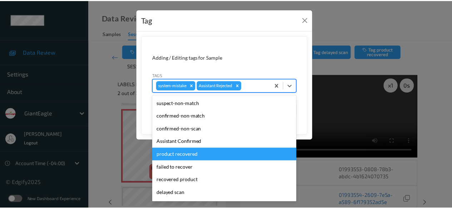
scroll to position [63, 0]
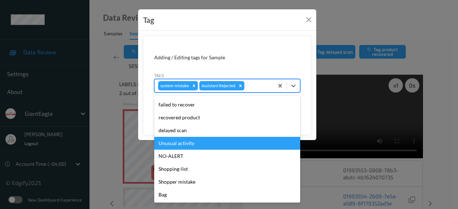
click at [201, 141] on div "Unusual activity" at bounding box center [227, 143] width 146 height 13
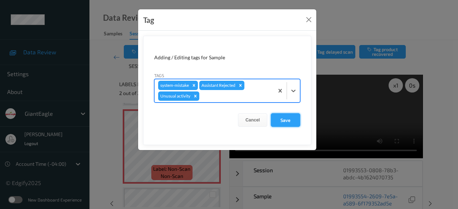
click at [288, 116] on button "Save" at bounding box center [285, 120] width 29 height 14
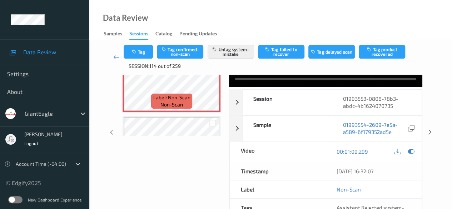
scroll to position [0, 0]
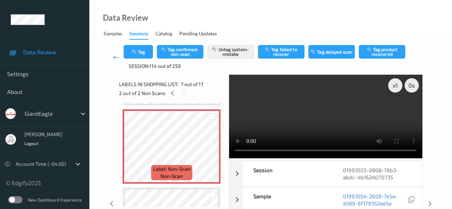
click at [115, 58] on icon at bounding box center [116, 57] width 6 height 7
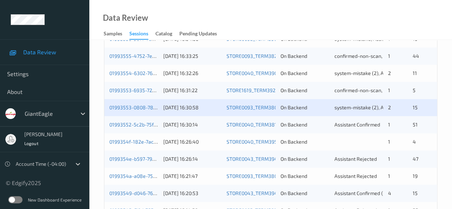
scroll to position [357, 0]
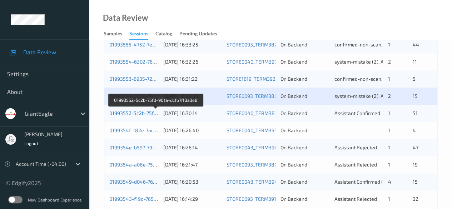
click at [126, 114] on link "01993552-5c2b-75fd-90fa-dcfb7ff8a3e8" at bounding box center [155, 113] width 93 height 6
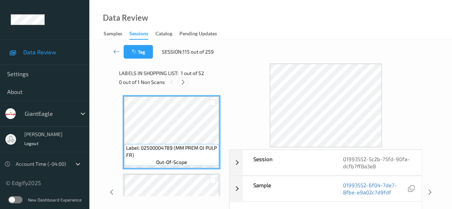
click at [184, 83] on icon at bounding box center [183, 82] width 6 height 6
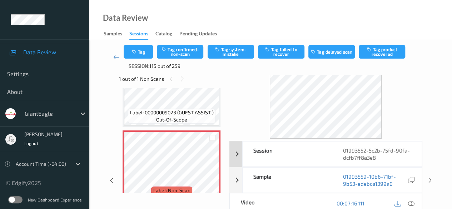
scroll to position [36, 0]
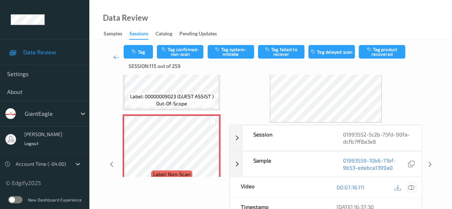
click at [413, 187] on icon at bounding box center [411, 187] width 6 height 6
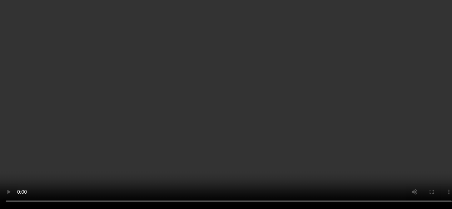
scroll to position [3672, 0]
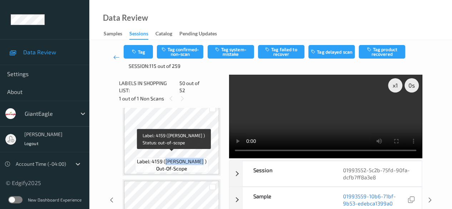
drag, startPoint x: 169, startPoint y: 156, endPoint x: 202, endPoint y: 156, distance: 32.9
click at [202, 158] on span "Label: 4159 ([PERSON_NAME] )" at bounding box center [172, 161] width 70 height 7
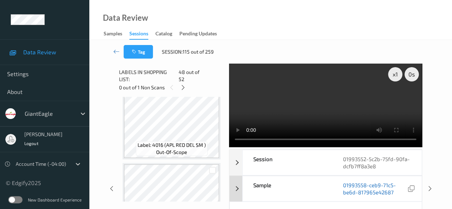
scroll to position [71, 0]
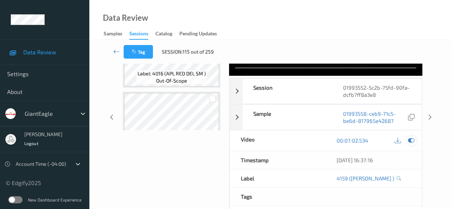
click at [410, 140] on icon at bounding box center [411, 140] width 6 height 6
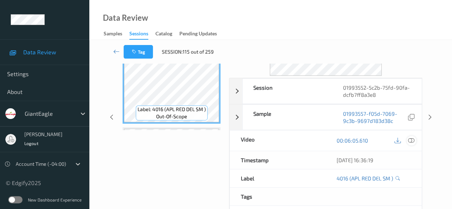
click at [412, 140] on icon at bounding box center [411, 140] width 6 height 6
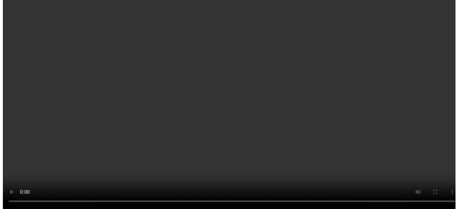
scroll to position [3808, 0]
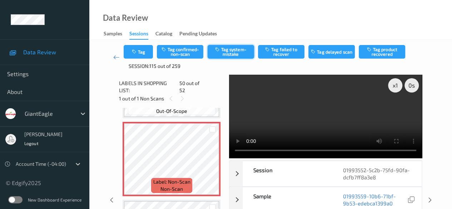
click at [230, 54] on button "Tag system-mistake" at bounding box center [231, 52] width 46 height 14
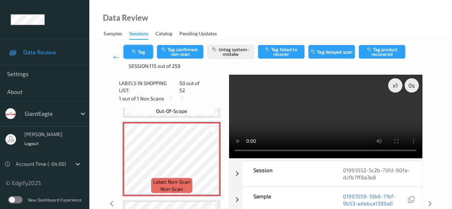
click at [142, 49] on button "Tag" at bounding box center [138, 52] width 29 height 14
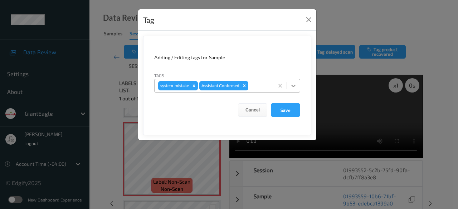
click at [291, 85] on icon at bounding box center [293, 85] width 7 height 7
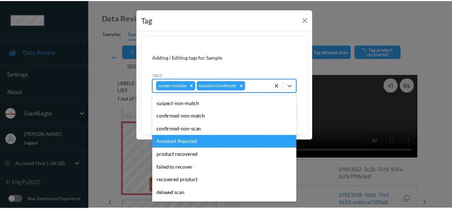
scroll to position [63, 0]
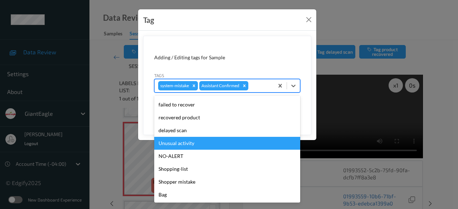
click at [204, 145] on div "Unusual activity" at bounding box center [227, 143] width 146 height 13
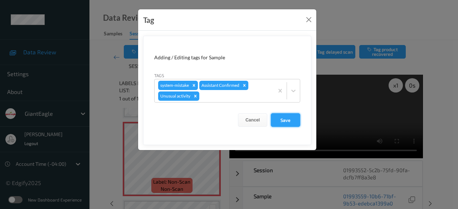
click at [288, 123] on button "Save" at bounding box center [285, 120] width 29 height 14
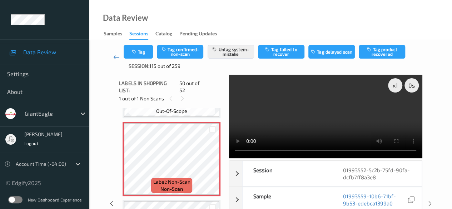
click at [115, 58] on icon at bounding box center [116, 57] width 6 height 7
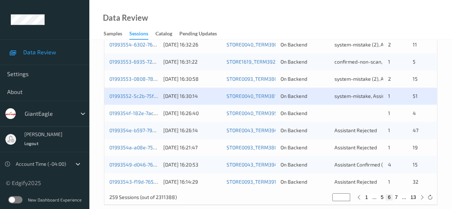
scroll to position [385, 0]
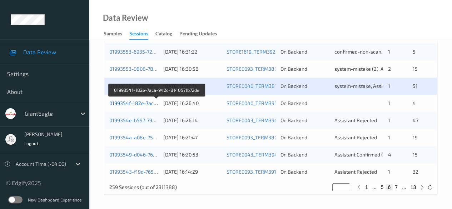
click at [132, 102] on link "0199354f-182e-7aca-942c-8140571b72de" at bounding box center [157, 103] width 96 height 6
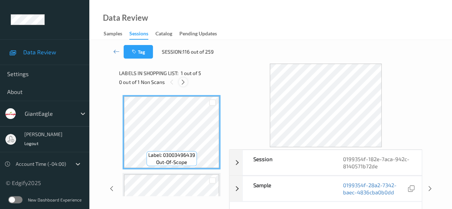
click at [182, 83] on icon at bounding box center [183, 82] width 6 height 6
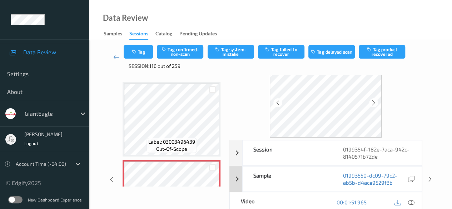
scroll to position [36, 0]
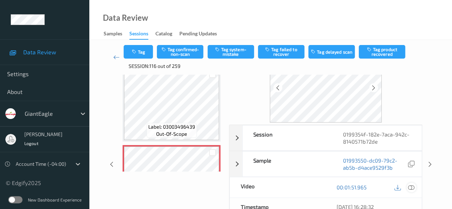
click at [412, 188] on icon at bounding box center [411, 187] width 6 height 6
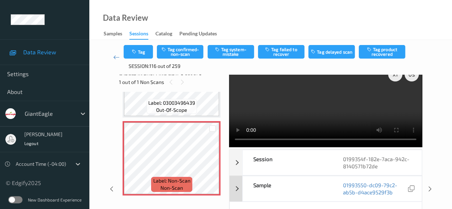
scroll to position [0, 0]
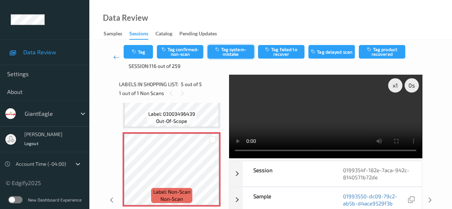
click at [223, 54] on button "Tag system-mistake" at bounding box center [231, 52] width 46 height 14
click at [115, 57] on icon at bounding box center [116, 57] width 6 height 7
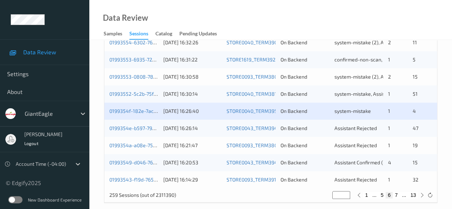
scroll to position [385, 0]
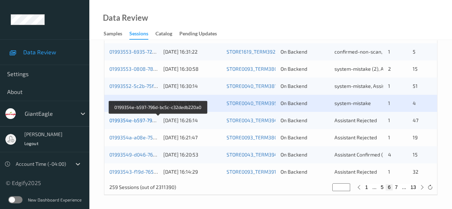
click at [143, 121] on link "0199354e-b597-796d-bc5c-c32dedb220a0" at bounding box center [158, 120] width 98 height 6
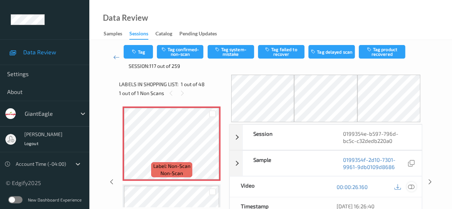
click at [410, 187] on icon at bounding box center [411, 187] width 6 height 6
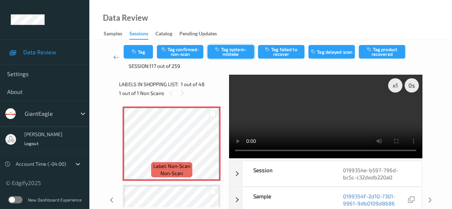
click at [228, 53] on button "Tag system-mistake" at bounding box center [231, 52] width 46 height 14
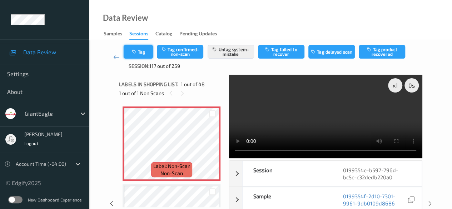
click at [143, 51] on button "Tag" at bounding box center [138, 52] width 29 height 14
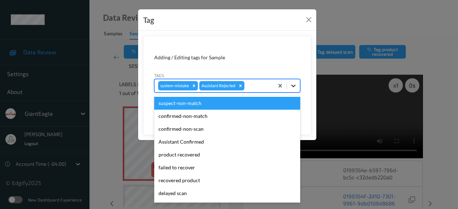
click at [294, 85] on icon at bounding box center [293, 86] width 4 height 3
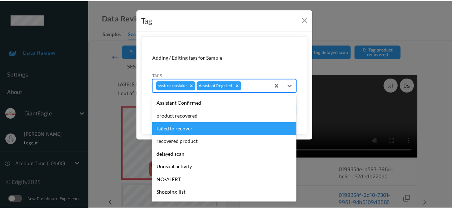
scroll to position [63, 0]
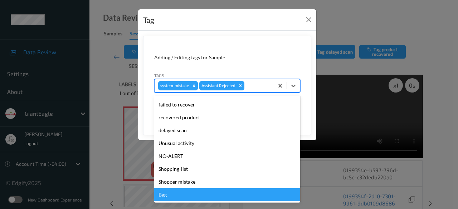
click at [183, 195] on div "Bag" at bounding box center [227, 194] width 146 height 13
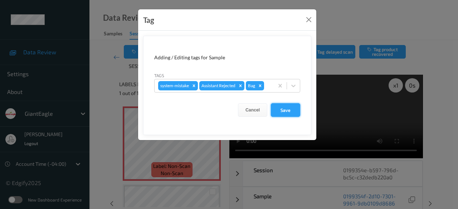
click at [286, 109] on button "Save" at bounding box center [285, 110] width 29 height 14
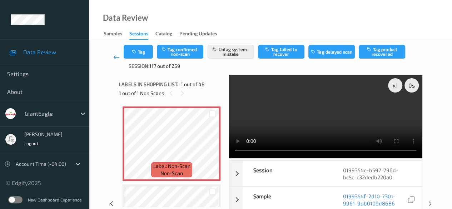
click at [116, 59] on icon at bounding box center [116, 57] width 6 height 7
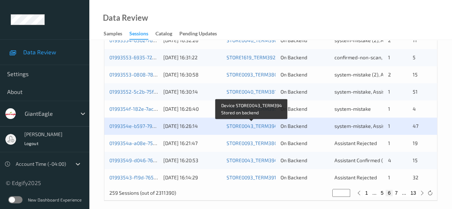
scroll to position [385, 0]
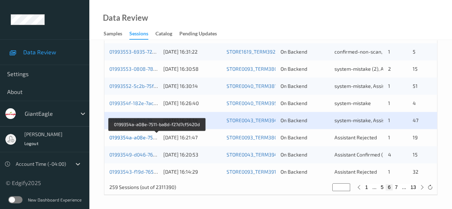
click at [141, 138] on link "0199354a-a08e-7511-ba8d-f27d7cf5420d" at bounding box center [156, 137] width 95 height 6
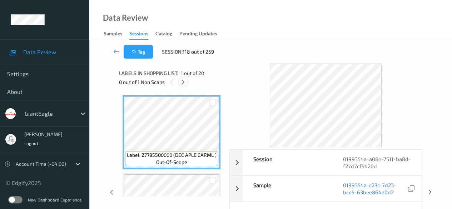
click at [183, 85] on div at bounding box center [183, 82] width 9 height 9
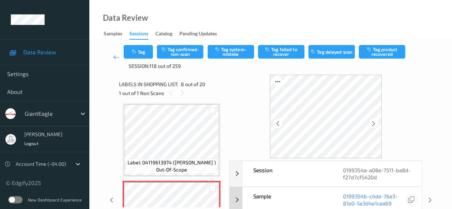
scroll to position [36, 0]
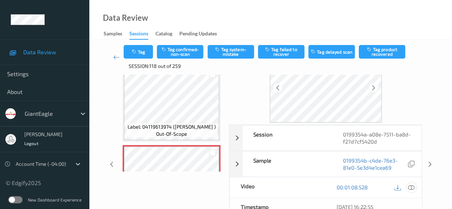
click at [413, 186] on icon at bounding box center [411, 187] width 6 height 6
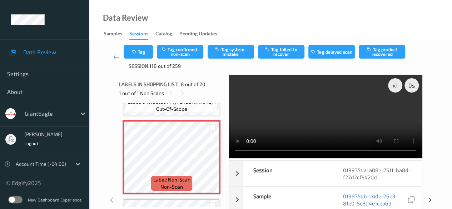
scroll to position [543, 0]
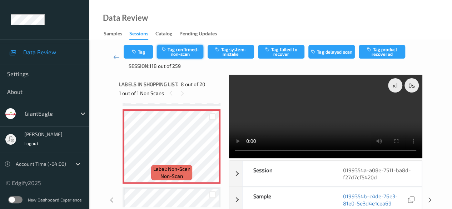
click at [181, 54] on button "Tag confirmed-non-scan" at bounding box center [180, 52] width 46 height 14
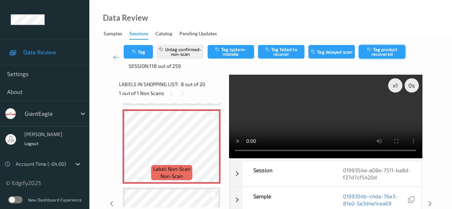
click at [390, 57] on button "Tag product recovered" at bounding box center [382, 52] width 46 height 14
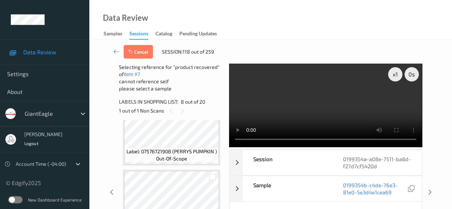
scroll to position [650, 0]
click at [214, 183] on div at bounding box center [212, 182] width 7 height 7
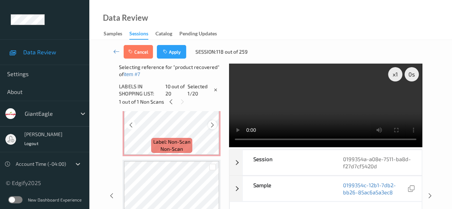
scroll to position [614, 0]
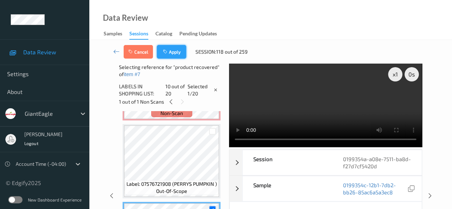
click at [174, 54] on button "Apply" at bounding box center [171, 52] width 29 height 14
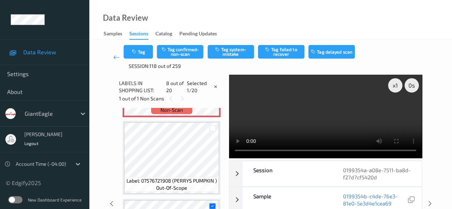
scroll to position [471, 0]
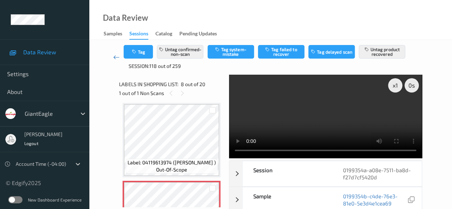
click at [115, 58] on icon at bounding box center [116, 57] width 6 height 7
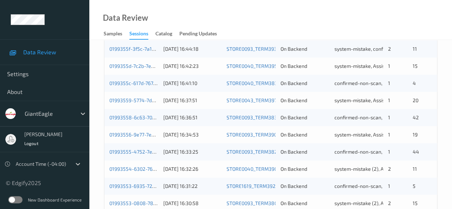
scroll to position [385, 0]
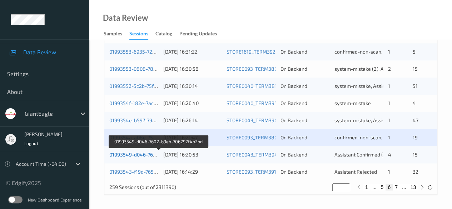
click at [137, 153] on link "01993549-d046-7602-b9eb-706292f4b2bd" at bounding box center [158, 155] width 98 height 6
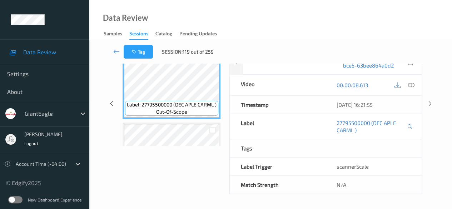
scroll to position [83, 0]
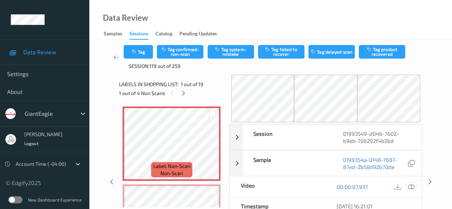
click at [412, 186] on icon at bounding box center [411, 187] width 6 height 6
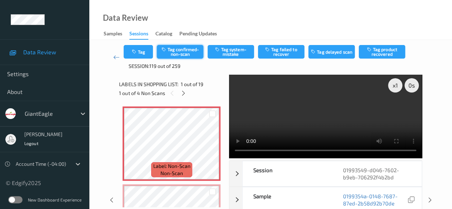
click at [183, 54] on button "Tag confirmed-non-scan" at bounding box center [180, 52] width 46 height 14
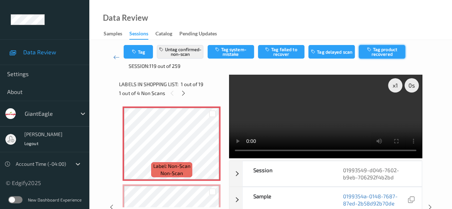
click at [386, 53] on button "Tag product recovered" at bounding box center [382, 52] width 46 height 14
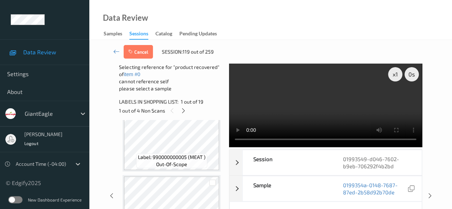
scroll to position [536, 0]
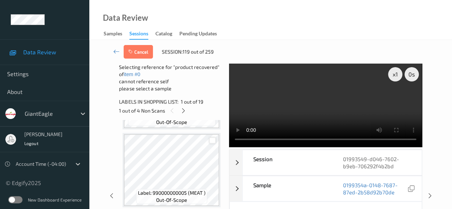
click at [213, 143] on div at bounding box center [212, 140] width 7 height 7
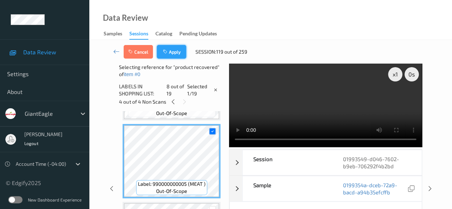
click at [173, 55] on button "Apply" at bounding box center [171, 52] width 29 height 14
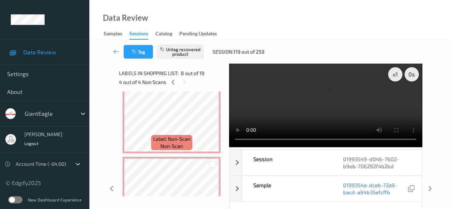
scroll to position [0, 0]
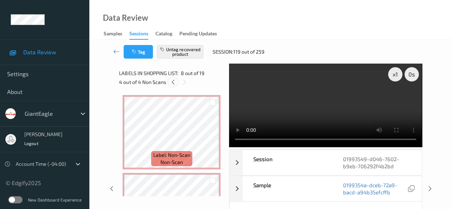
click at [172, 83] on icon at bounding box center [173, 82] width 6 height 6
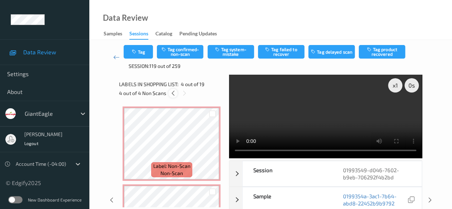
scroll to position [159, 0]
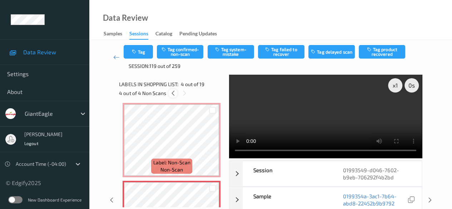
click at [173, 95] on icon at bounding box center [173, 93] width 6 height 6
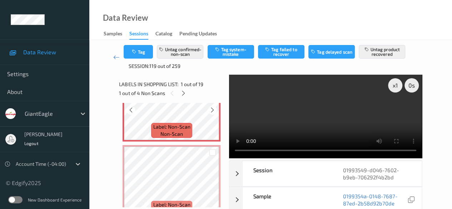
scroll to position [0, 0]
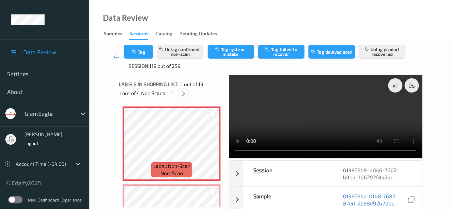
click at [183, 94] on icon at bounding box center [184, 93] width 6 height 6
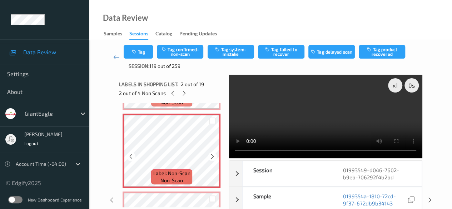
scroll to position [75, 0]
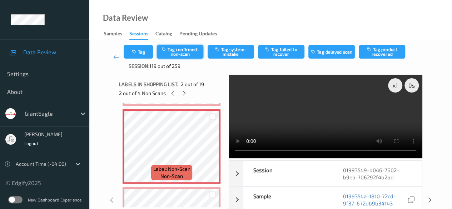
click at [183, 52] on button "Tag confirmed-non-scan" at bounding box center [180, 52] width 46 height 14
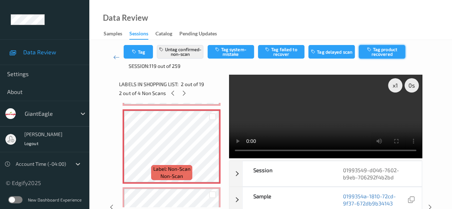
click at [379, 55] on button "Tag product recovered" at bounding box center [382, 52] width 46 height 14
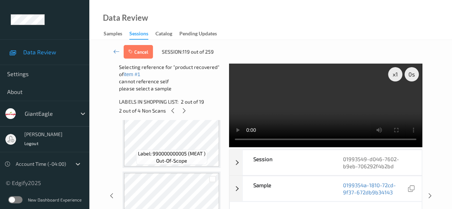
scroll to position [611, 0]
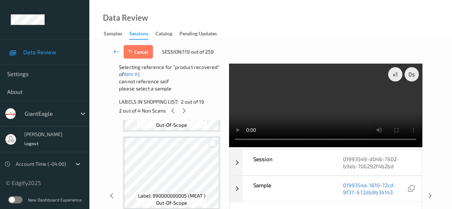
click at [213, 143] on div at bounding box center [212, 143] width 7 height 7
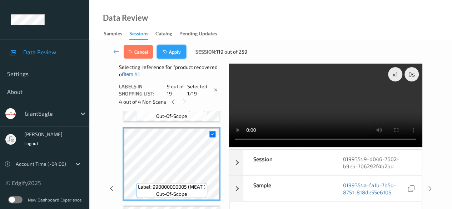
click at [174, 55] on button "Apply" at bounding box center [171, 52] width 29 height 14
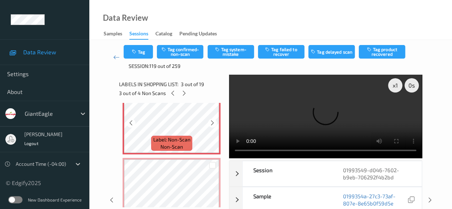
scroll to position [147, 0]
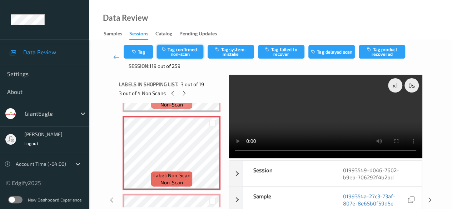
click at [193, 50] on button "Tag confirmed-non-scan" at bounding box center [180, 52] width 46 height 14
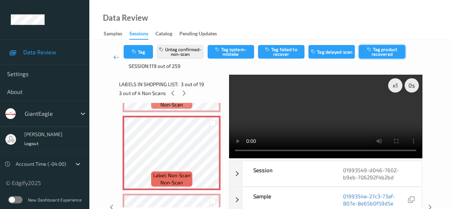
click at [382, 54] on button "Tag product recovered" at bounding box center [382, 52] width 46 height 14
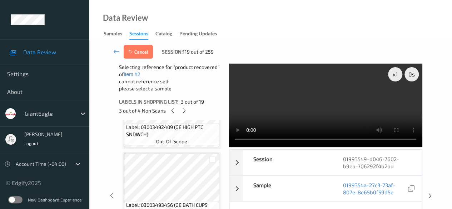
scroll to position [397, 0]
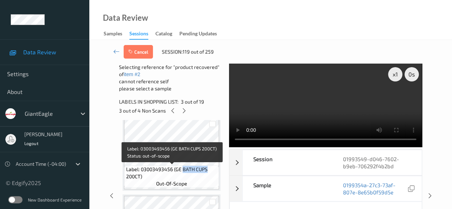
drag, startPoint x: 183, startPoint y: 169, endPoint x: 208, endPoint y: 168, distance: 25.4
click at [208, 168] on span "Label: 03003493456 (GE BATH CUPS 200CT)" at bounding box center [172, 173] width 92 height 14
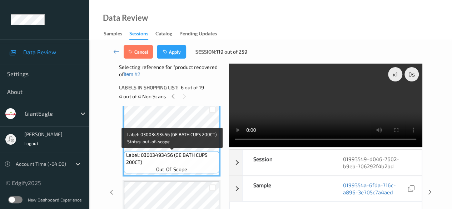
click at [200, 166] on span "Label: 03003493456 (GE BATH CUPS 200CT)" at bounding box center [172, 159] width 92 height 14
drag, startPoint x: 182, startPoint y: 155, endPoint x: 216, endPoint y: 164, distance: 34.7
click at [216, 164] on span "Label: 03003493456 (GE BATH CUPS 200CT)" at bounding box center [172, 159] width 92 height 14
copy span "BATH CUPS 200CT)"
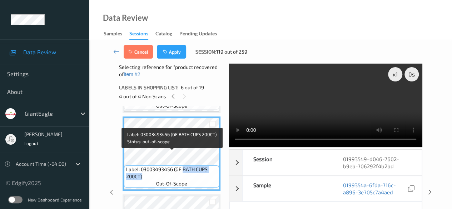
scroll to position [361, 0]
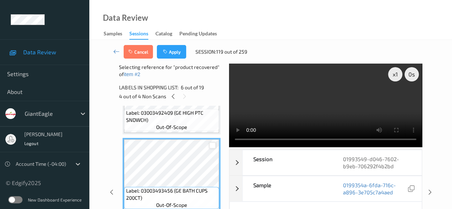
click at [211, 148] on div at bounding box center [212, 145] width 7 height 7
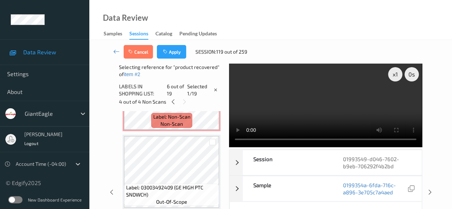
scroll to position [290, 0]
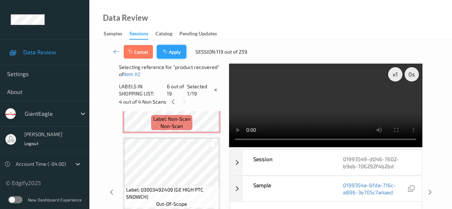
click at [174, 51] on button "Apply" at bounding box center [171, 52] width 29 height 14
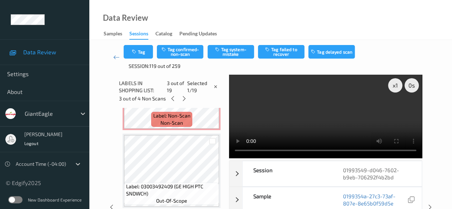
scroll to position [81, 0]
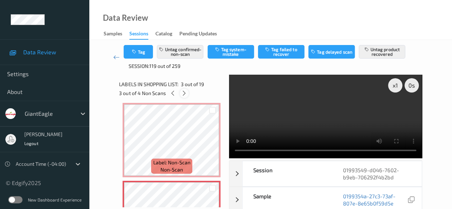
click at [185, 92] on icon at bounding box center [184, 93] width 6 height 6
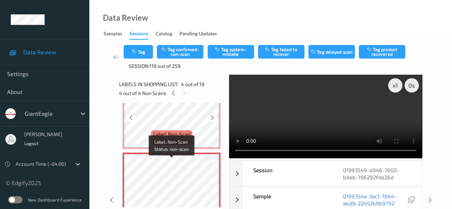
scroll to position [231, 0]
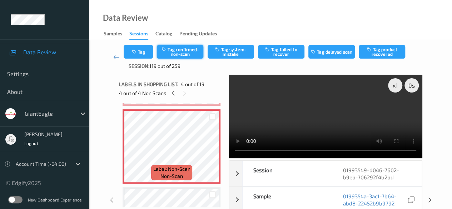
click at [181, 55] on button "Tag confirmed-non-scan" at bounding box center [180, 52] width 46 height 14
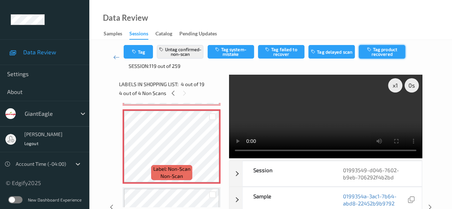
click at [381, 50] on button "Tag product recovered" at bounding box center [382, 52] width 46 height 14
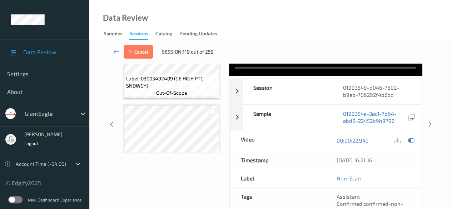
scroll to position [302, 0]
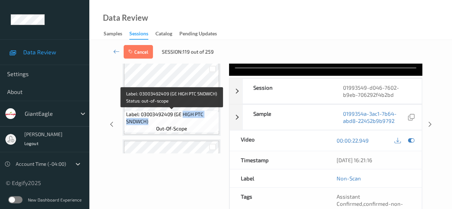
drag, startPoint x: 182, startPoint y: 115, endPoint x: 209, endPoint y: 122, distance: 28.3
click at [209, 122] on span "Label: 03003492409 (GE HIGH PTC SNDWCH)" at bounding box center [172, 118] width 92 height 14
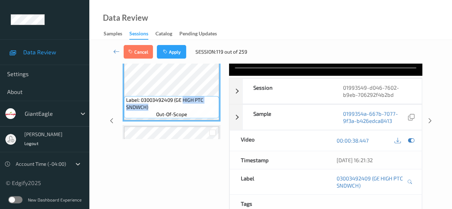
copy span "HIGH PTC SNDWCH)"
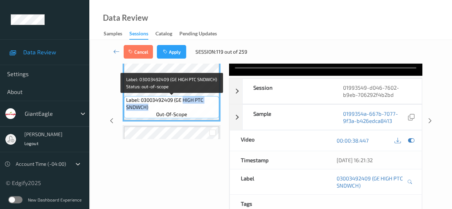
scroll to position [267, 0]
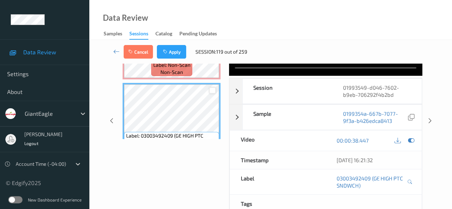
click at [212, 93] on div at bounding box center [212, 90] width 7 height 7
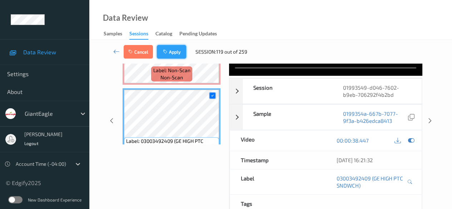
click at [174, 51] on button "Apply" at bounding box center [171, 52] width 29 height 14
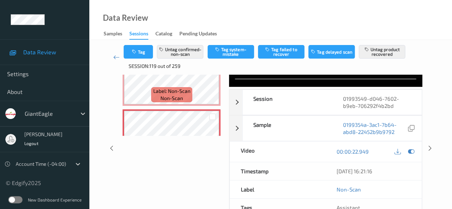
scroll to position [107, 0]
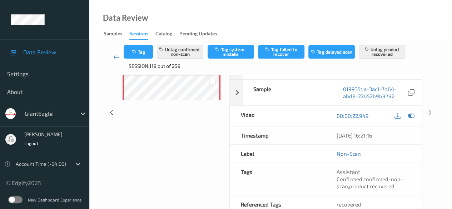
click at [115, 58] on icon at bounding box center [116, 57] width 6 height 7
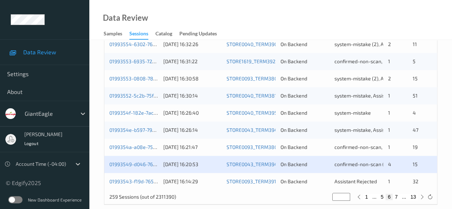
scroll to position [385, 0]
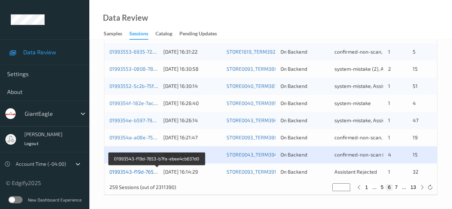
click at [143, 172] on link "01993543-f19d-7653-b7fa-ebee4cb637d0" at bounding box center [156, 172] width 95 height 6
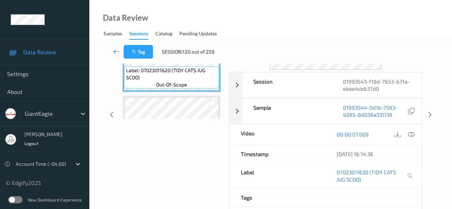
scroll to position [54, 0]
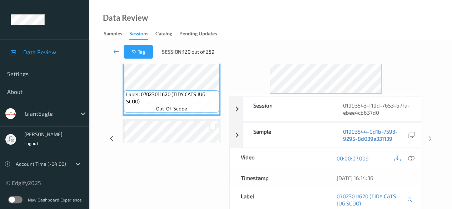
click at [116, 50] on icon at bounding box center [116, 51] width 6 height 7
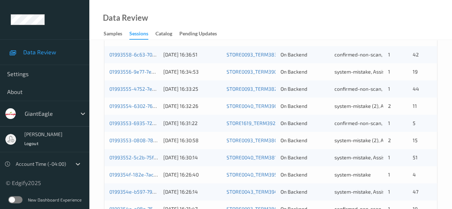
scroll to position [385, 0]
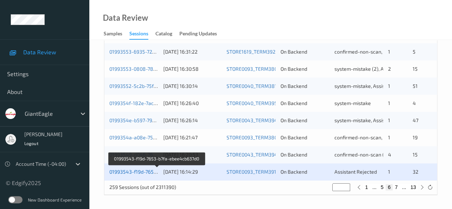
click at [144, 172] on link "01993543-f19d-7653-b7fa-ebee4cb637d0" at bounding box center [156, 172] width 95 height 6
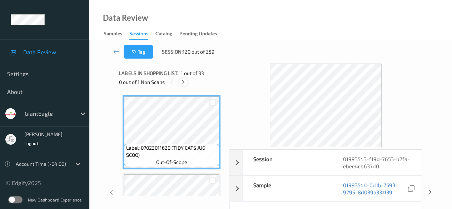
click at [183, 83] on icon at bounding box center [183, 82] width 6 height 6
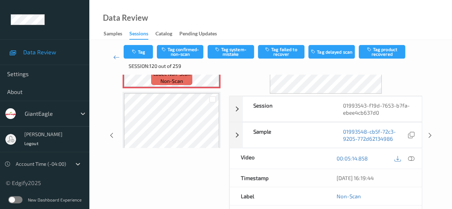
scroll to position [71, 0]
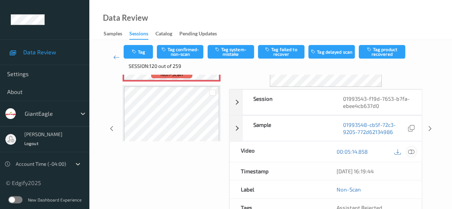
click at [409, 151] on icon at bounding box center [411, 151] width 6 height 6
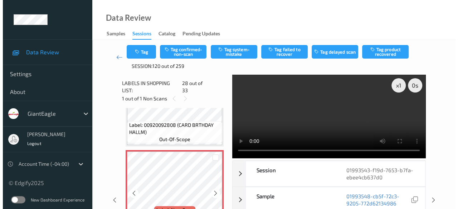
scroll to position [2101, 0]
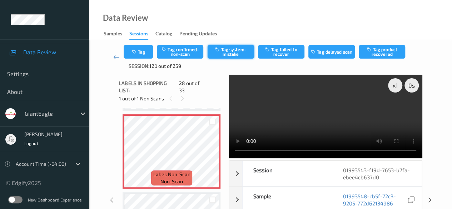
click at [227, 50] on button "Tag system-mistake" at bounding box center [231, 52] width 46 height 14
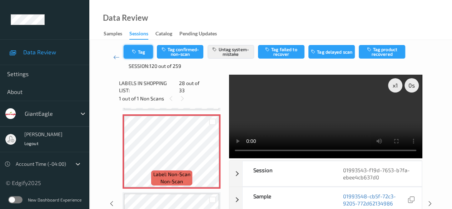
click at [145, 53] on button "Tag" at bounding box center [138, 52] width 29 height 14
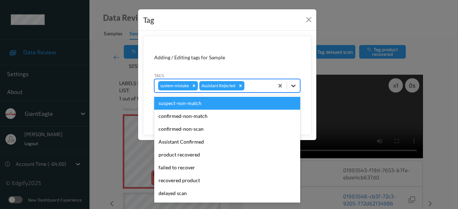
click at [295, 86] on icon at bounding box center [293, 85] width 7 height 7
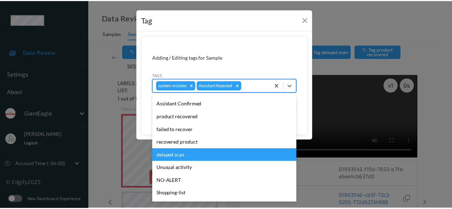
scroll to position [63, 0]
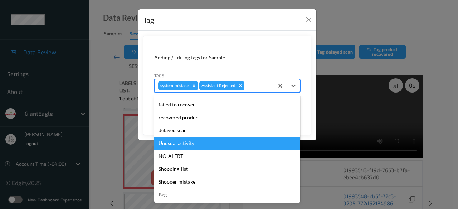
click at [196, 144] on div "Unusual activity" at bounding box center [227, 143] width 146 height 13
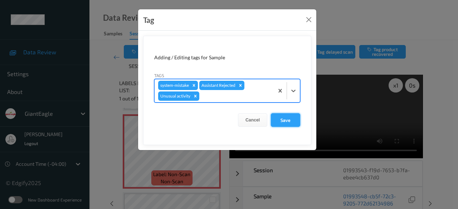
click at [286, 122] on button "Save" at bounding box center [285, 120] width 29 height 14
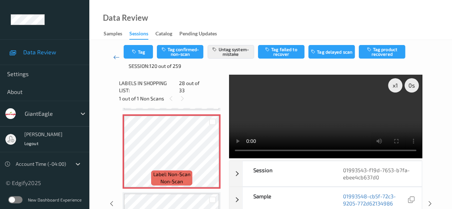
click at [116, 58] on icon at bounding box center [116, 57] width 6 height 7
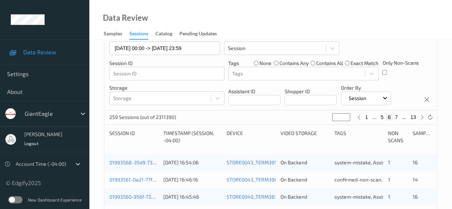
scroll to position [71, 0]
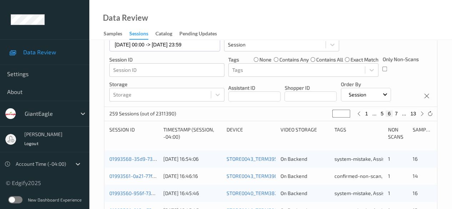
click at [395, 113] on button "7" at bounding box center [396, 113] width 7 height 6
type input "*"
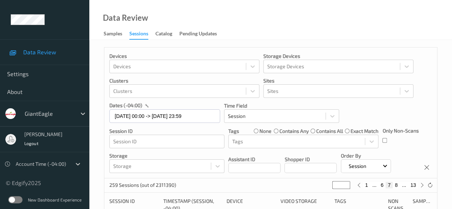
click at [395, 187] on button "8" at bounding box center [396, 185] width 7 height 6
type input "*"
click at [396, 187] on button "9" at bounding box center [396, 185] width 7 height 6
type input "*"
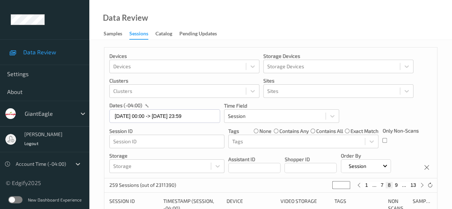
type input "*"
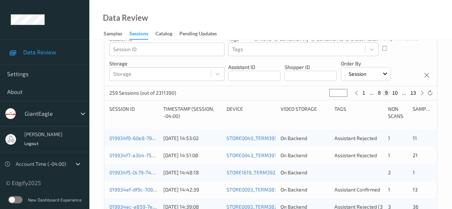
scroll to position [107, 0]
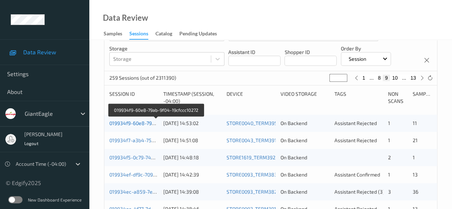
click at [145, 124] on link "019934f9-60e8-79ab-9f04-19cfccc10272" at bounding box center [155, 123] width 93 height 6
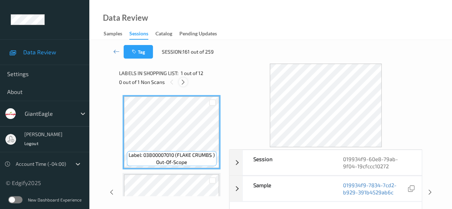
click at [182, 82] on icon at bounding box center [183, 82] width 6 height 6
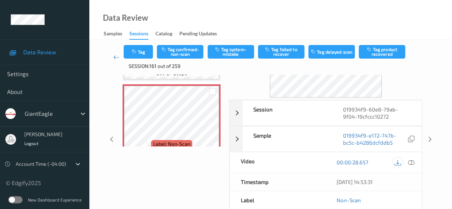
scroll to position [71, 0]
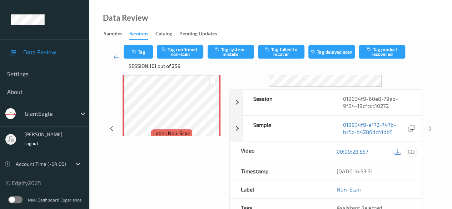
click at [410, 151] on icon at bounding box center [411, 151] width 6 height 6
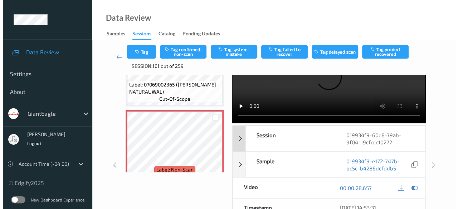
scroll to position [0, 0]
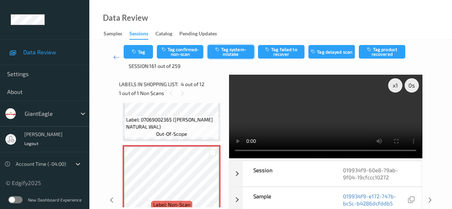
click at [231, 55] on button "Tag system-mistake" at bounding box center [231, 52] width 46 height 14
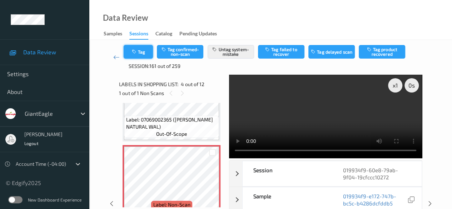
click at [144, 50] on button "Tag" at bounding box center [138, 52] width 29 height 14
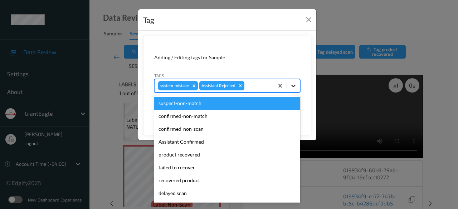
click at [292, 85] on icon at bounding box center [293, 86] width 4 height 3
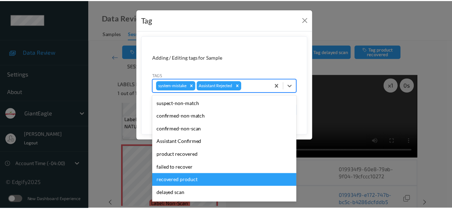
scroll to position [63, 0]
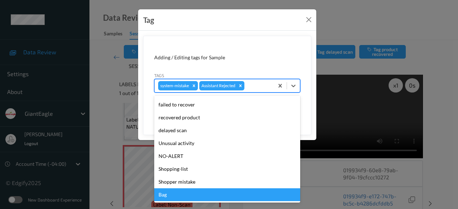
click at [188, 194] on div "Bag" at bounding box center [227, 194] width 146 height 13
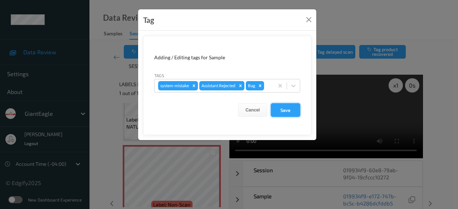
click at [286, 110] on button "Save" at bounding box center [285, 110] width 29 height 14
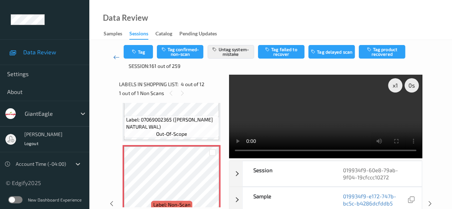
click at [116, 59] on icon at bounding box center [116, 57] width 6 height 7
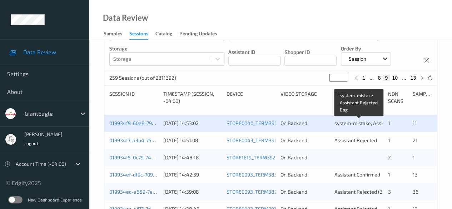
scroll to position [143, 0]
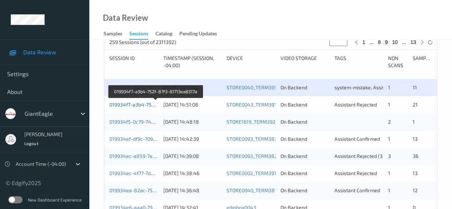
click at [130, 103] on link "019934f7-a3b4-752f-87f3-61713ea8317a" at bounding box center [155, 105] width 93 height 6
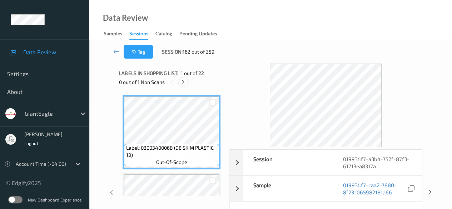
click at [184, 84] on icon at bounding box center [183, 82] width 6 height 6
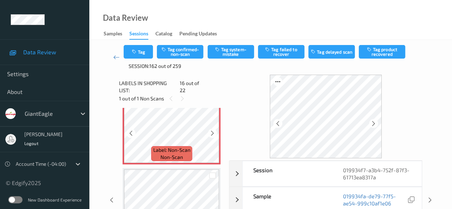
scroll to position [1202, 0]
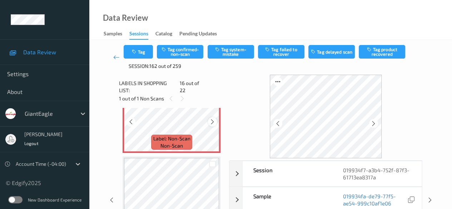
click at [213, 119] on icon at bounding box center [212, 122] width 6 height 6
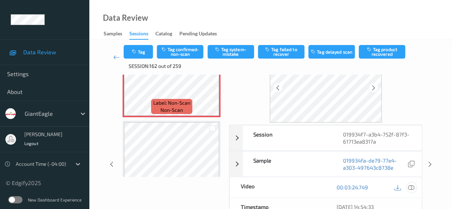
click at [412, 188] on icon at bounding box center [411, 187] width 6 height 6
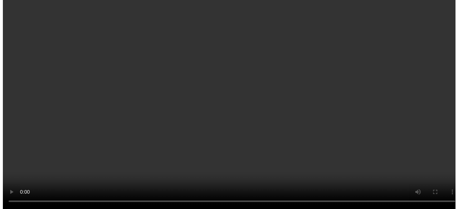
scroll to position [1166, 0]
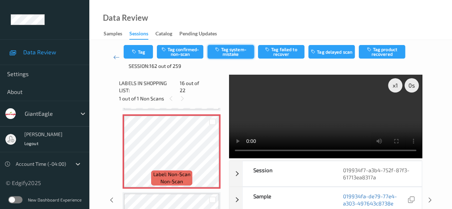
click at [231, 49] on button "Tag system-mistake" at bounding box center [231, 52] width 46 height 14
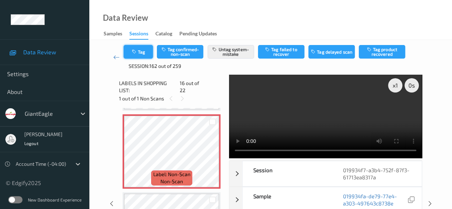
click at [143, 53] on button "Tag" at bounding box center [138, 52] width 29 height 14
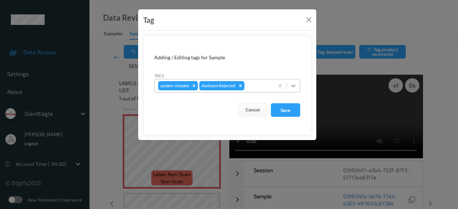
click at [296, 85] on icon at bounding box center [293, 85] width 7 height 7
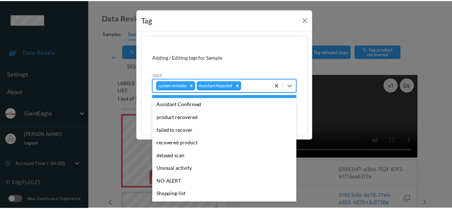
scroll to position [63, 0]
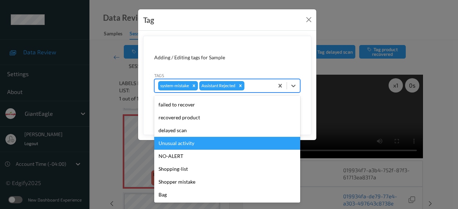
click at [208, 148] on div "Unusual activity" at bounding box center [227, 143] width 146 height 13
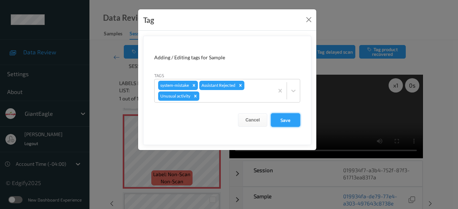
click at [290, 118] on button "Save" at bounding box center [285, 120] width 29 height 14
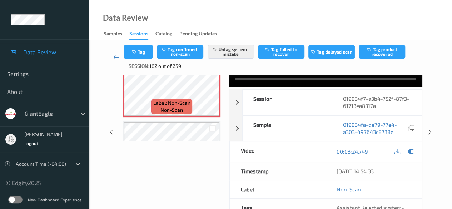
scroll to position [0, 0]
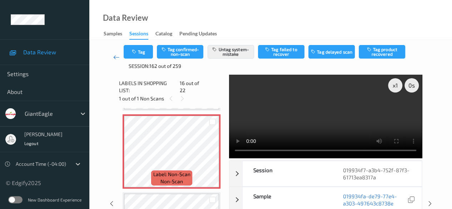
click at [119, 58] on icon at bounding box center [116, 57] width 6 height 7
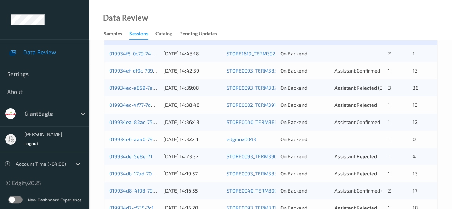
scroll to position [179, 0]
